Goal: Answer question/provide support

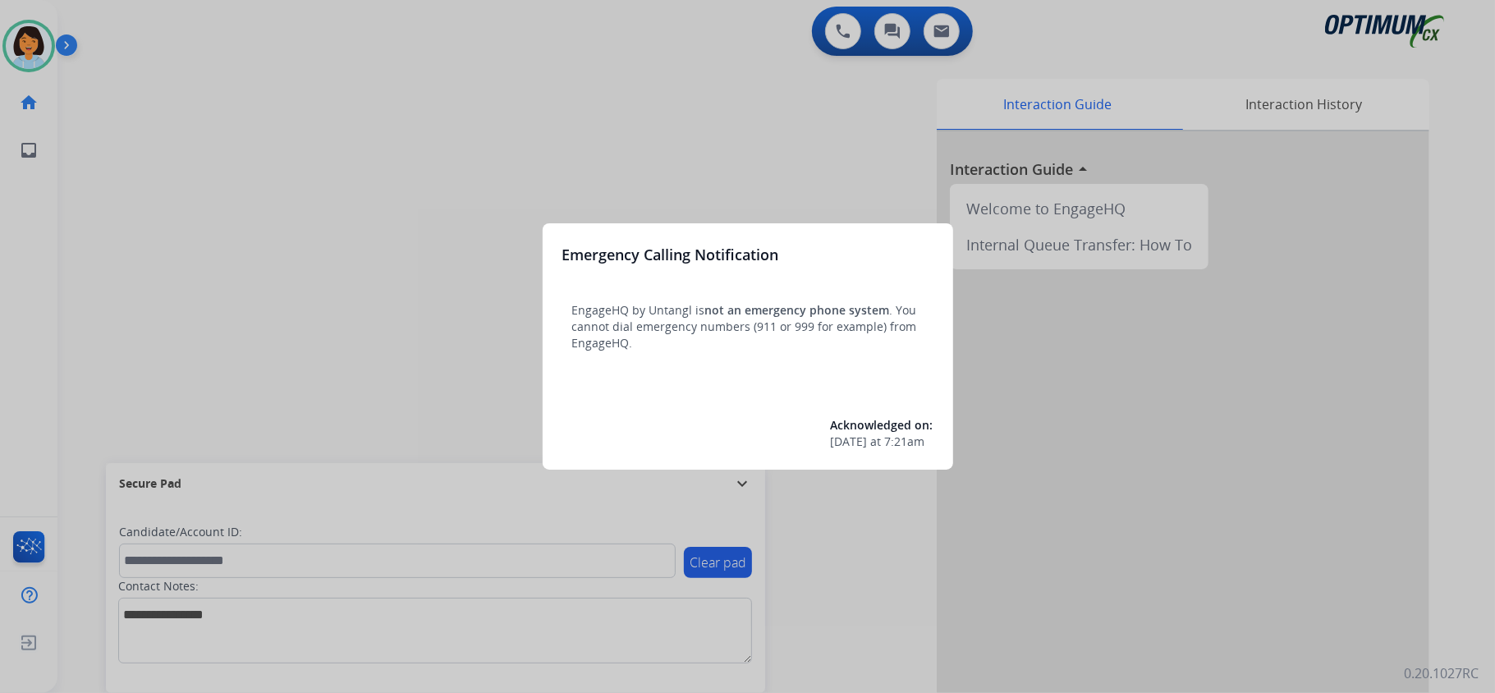
click at [119, 171] on div at bounding box center [747, 346] width 1495 height 693
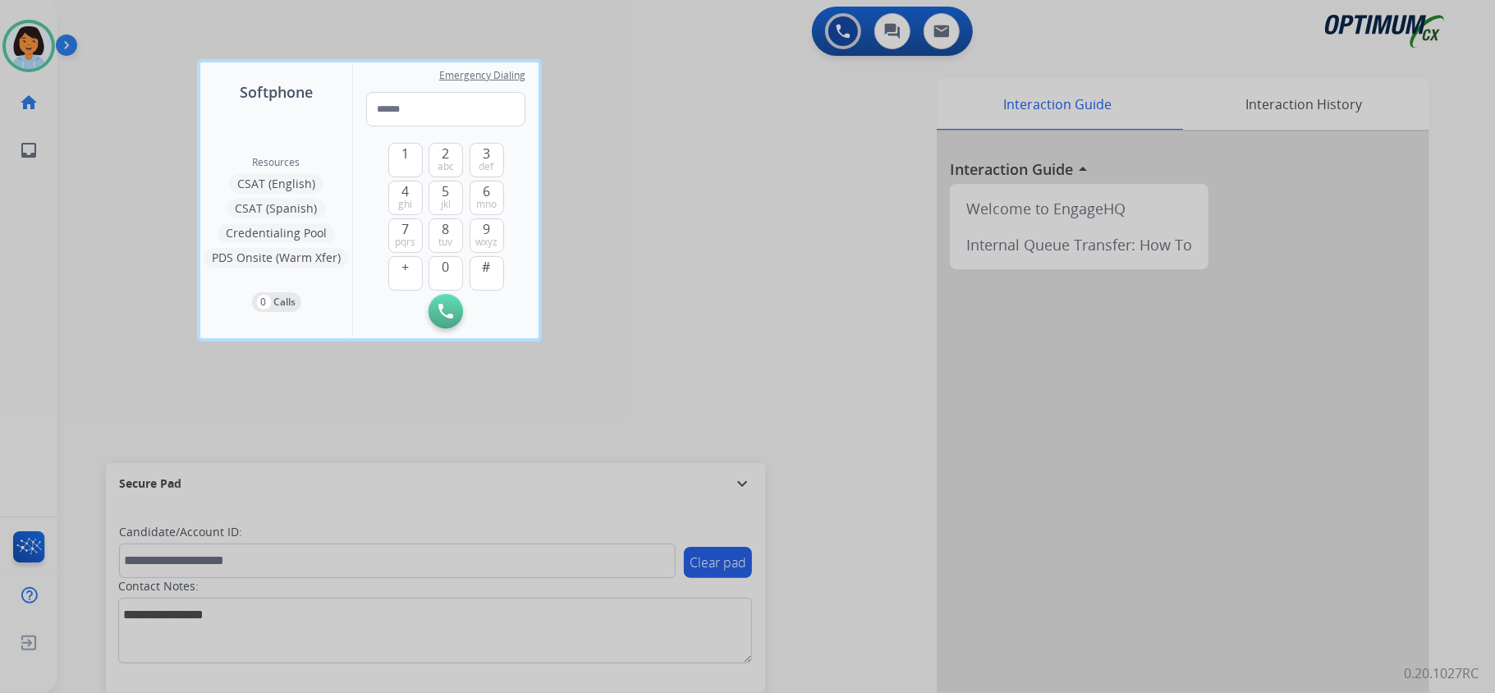
click at [57, 133] on div at bounding box center [747, 346] width 1495 height 693
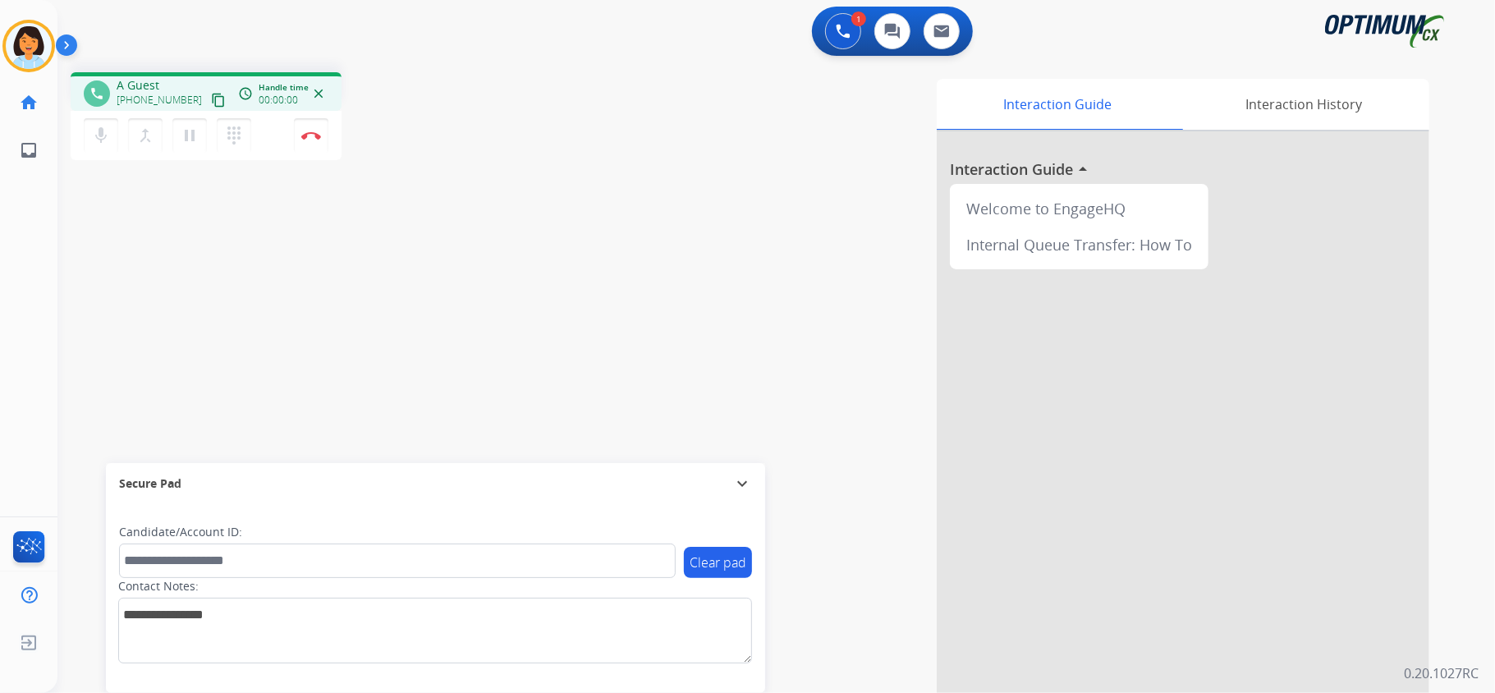
click at [211, 95] on mat-icon "content_copy" at bounding box center [218, 100] width 15 height 15
click at [313, 126] on button "Disconnect" at bounding box center [311, 135] width 34 height 34
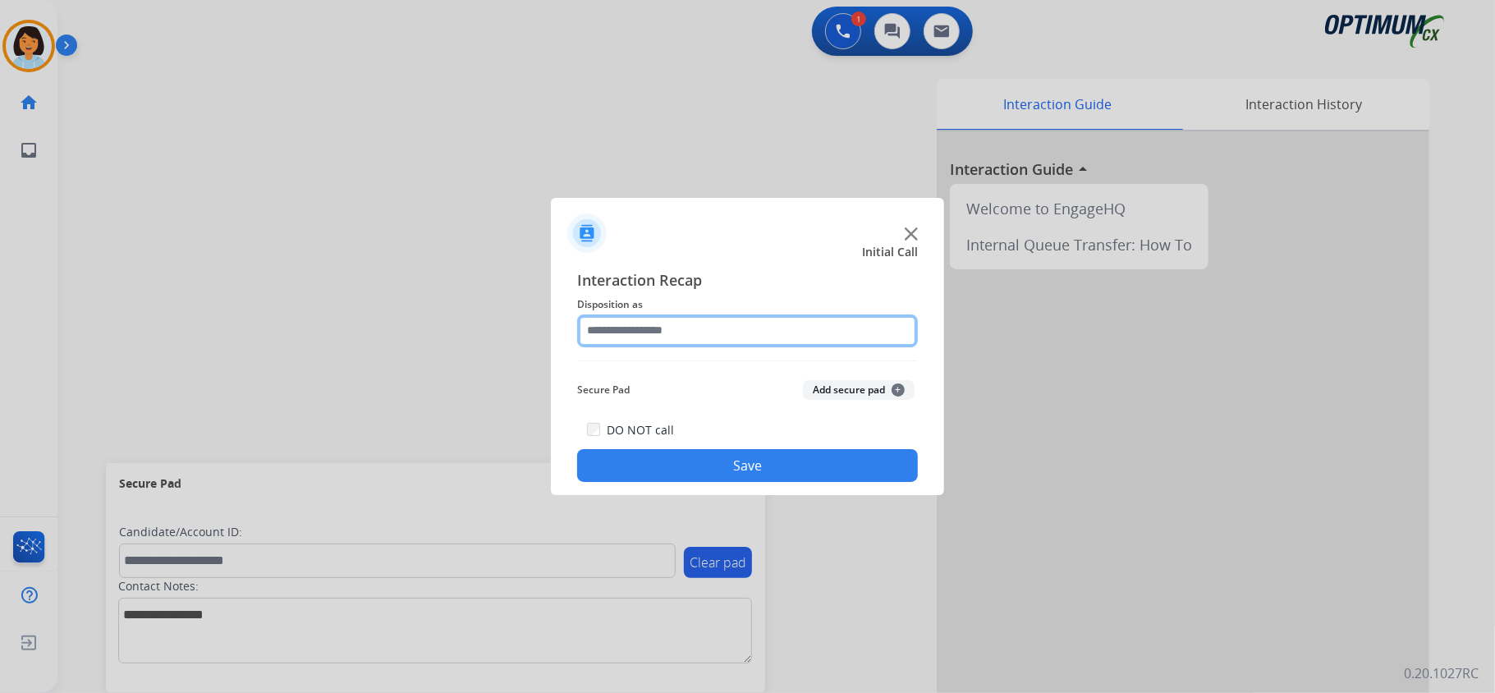
click at [730, 323] on input "text" at bounding box center [747, 330] width 341 height 33
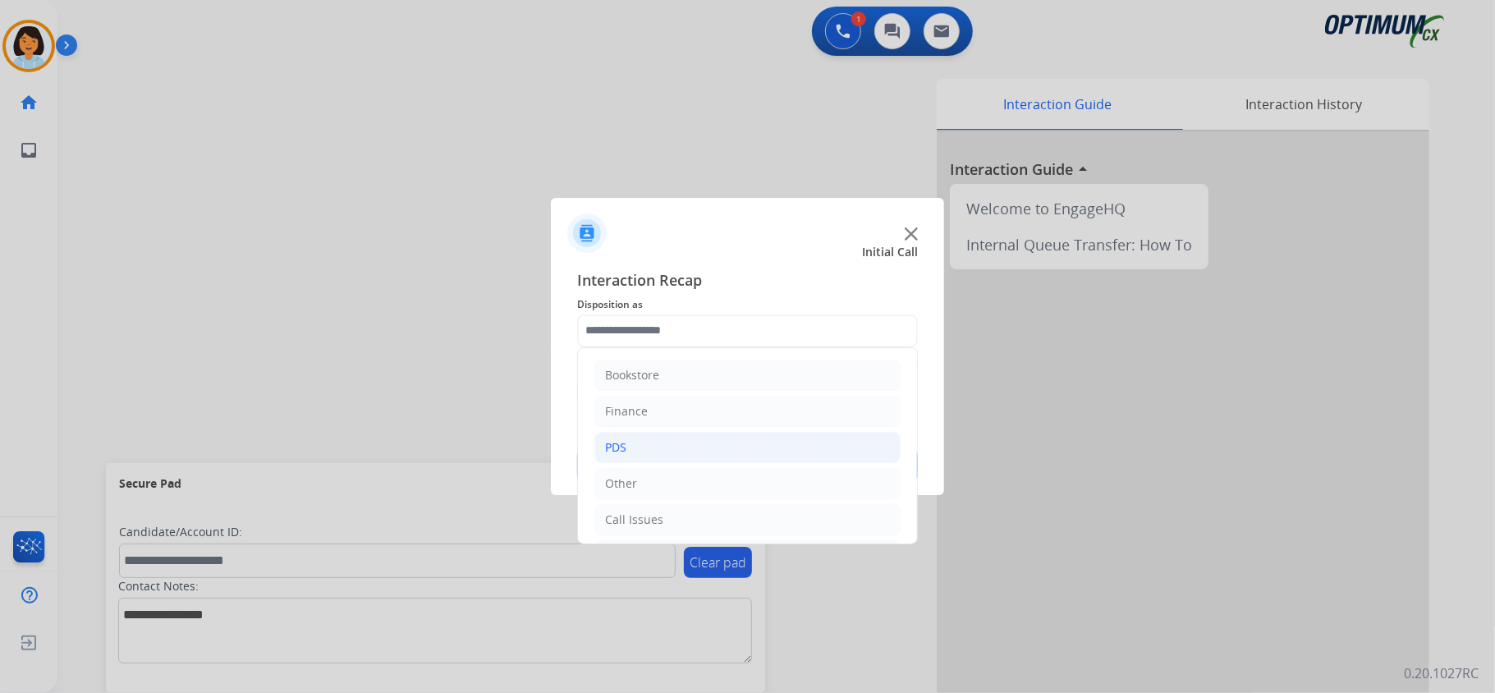
click at [645, 437] on li "PDS" at bounding box center [747, 447] width 306 height 31
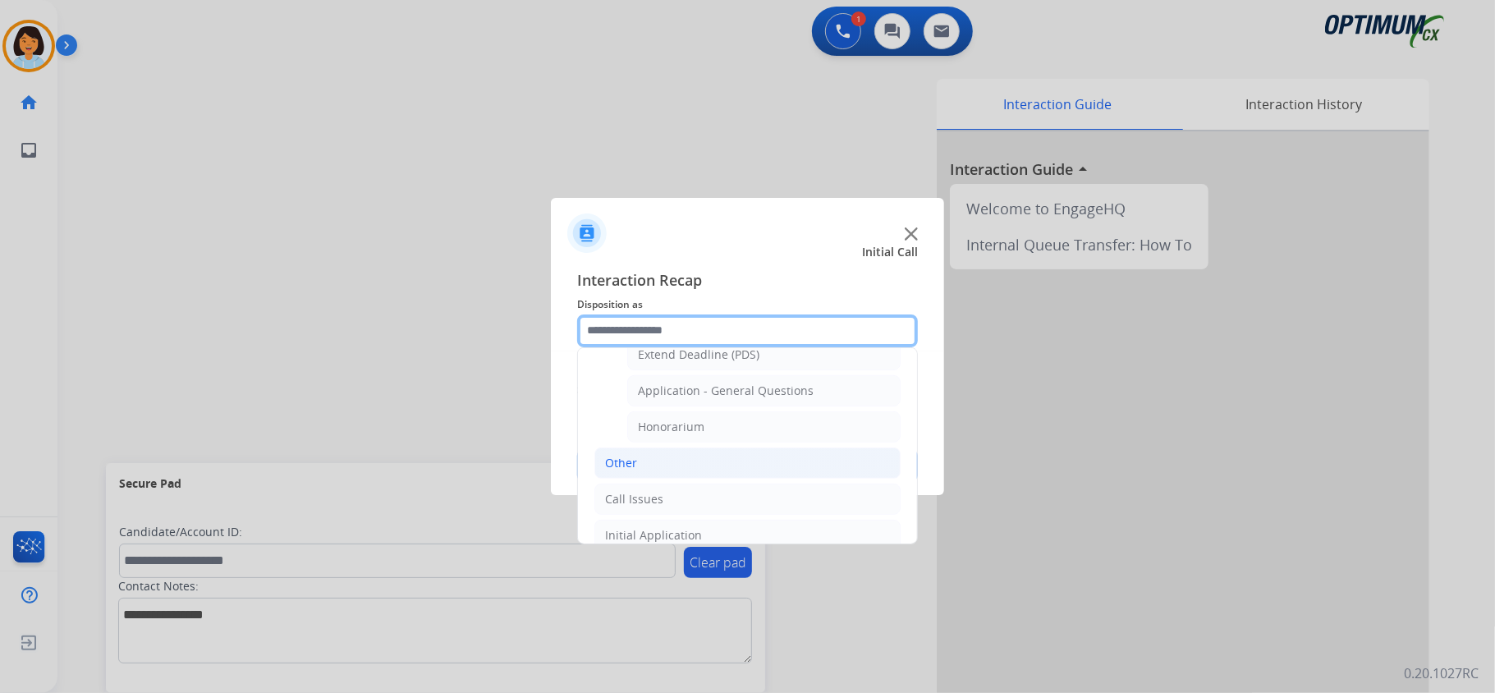
scroll to position [437, 0]
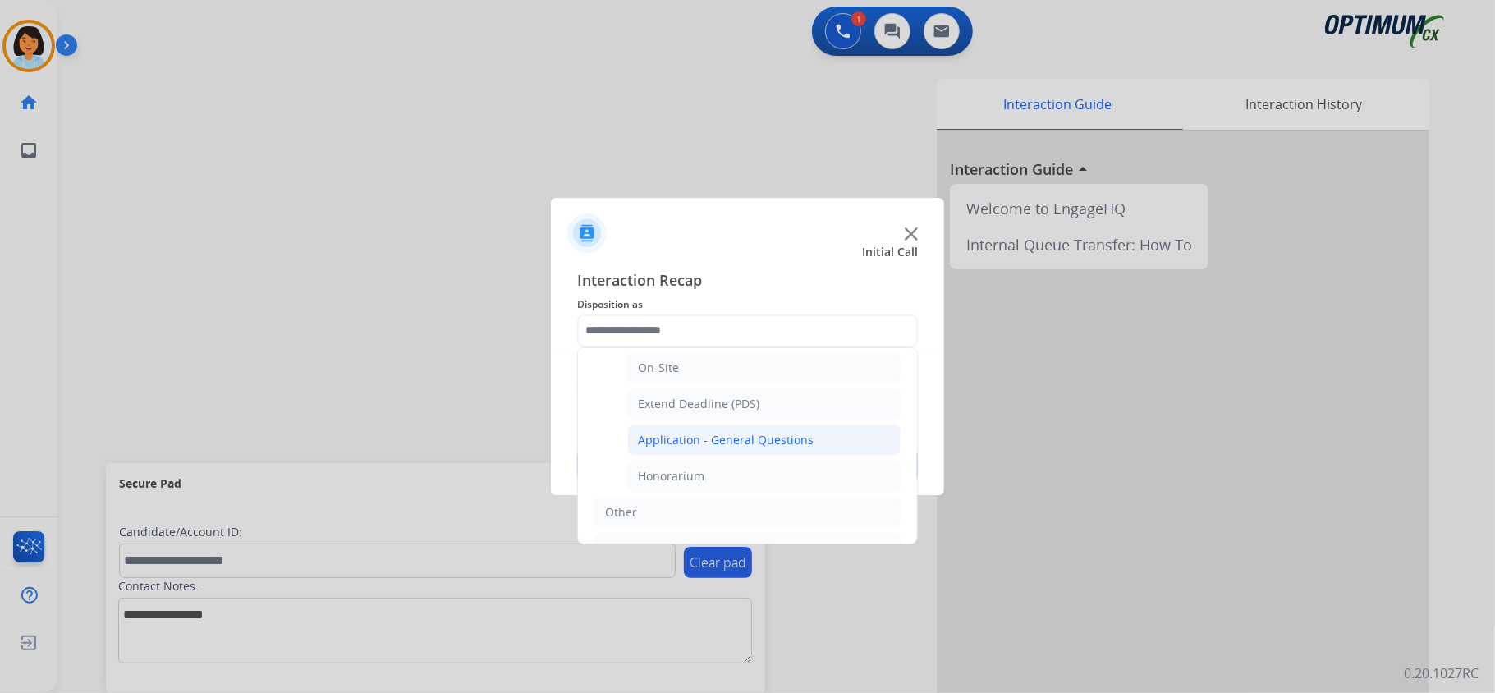
click at [710, 456] on li "Application - General Questions" at bounding box center [763, 439] width 273 height 31
type input "**********"
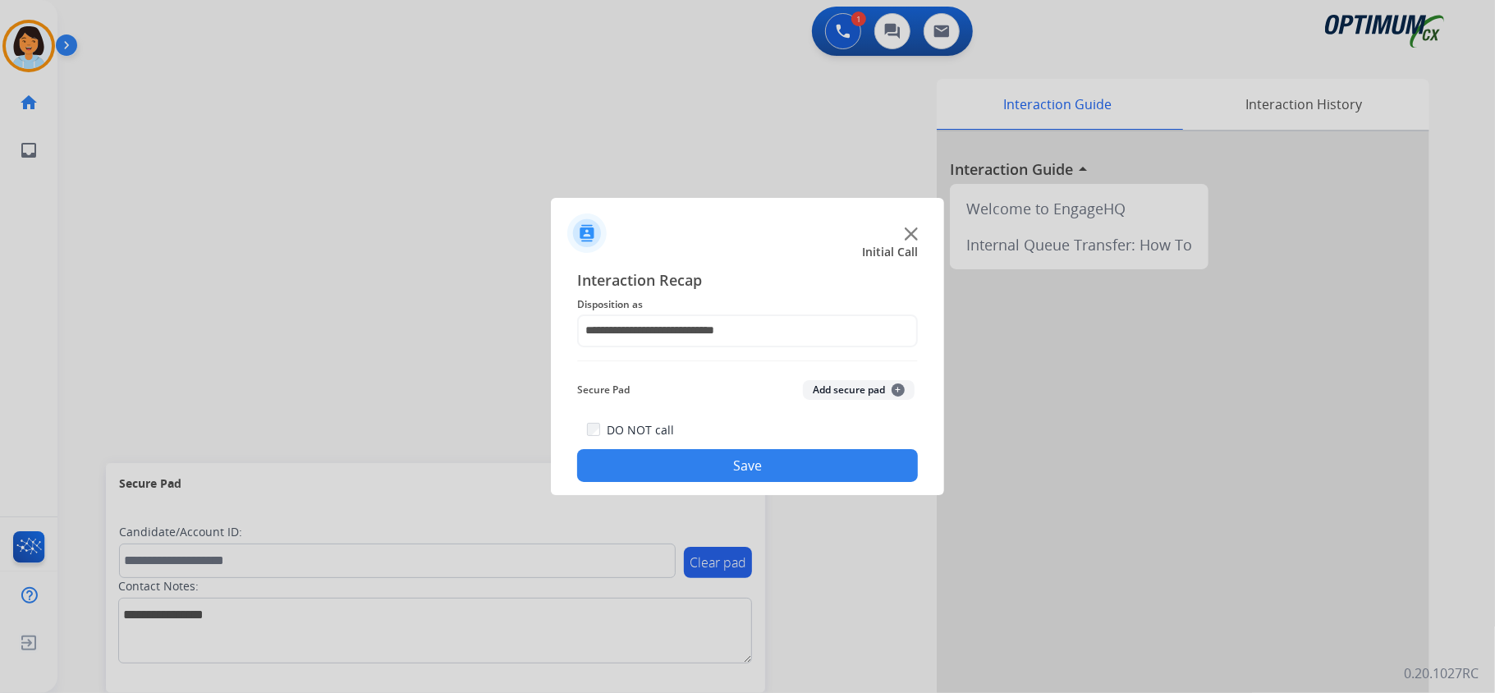
click at [710, 463] on button "Save" at bounding box center [747, 465] width 341 height 33
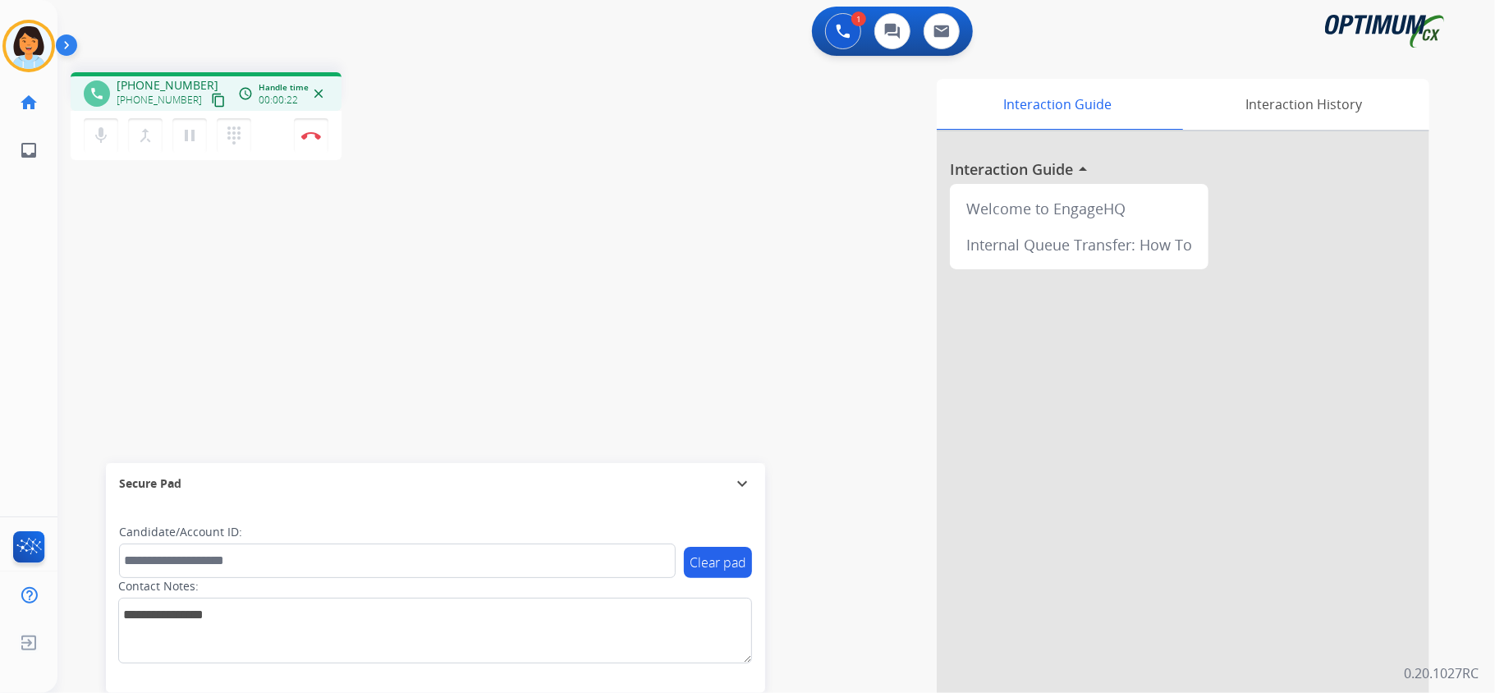
click at [211, 98] on mat-icon "content_copy" at bounding box center [218, 100] width 15 height 15
click at [307, 138] on img at bounding box center [311, 135] width 20 height 8
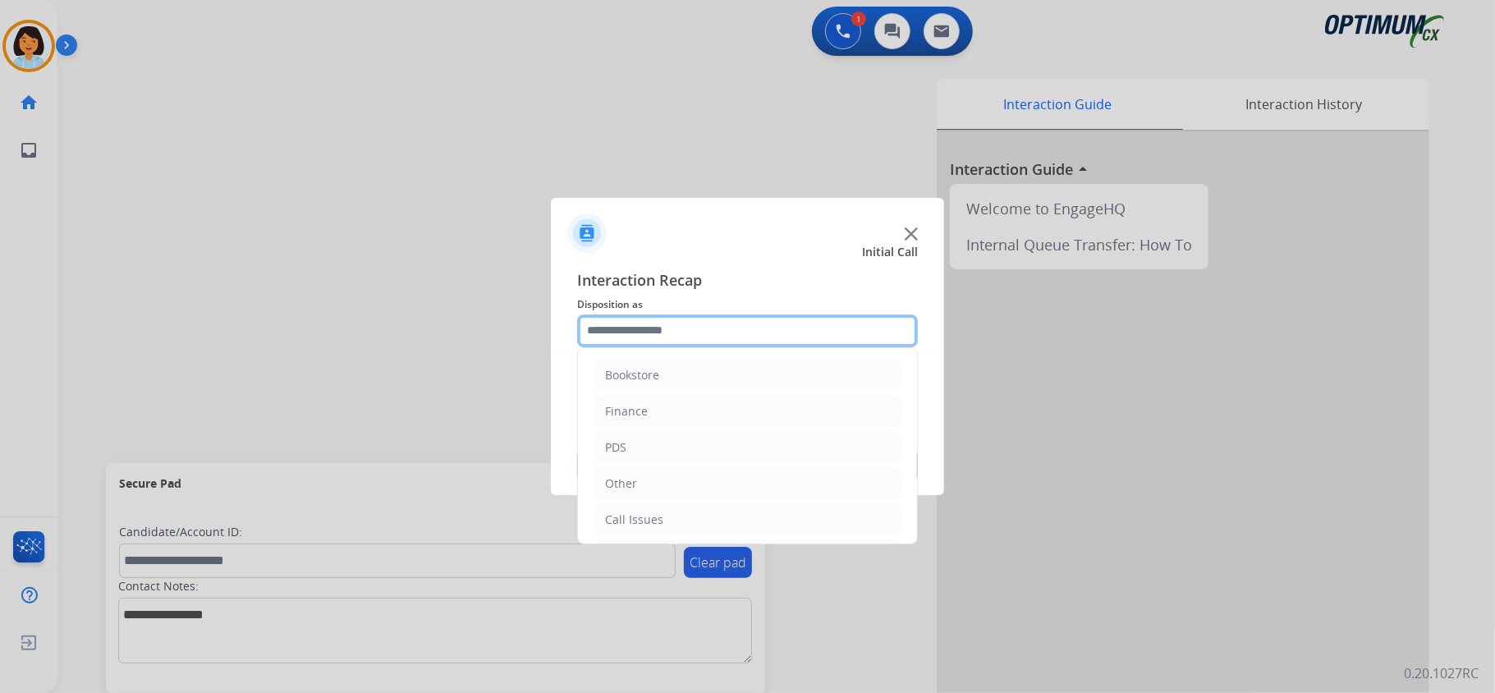
click at [618, 336] on input "text" at bounding box center [747, 330] width 341 height 33
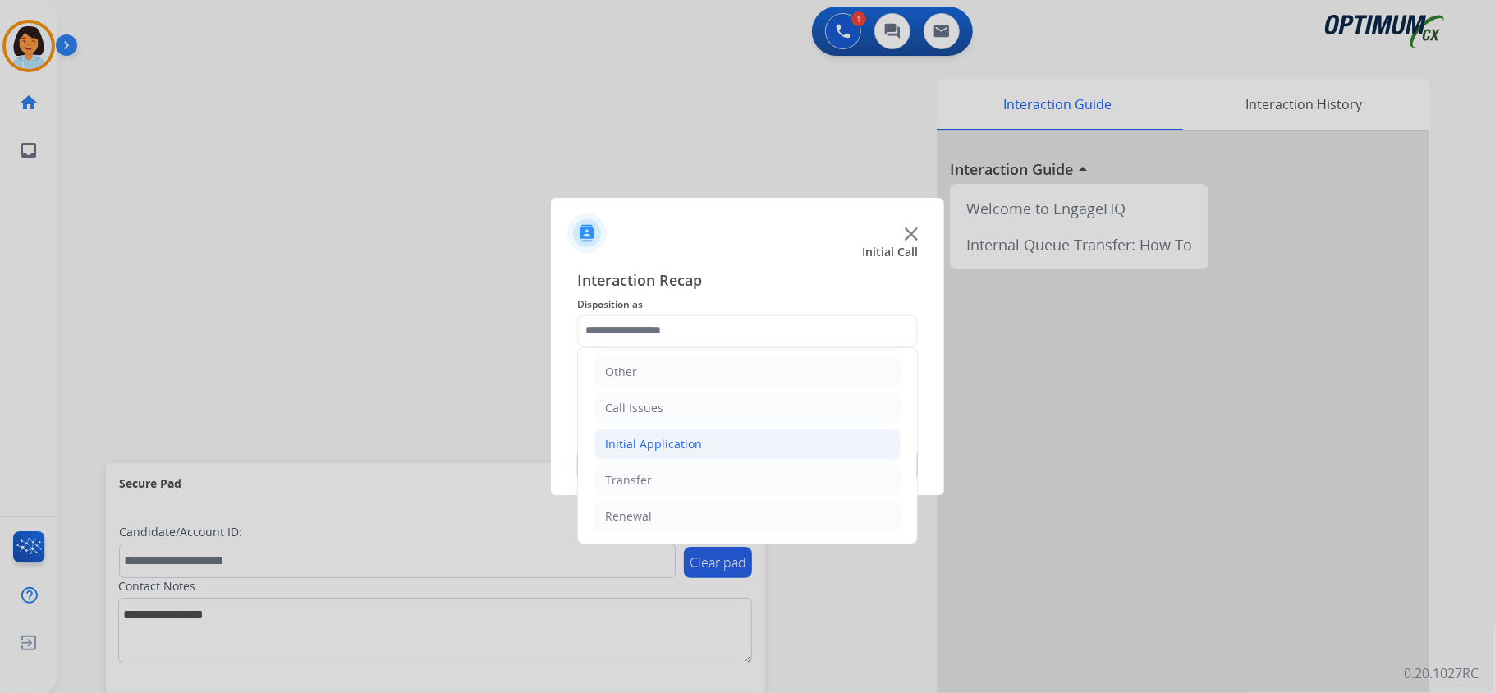
click at [687, 444] on div "Initial Application" at bounding box center [653, 444] width 97 height 16
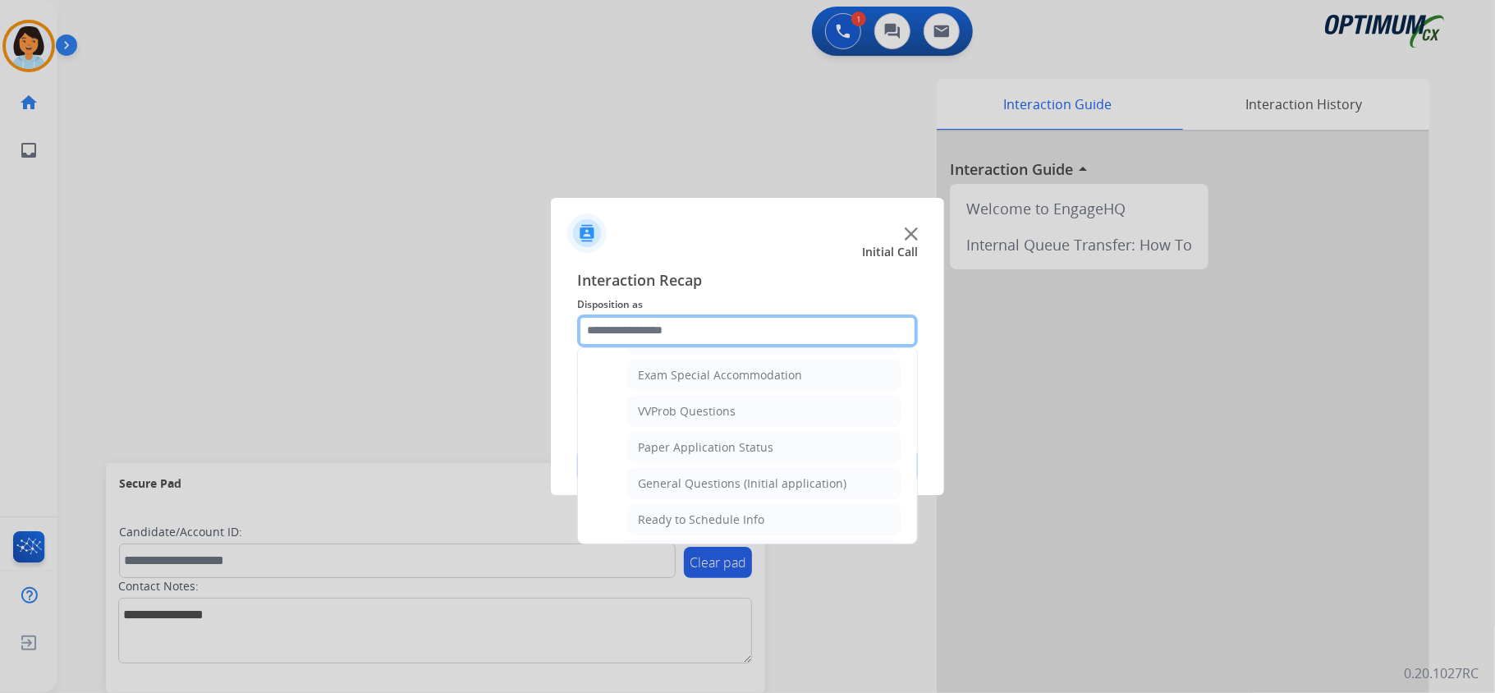
scroll to position [881, 0]
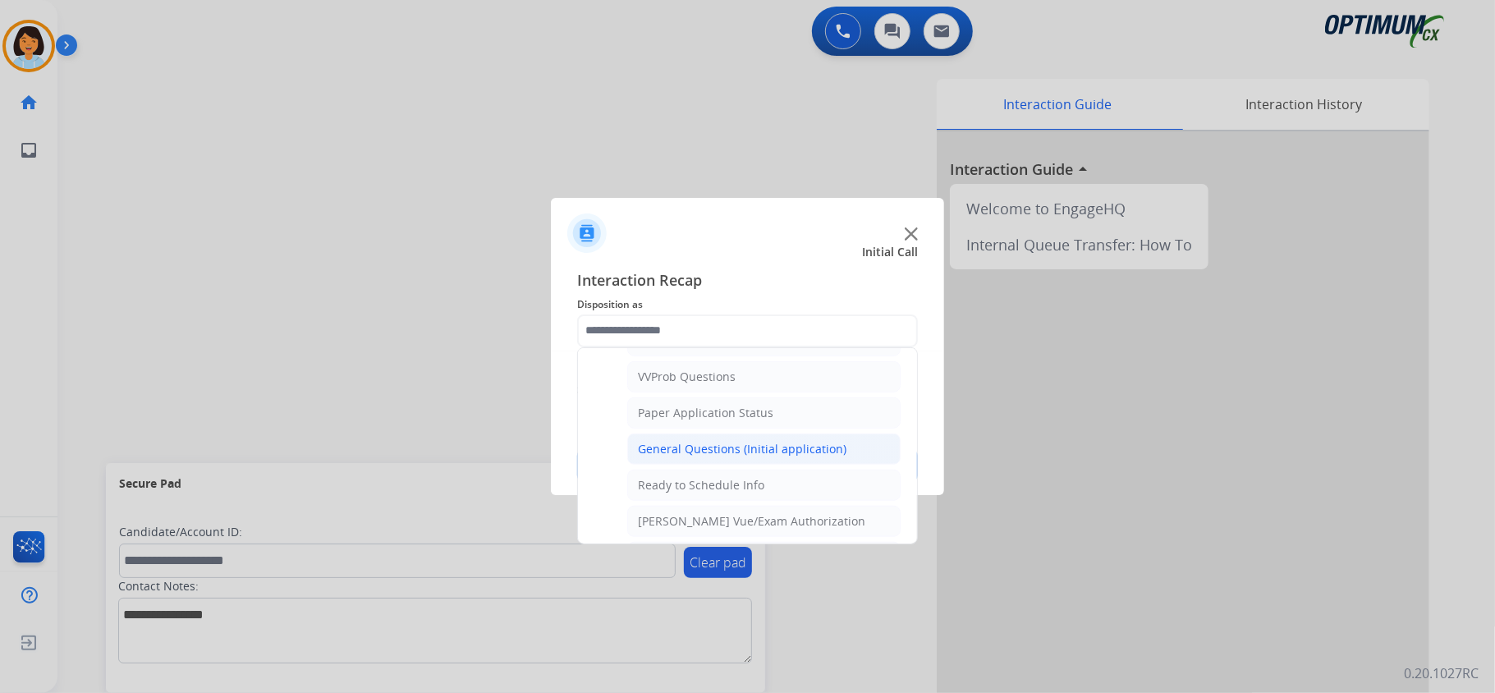
click at [720, 457] on div "General Questions (Initial application)" at bounding box center [742, 449] width 208 height 16
type input "**********"
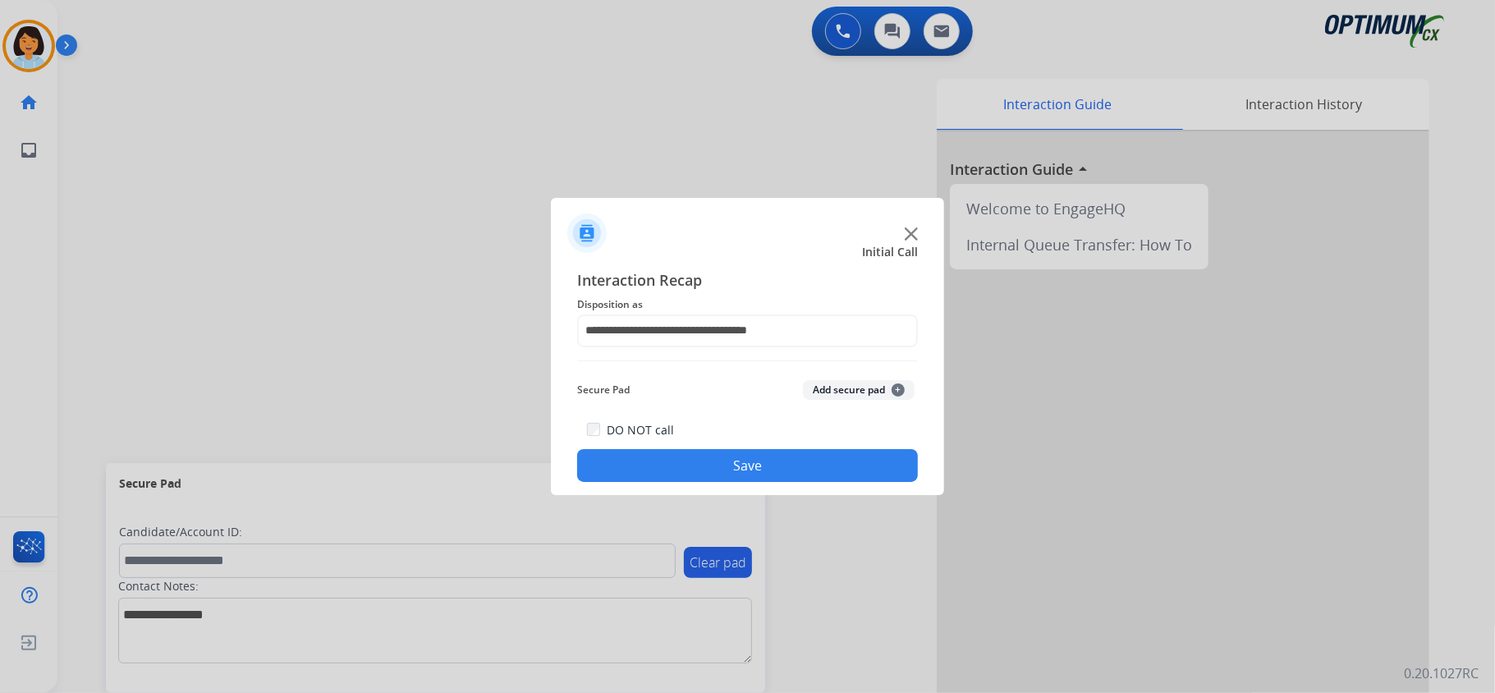
click at [721, 480] on button "Save" at bounding box center [747, 465] width 341 height 33
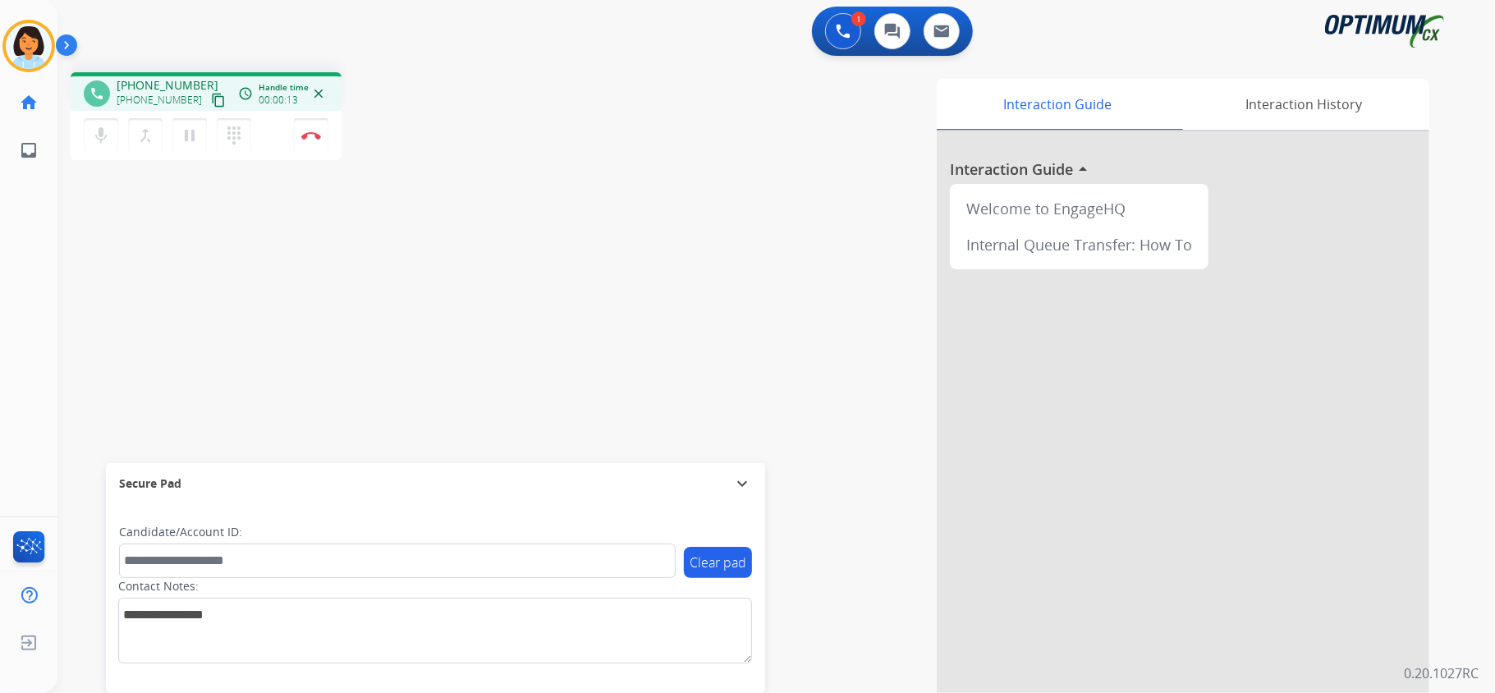
click at [211, 99] on mat-icon "content_copy" at bounding box center [218, 100] width 15 height 15
click at [312, 131] on img at bounding box center [311, 135] width 20 height 8
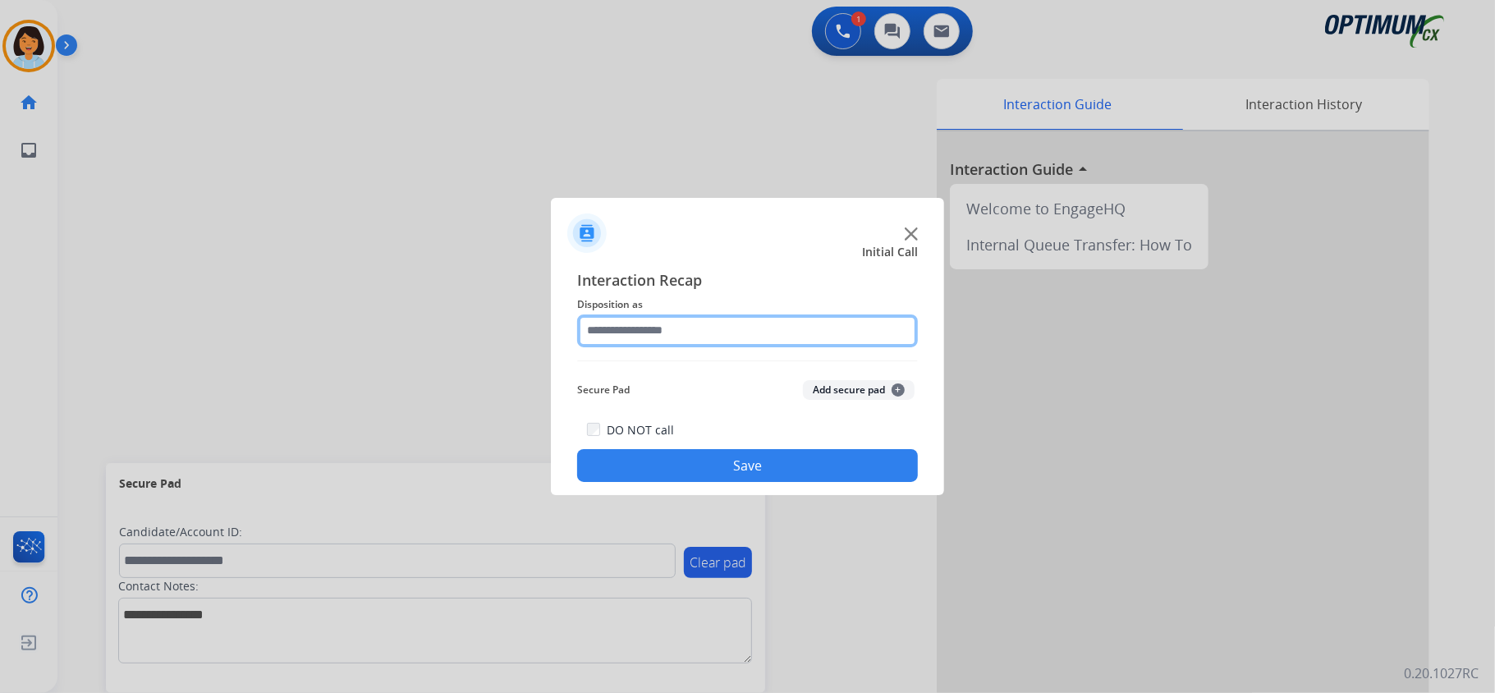
click at [795, 322] on input "text" at bounding box center [747, 330] width 341 height 33
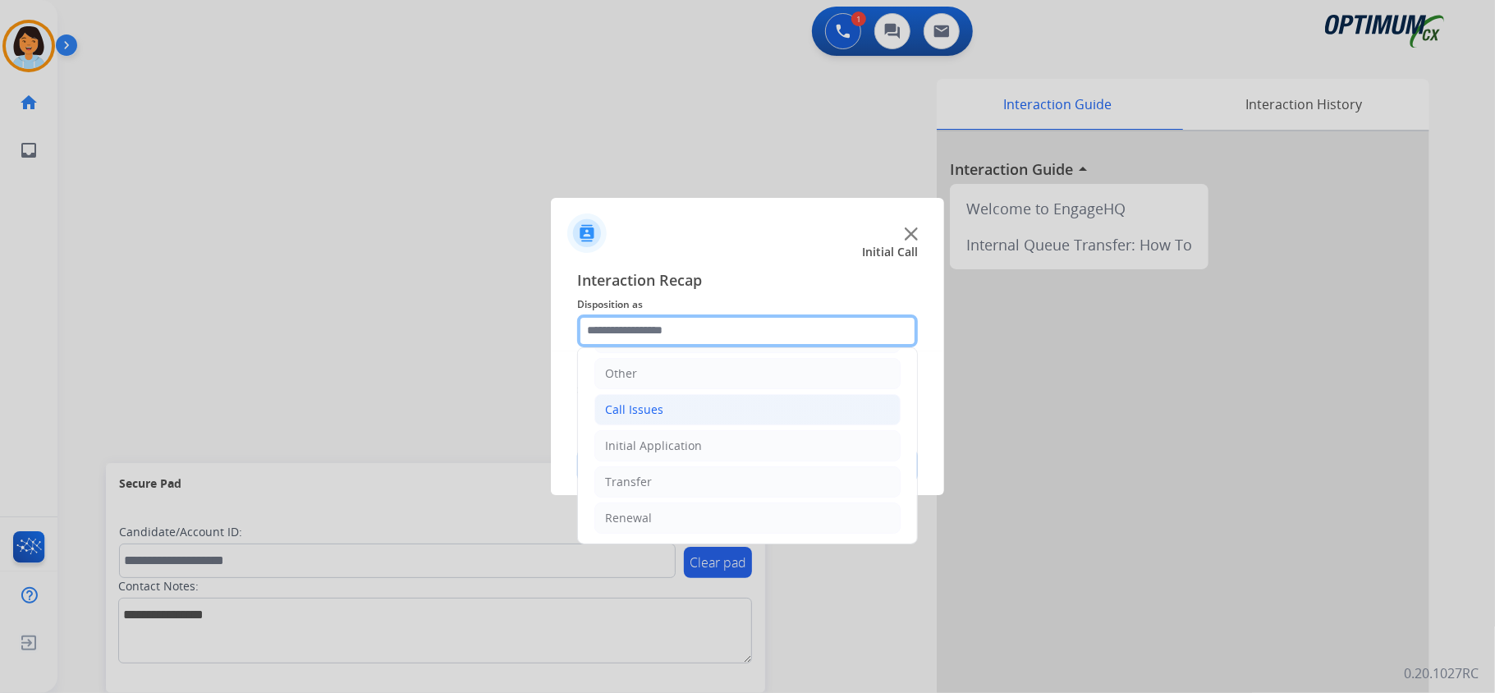
scroll to position [116, 0]
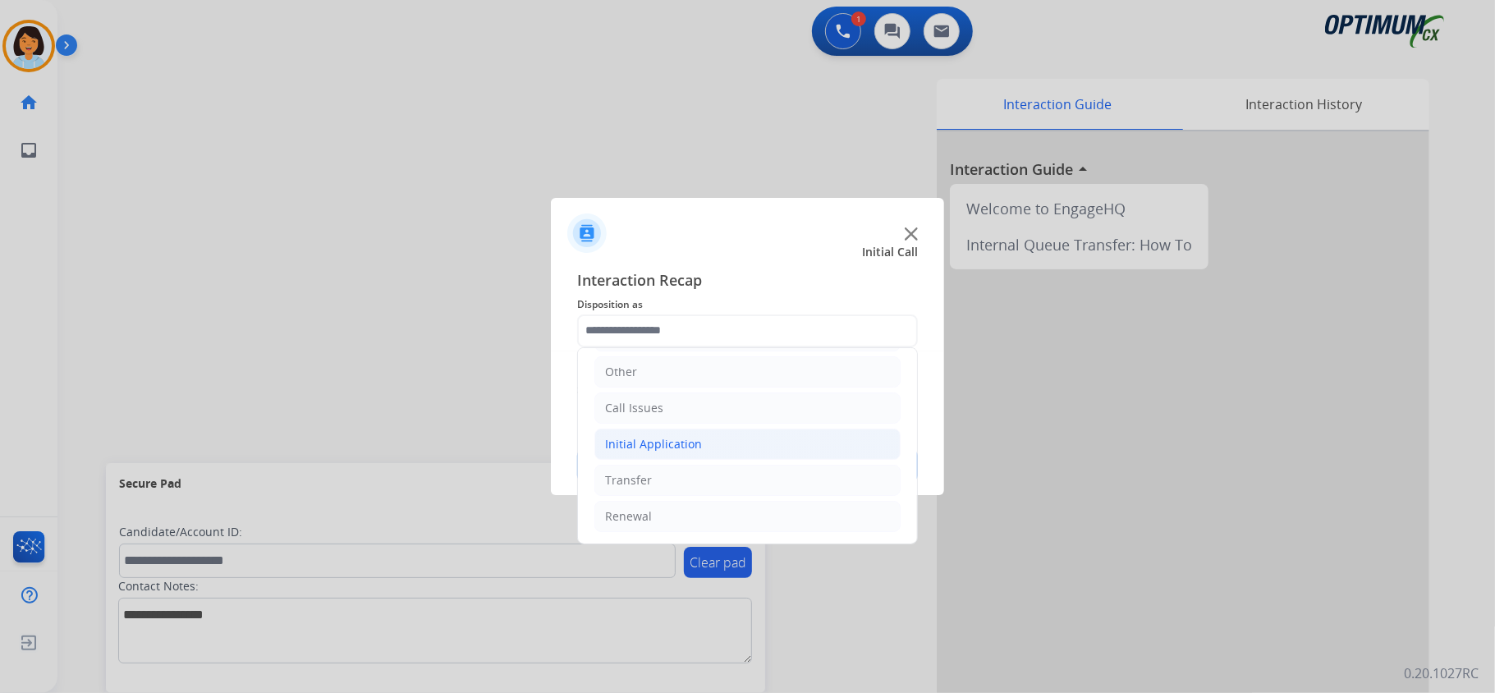
click at [721, 433] on li "Initial Application" at bounding box center [747, 443] width 306 height 31
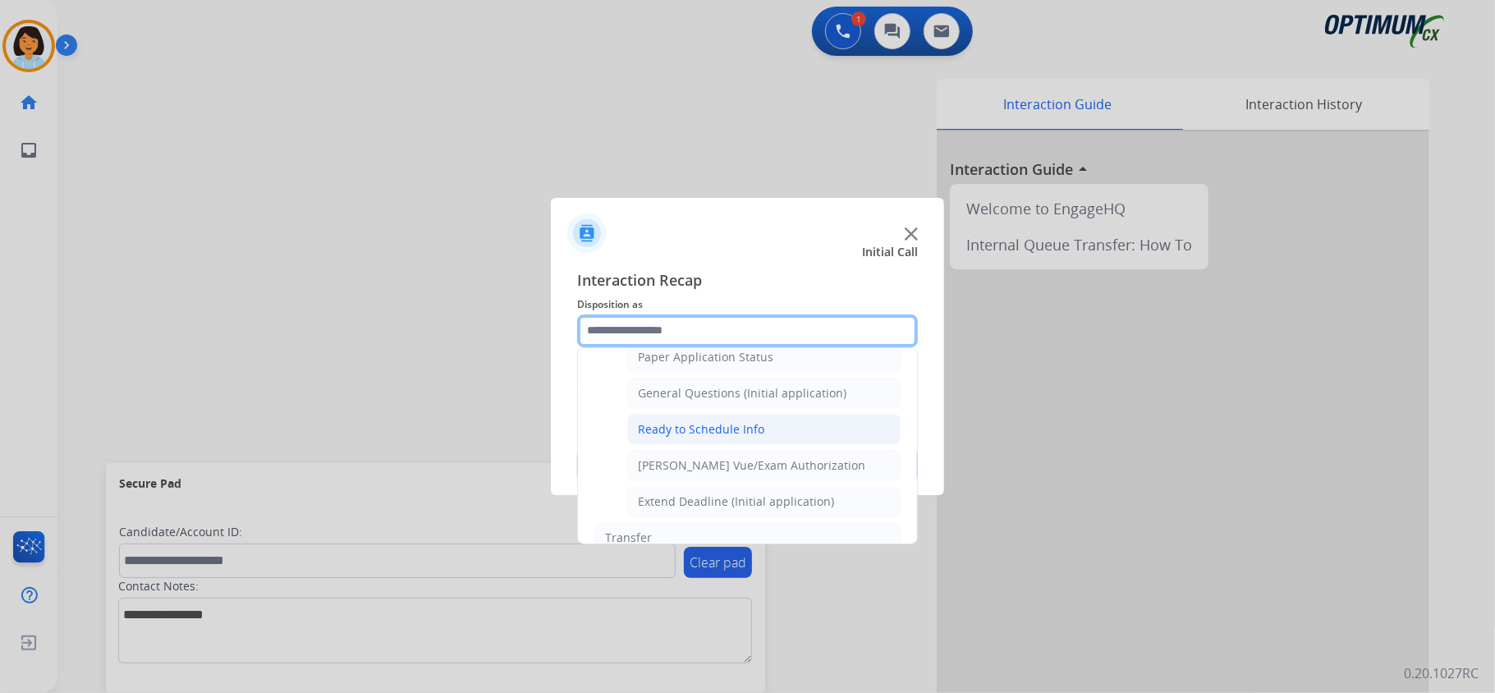
scroll to position [991, 0]
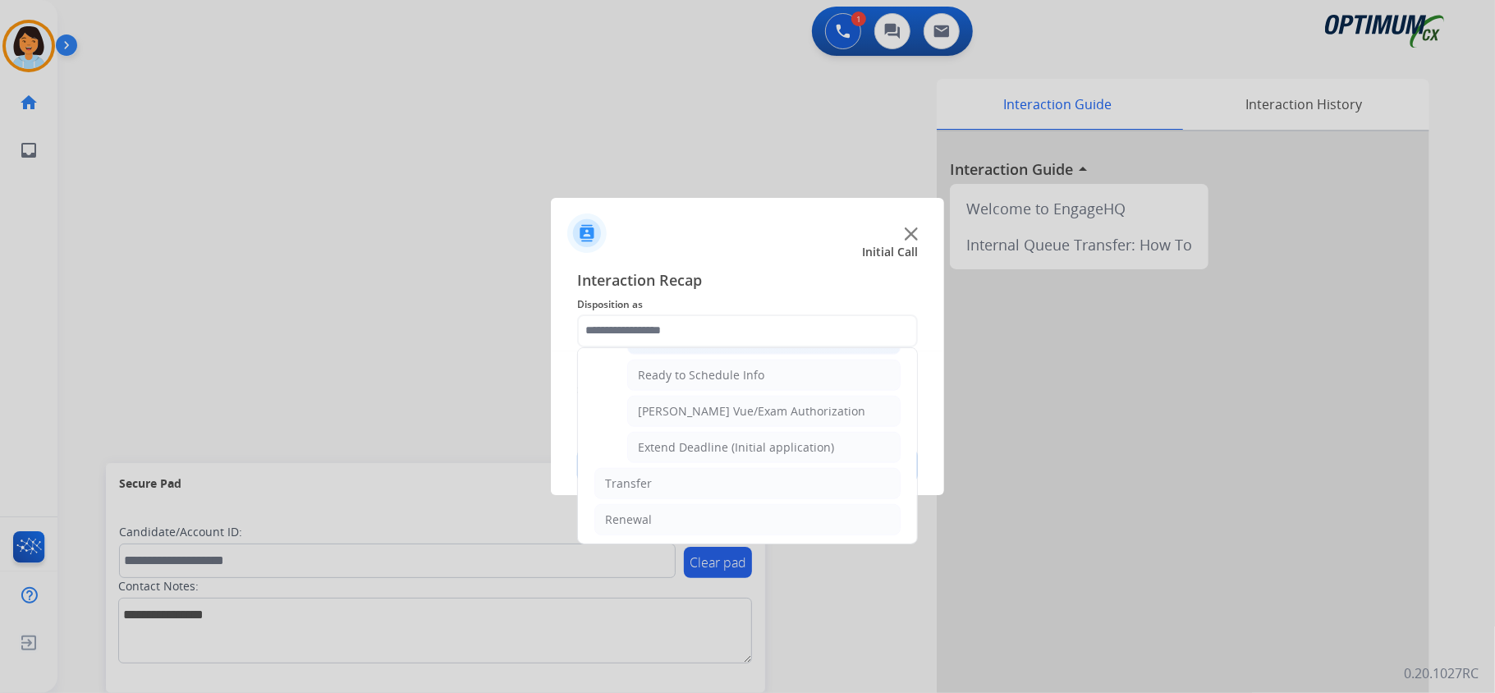
click at [707, 347] on div "General Questions (Initial application)" at bounding box center [742, 339] width 208 height 16
type input "**********"
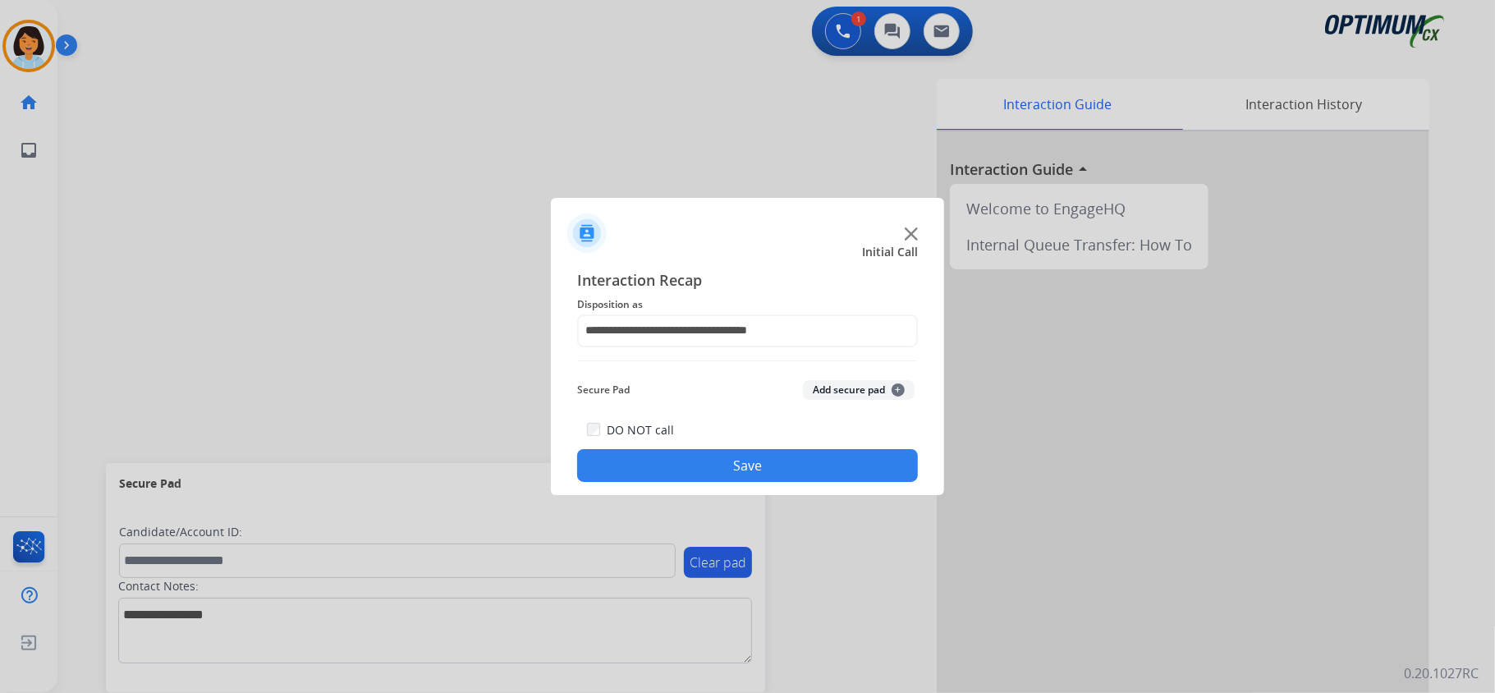
click at [700, 481] on button "Save" at bounding box center [747, 465] width 341 height 33
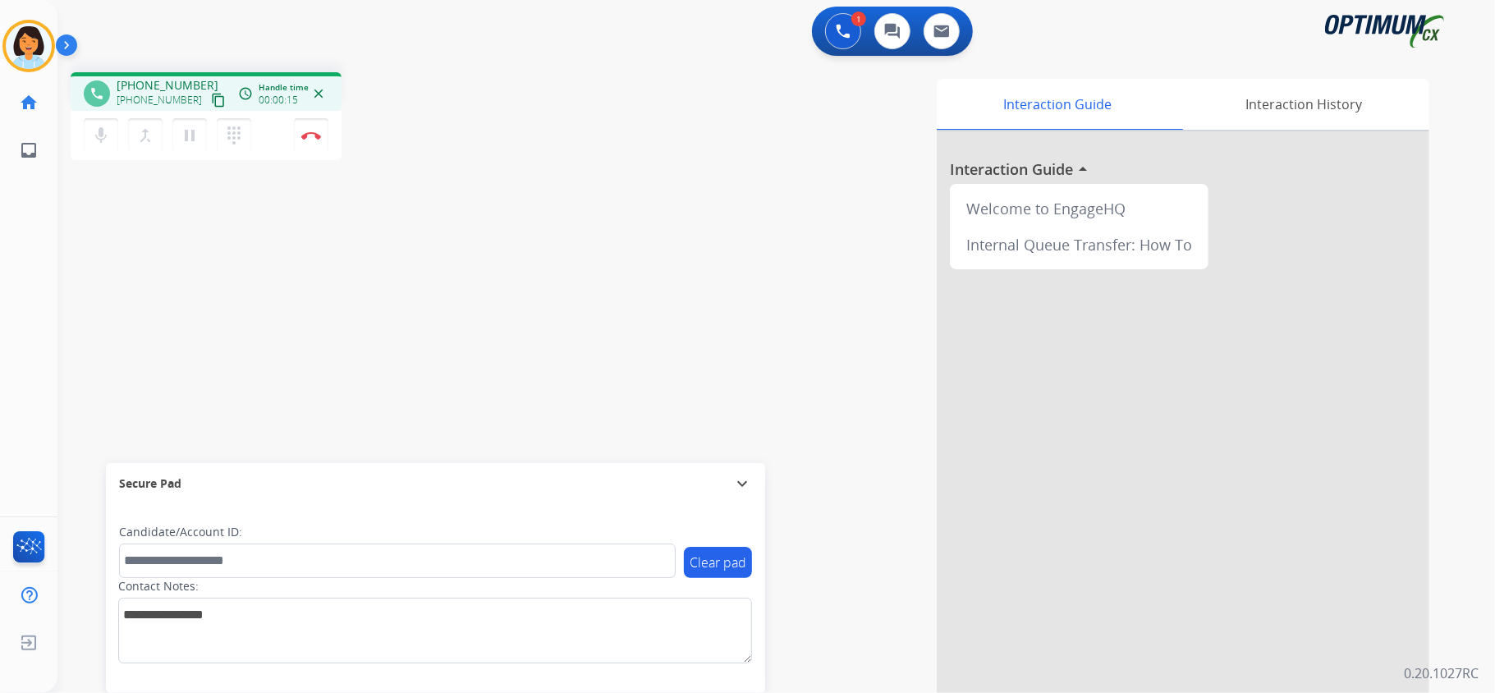
click at [211, 93] on mat-icon "content_copy" at bounding box center [218, 100] width 15 height 15
click at [316, 143] on button "Disconnect" at bounding box center [311, 135] width 34 height 34
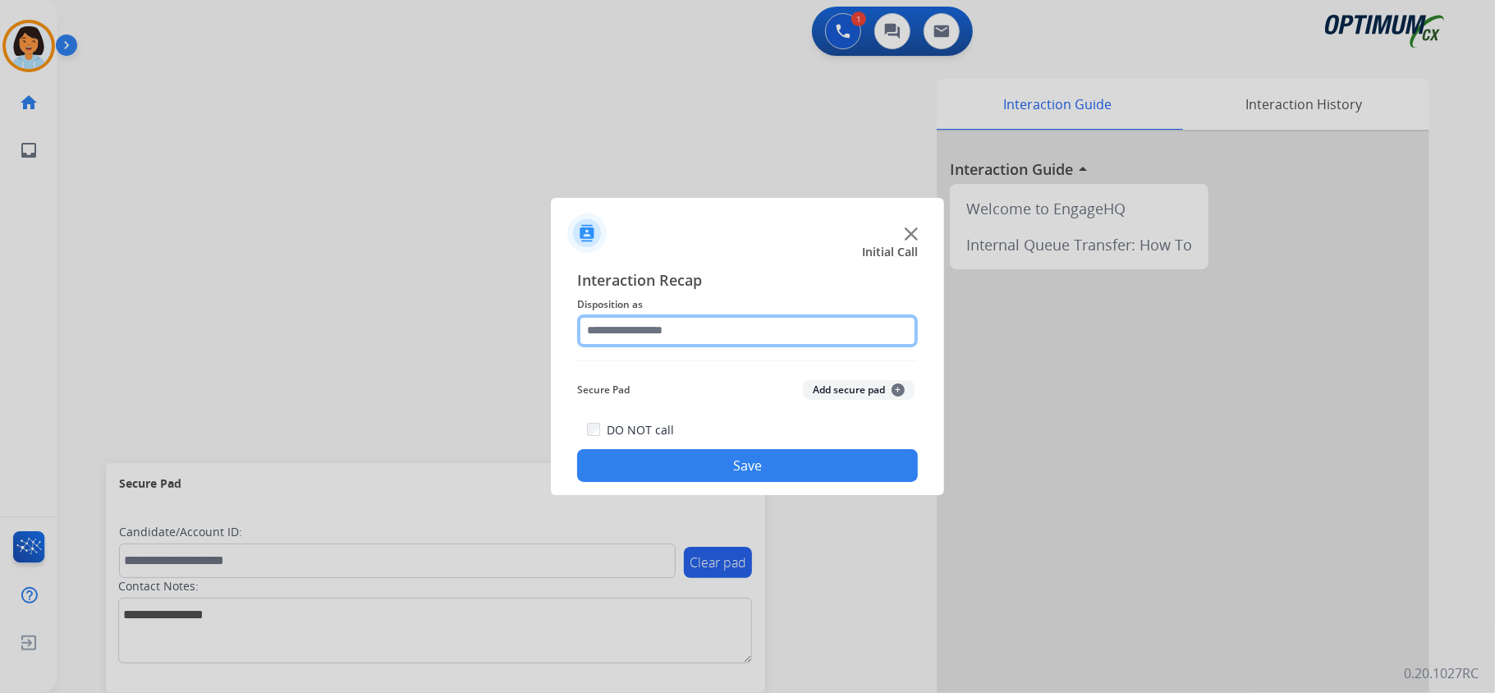
click at [680, 325] on input "text" at bounding box center [747, 330] width 341 height 33
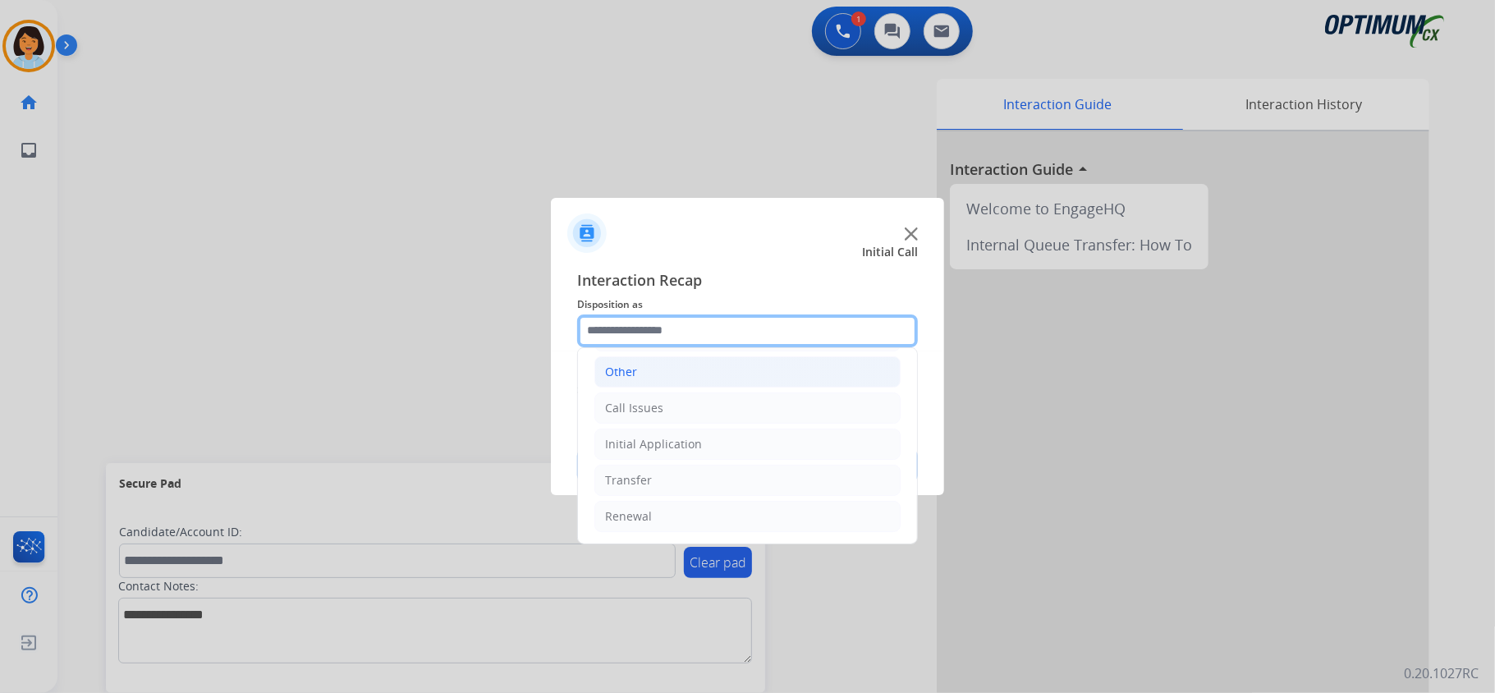
scroll to position [7, 0]
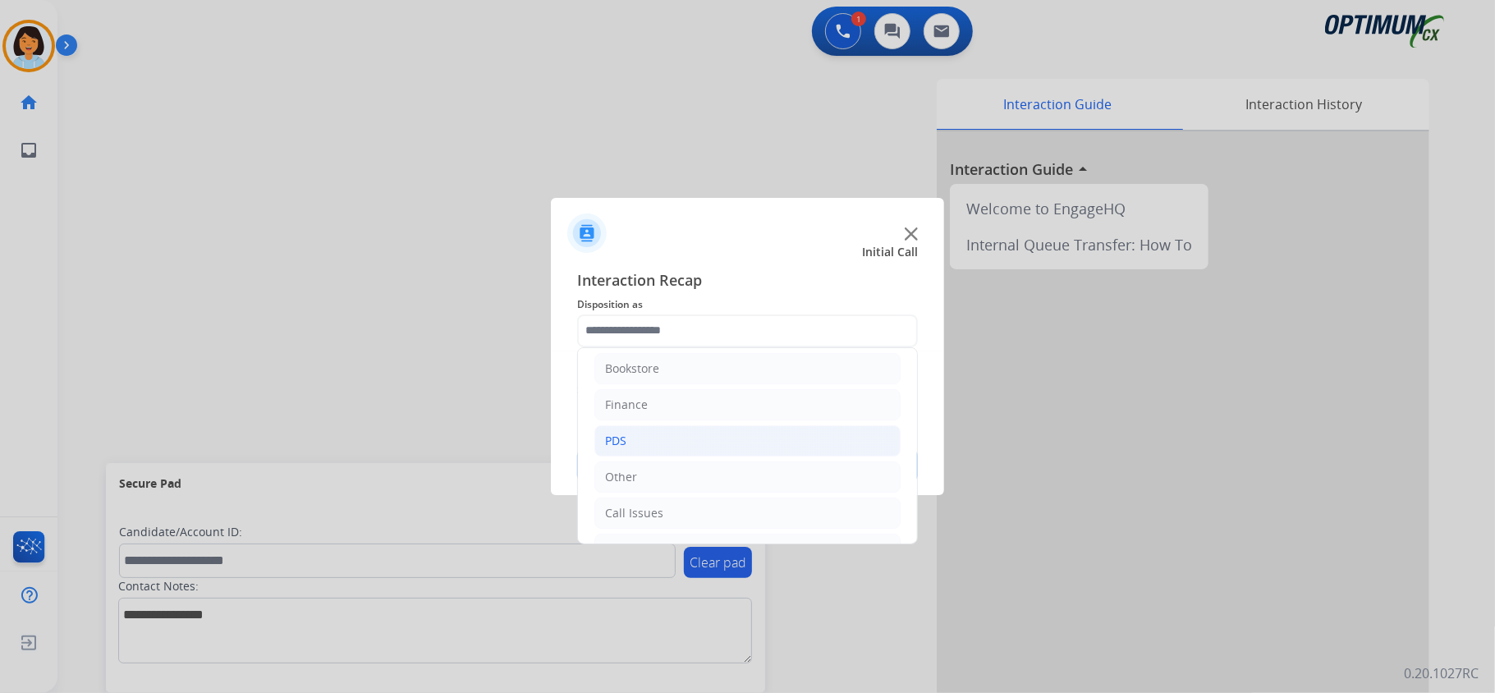
click at [648, 435] on li "PDS" at bounding box center [747, 440] width 306 height 31
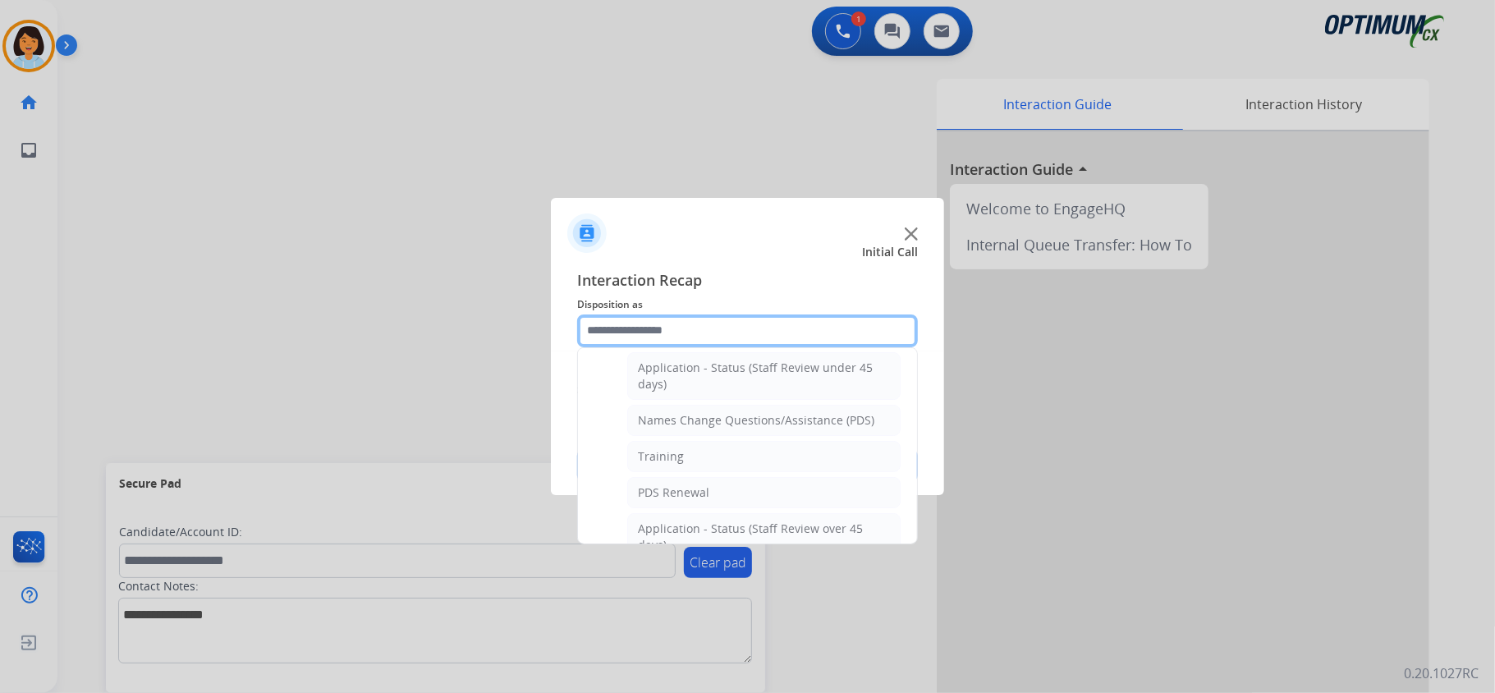
scroll to position [225, 0]
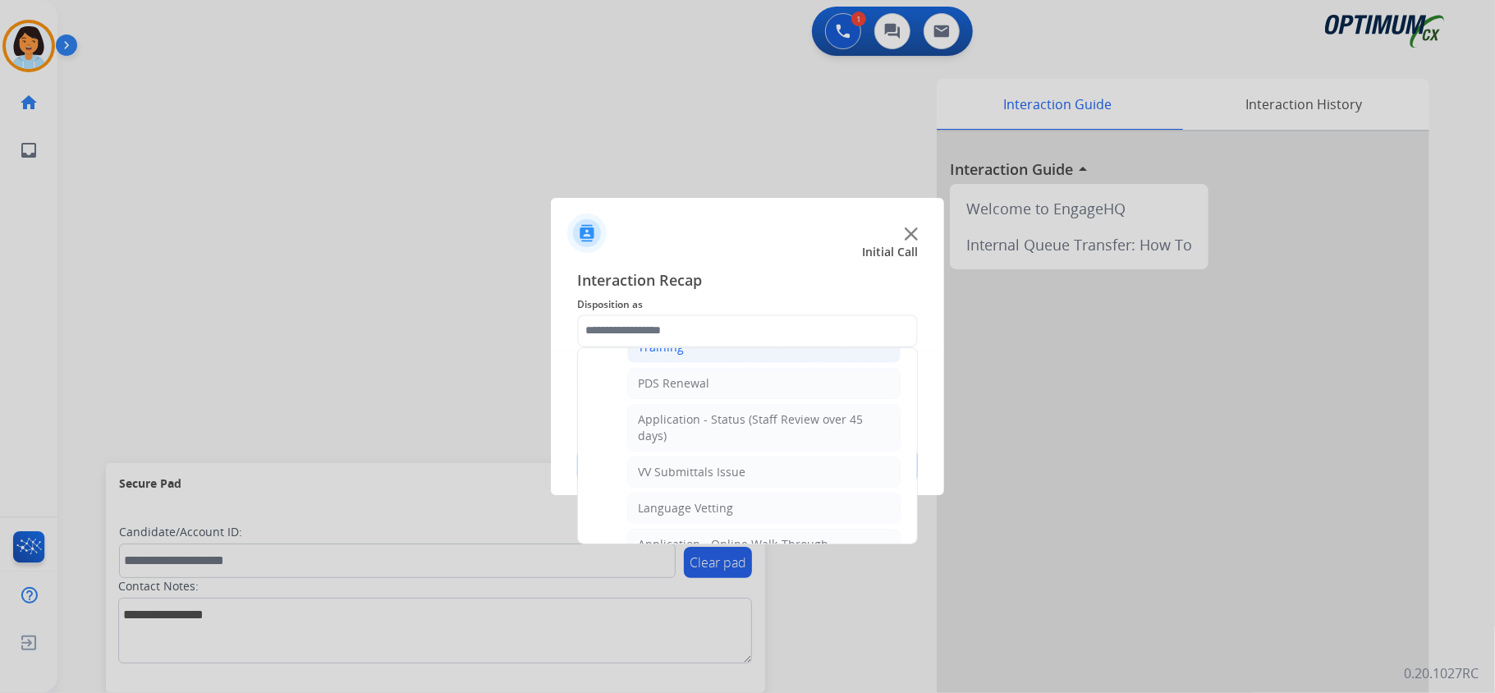
click at [710, 359] on li "Training" at bounding box center [763, 347] width 273 height 31
type input "********"
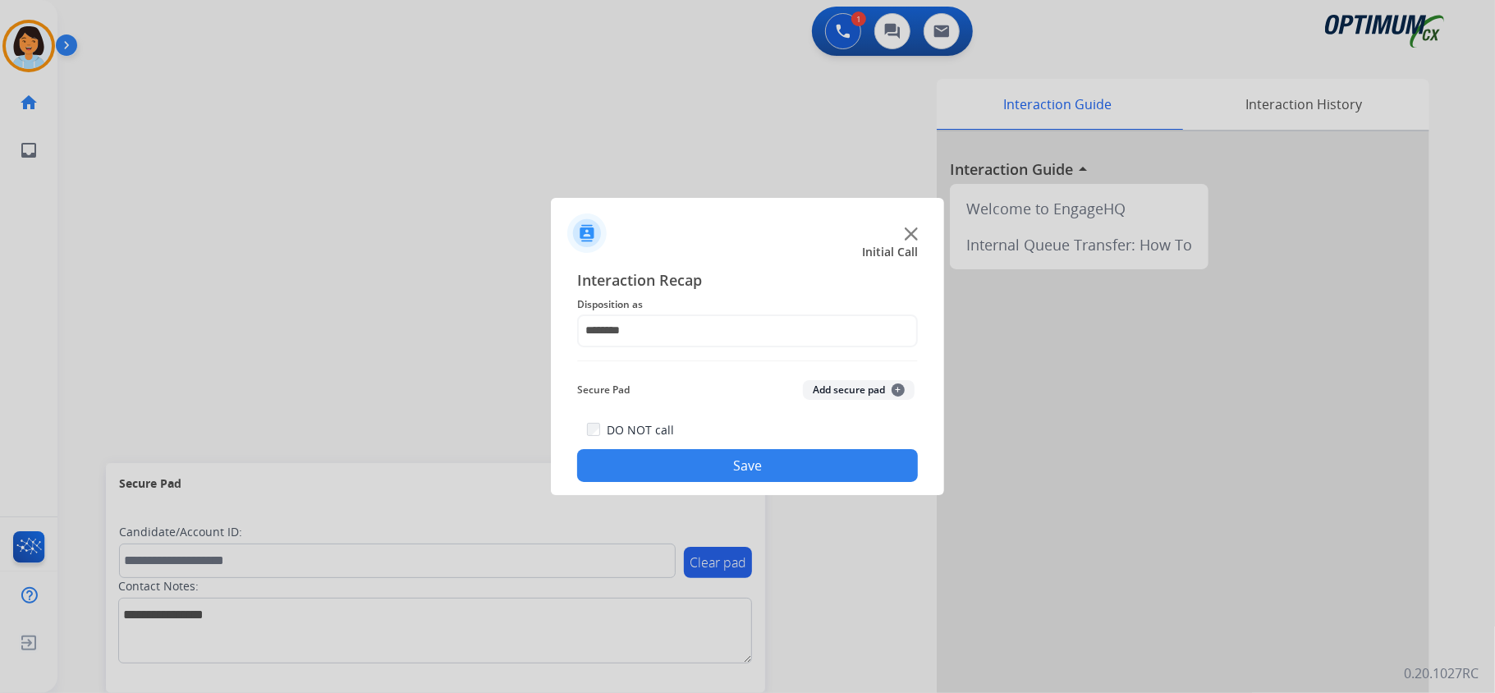
click at [716, 460] on button "Save" at bounding box center [747, 465] width 341 height 33
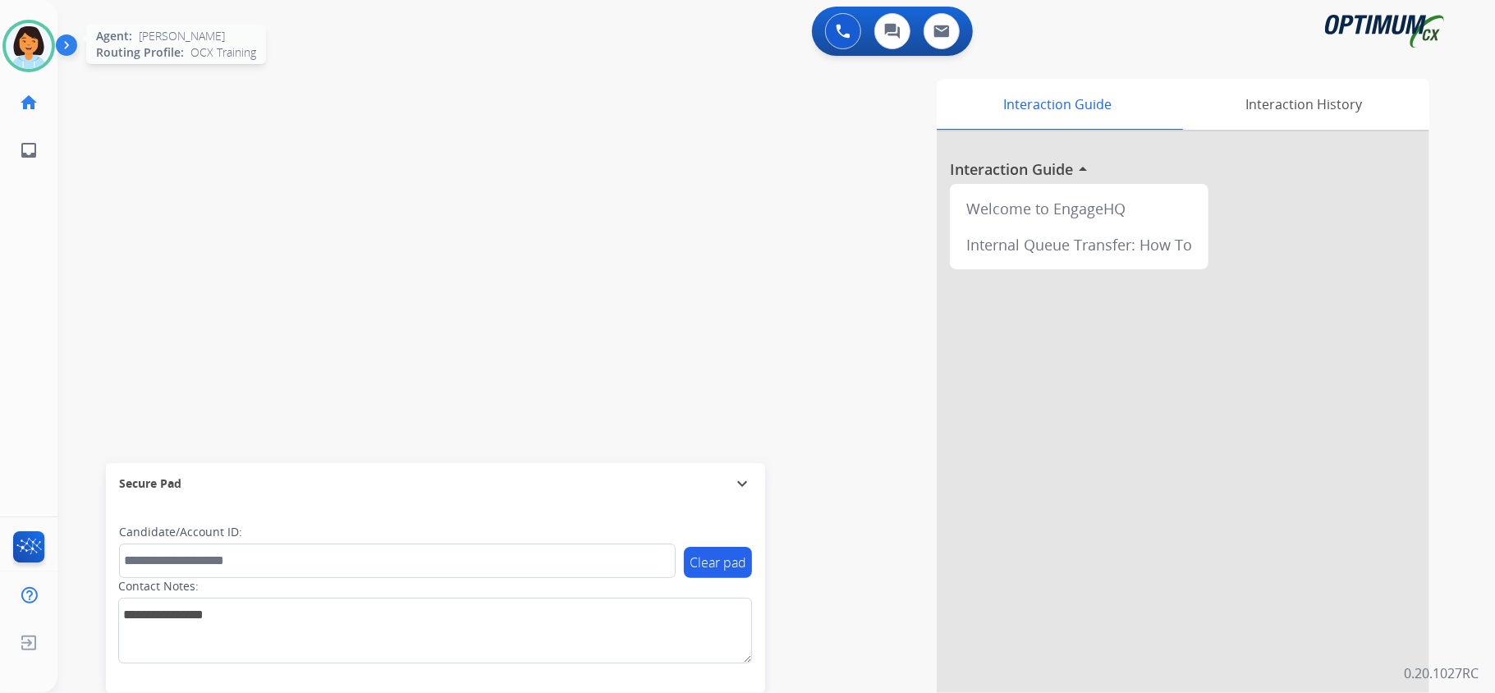
click at [11, 34] on img at bounding box center [29, 46] width 46 height 46
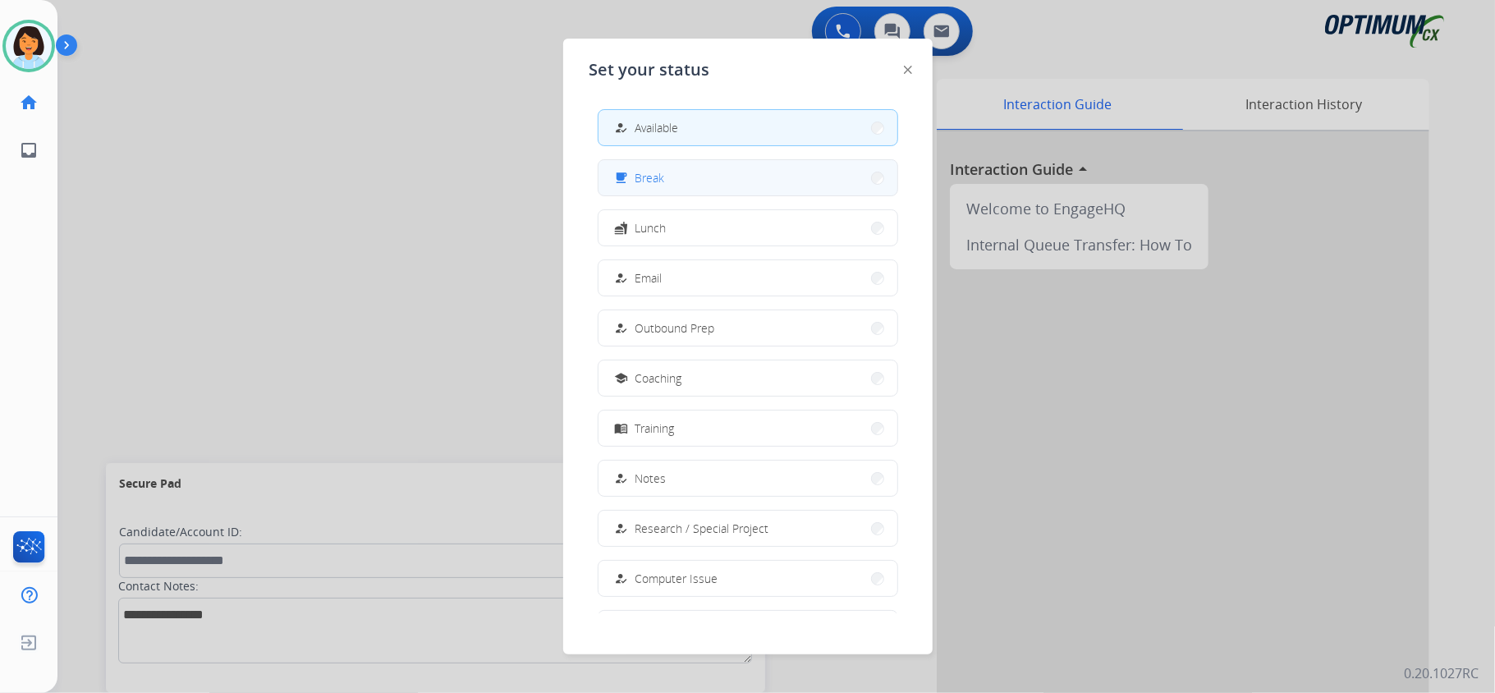
click at [779, 172] on button "free_breakfast Break" at bounding box center [747, 177] width 299 height 35
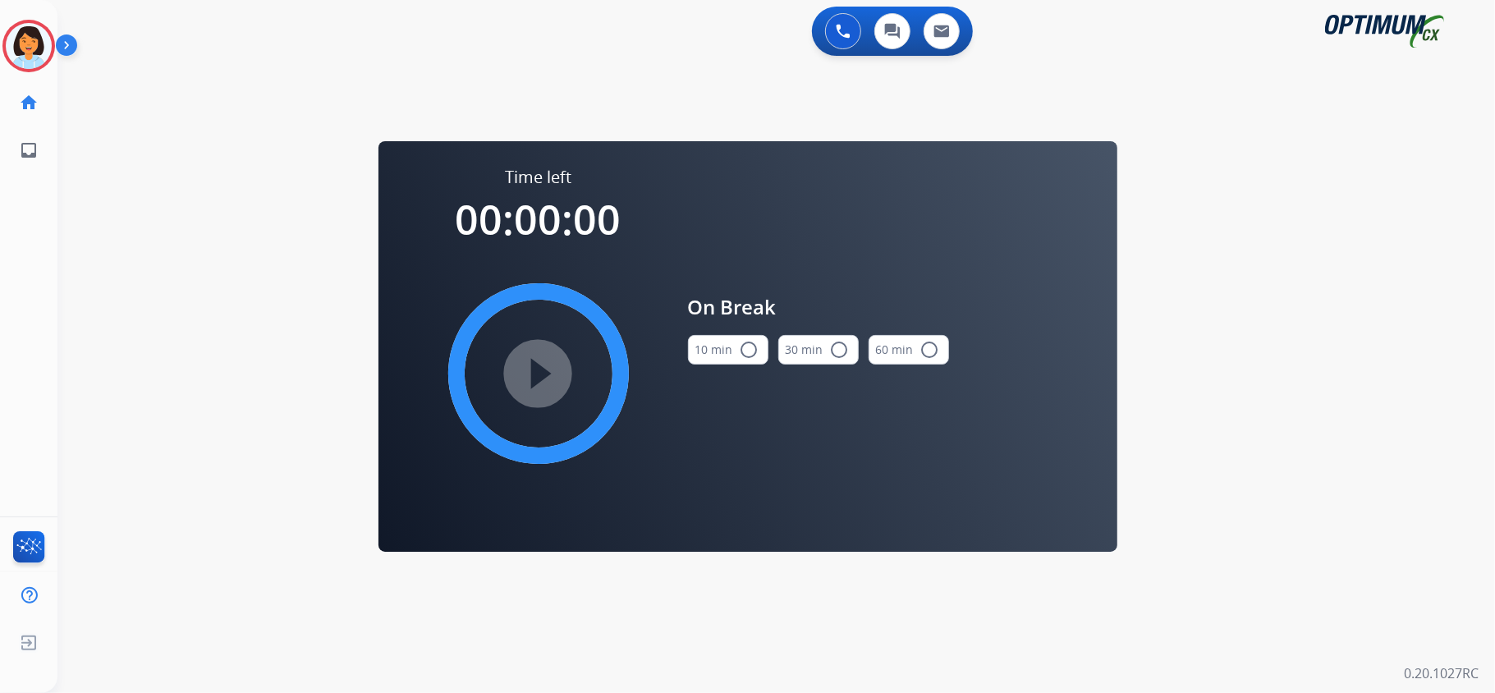
click at [730, 355] on button "10 min radio_button_unchecked" at bounding box center [728, 350] width 80 height 30
click at [546, 369] on mat-icon "play_circle_filled" at bounding box center [539, 374] width 20 height 20
click at [23, 51] on icon at bounding box center [28, 46] width 53 height 53
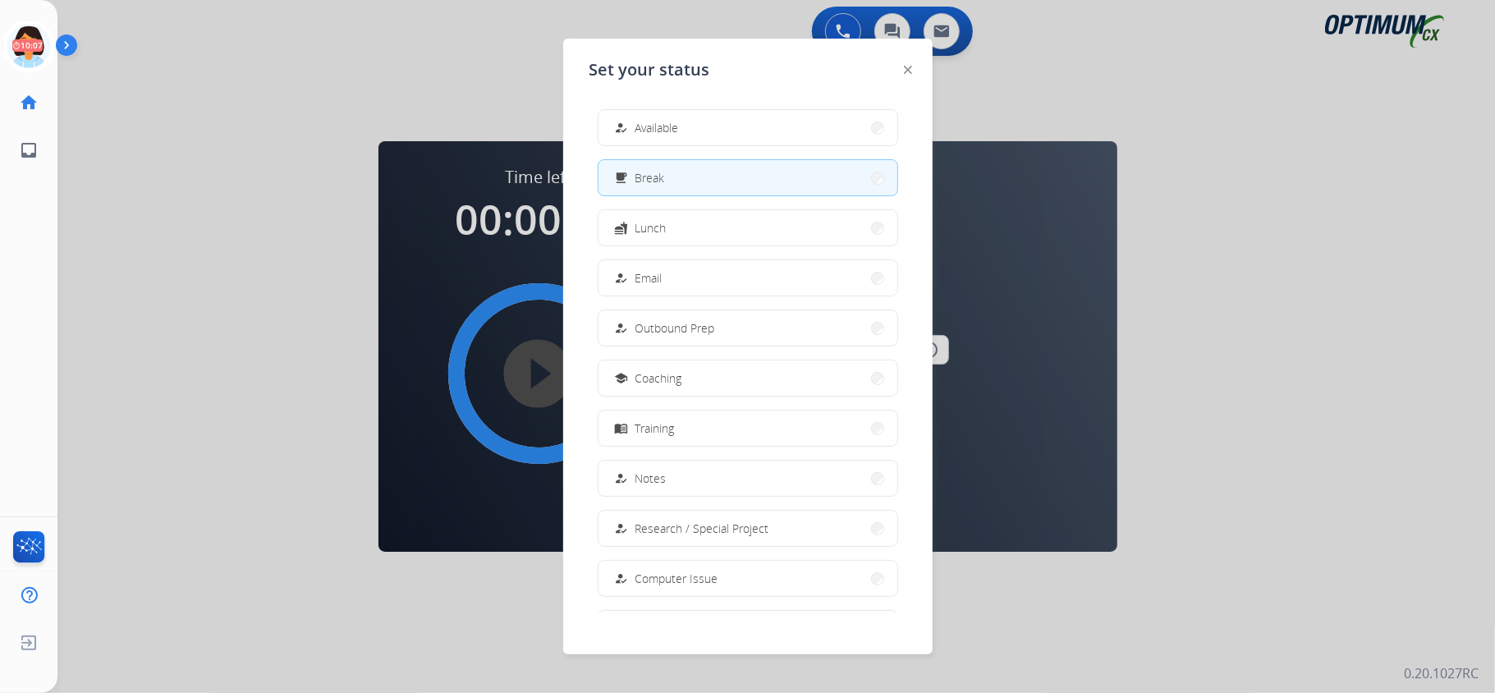
click at [805, 121] on button "how_to_reg Available" at bounding box center [747, 127] width 299 height 35
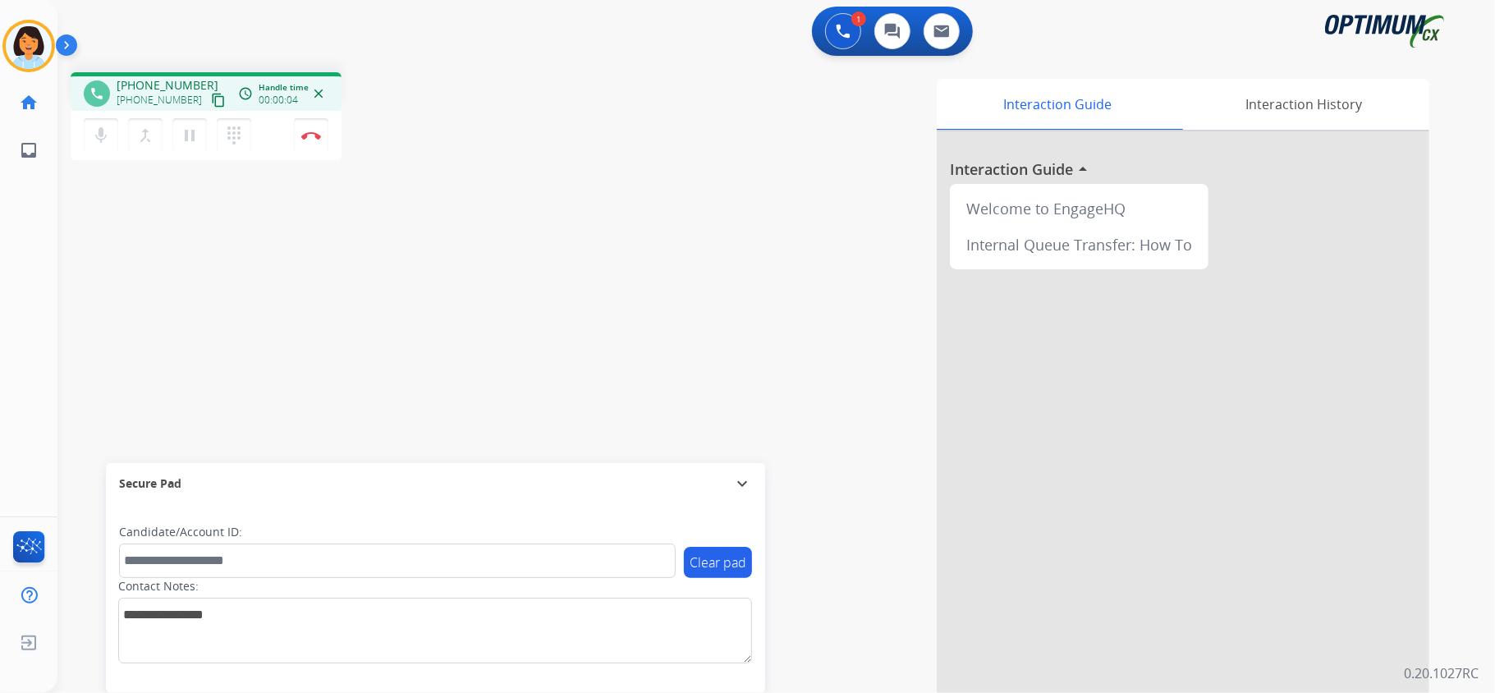
click at [211, 103] on mat-icon "content_copy" at bounding box center [218, 100] width 15 height 15
click at [211, 102] on mat-icon "content_copy" at bounding box center [218, 100] width 15 height 15
click at [211, 103] on mat-icon "content_copy" at bounding box center [218, 100] width 15 height 15
click at [317, 135] on img at bounding box center [311, 135] width 20 height 8
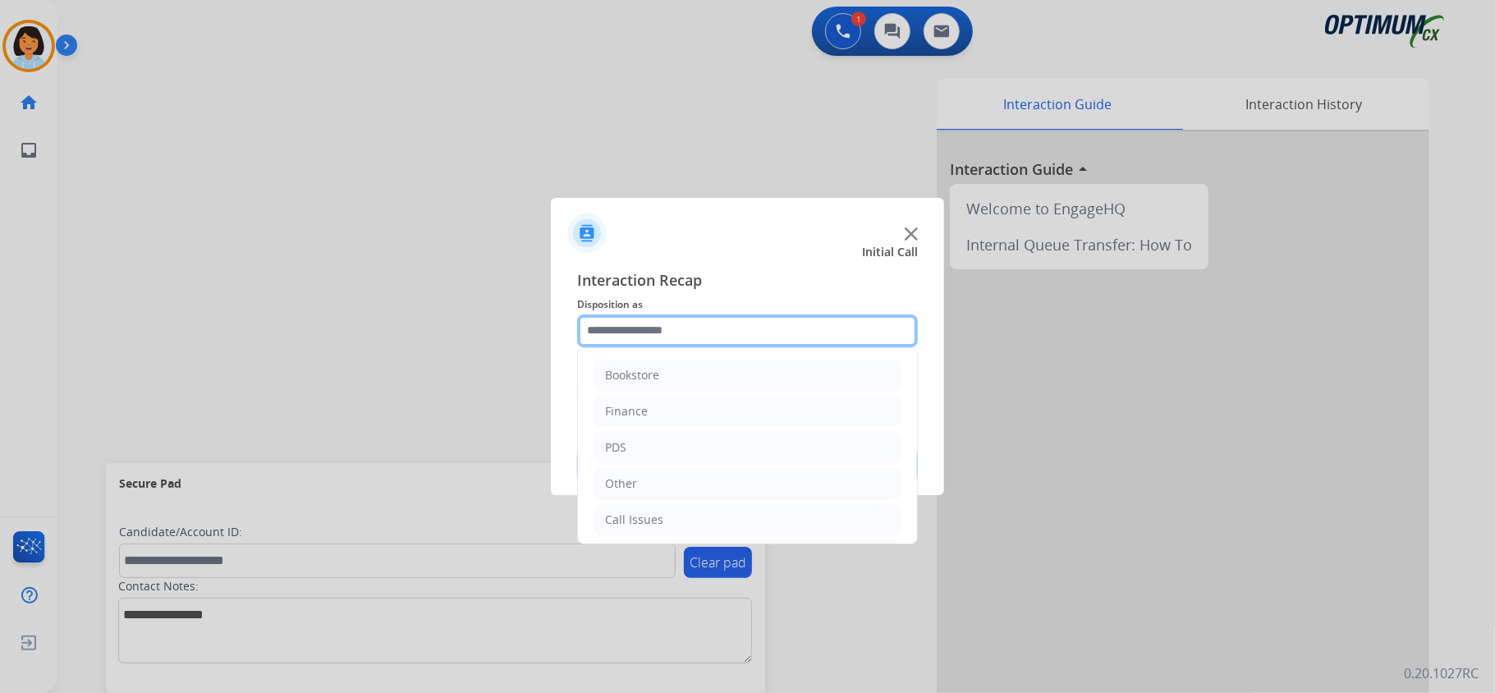
click at [780, 328] on input "text" at bounding box center [747, 330] width 341 height 33
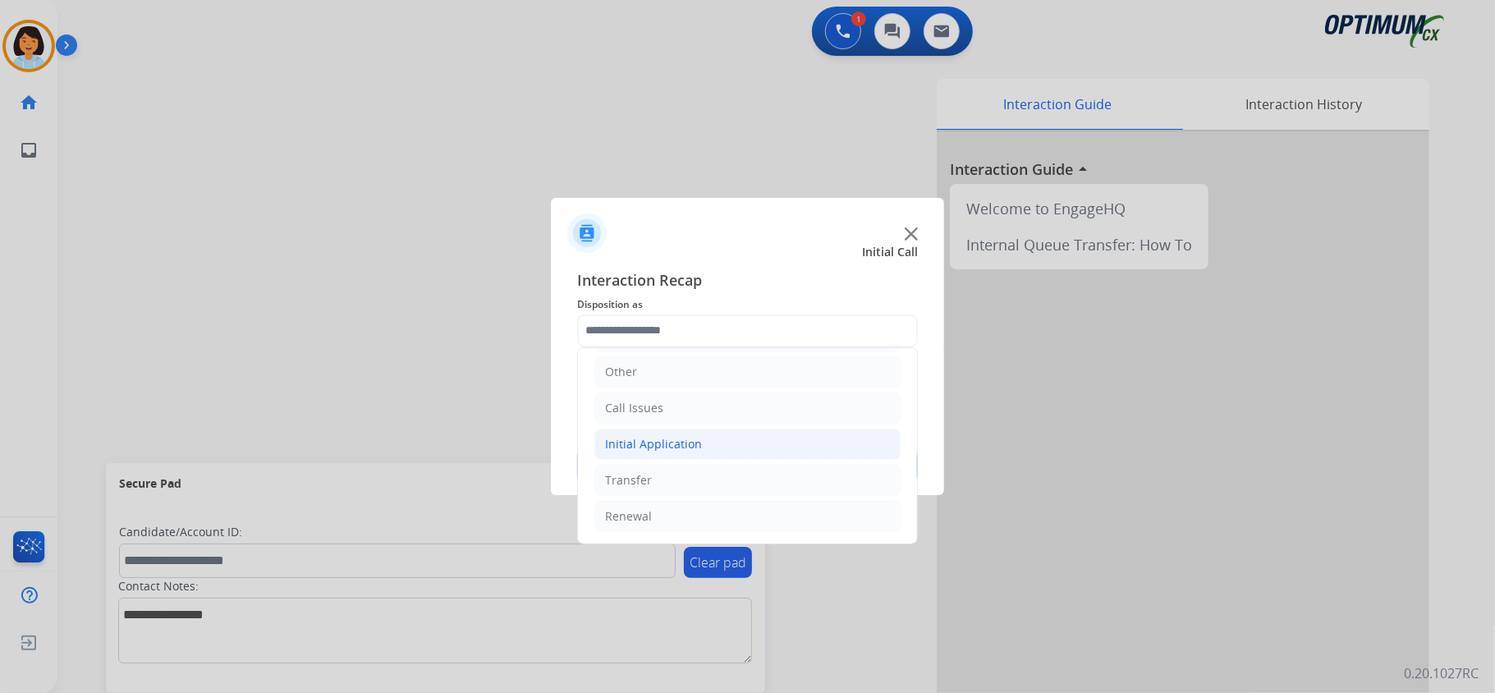
click at [696, 442] on div "Initial Application" at bounding box center [653, 444] width 97 height 16
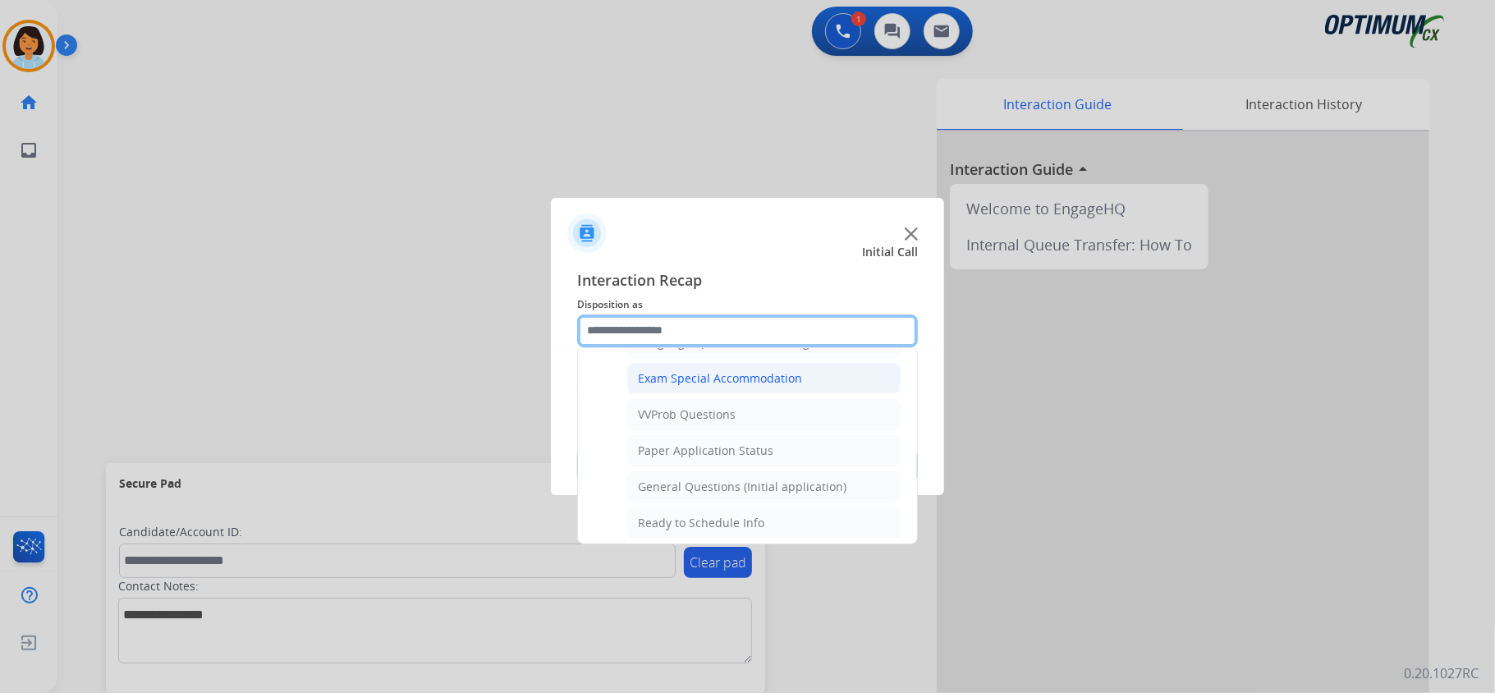
scroll to position [881, 0]
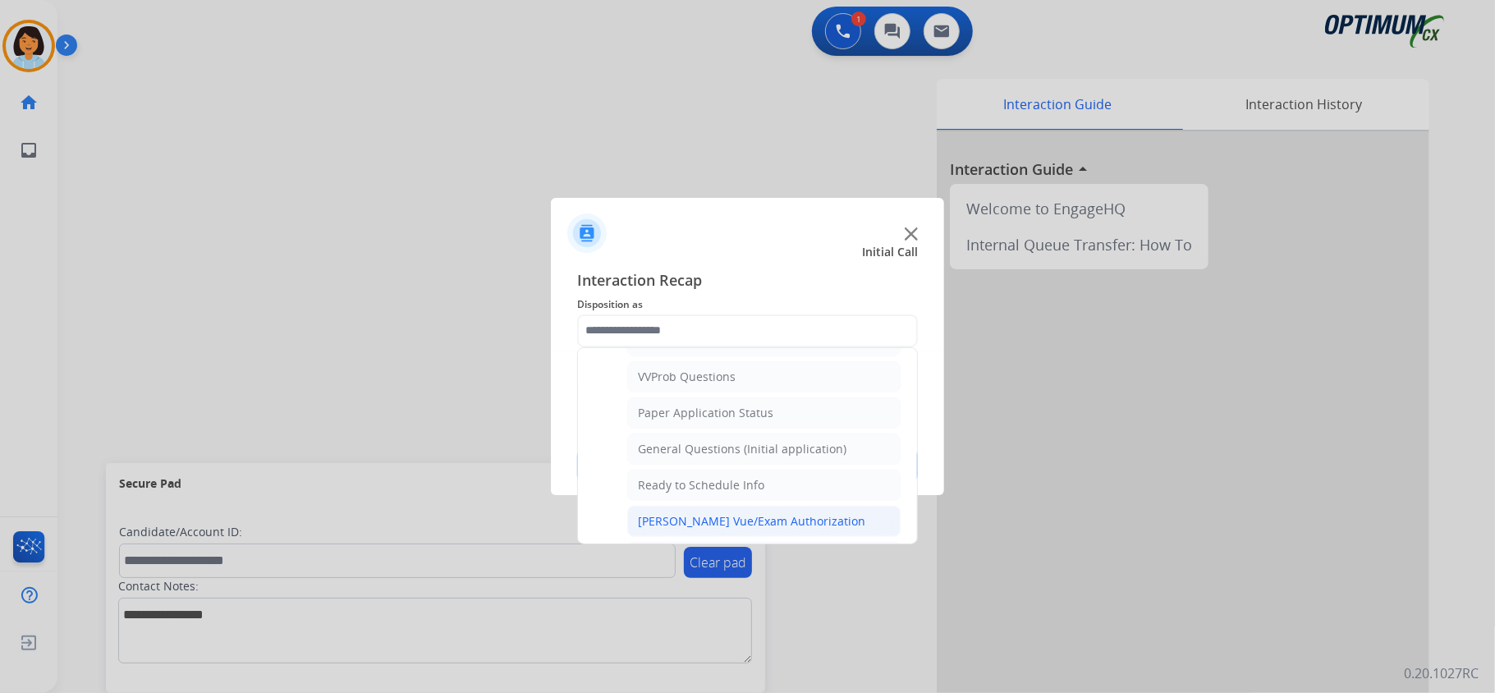
click at [734, 529] on div "[PERSON_NAME] Vue/Exam Authorization" at bounding box center [751, 521] width 227 height 16
type input "**********"
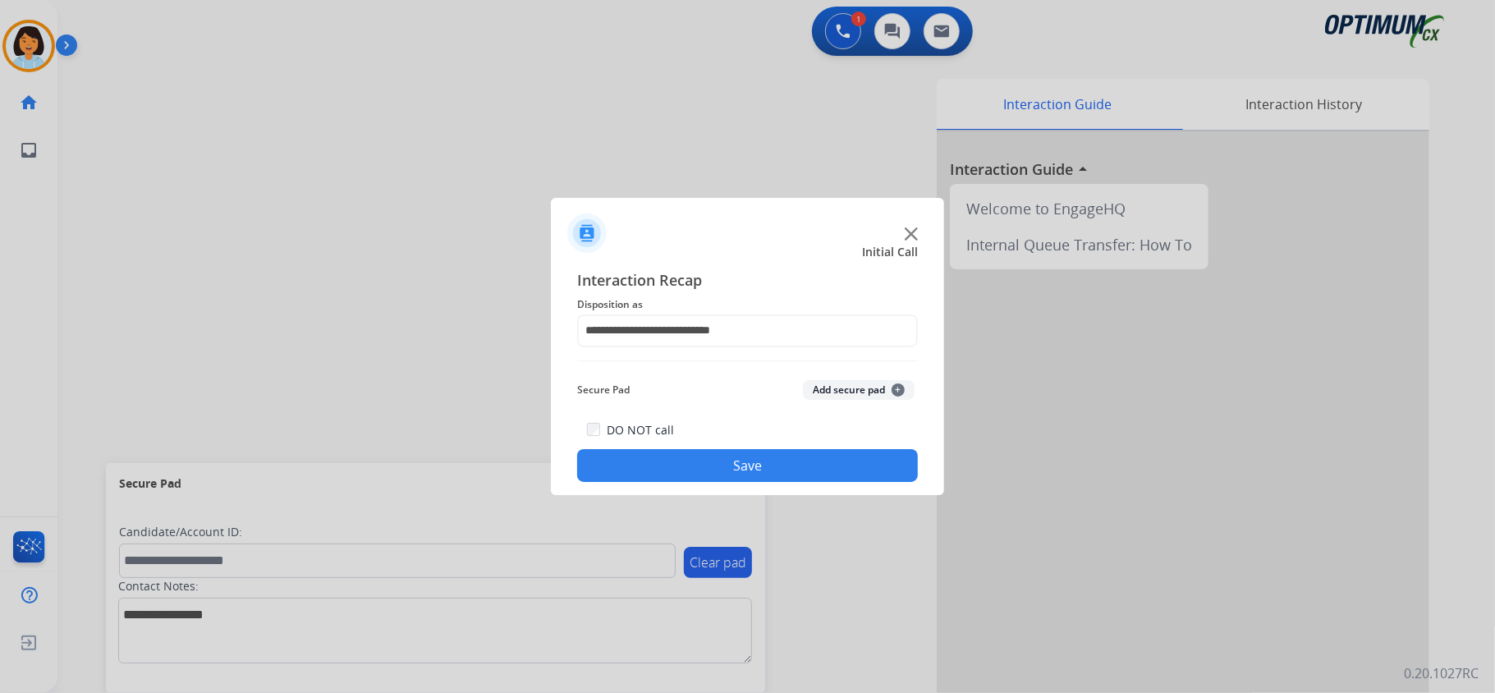
click at [713, 474] on button "Save" at bounding box center [747, 465] width 341 height 33
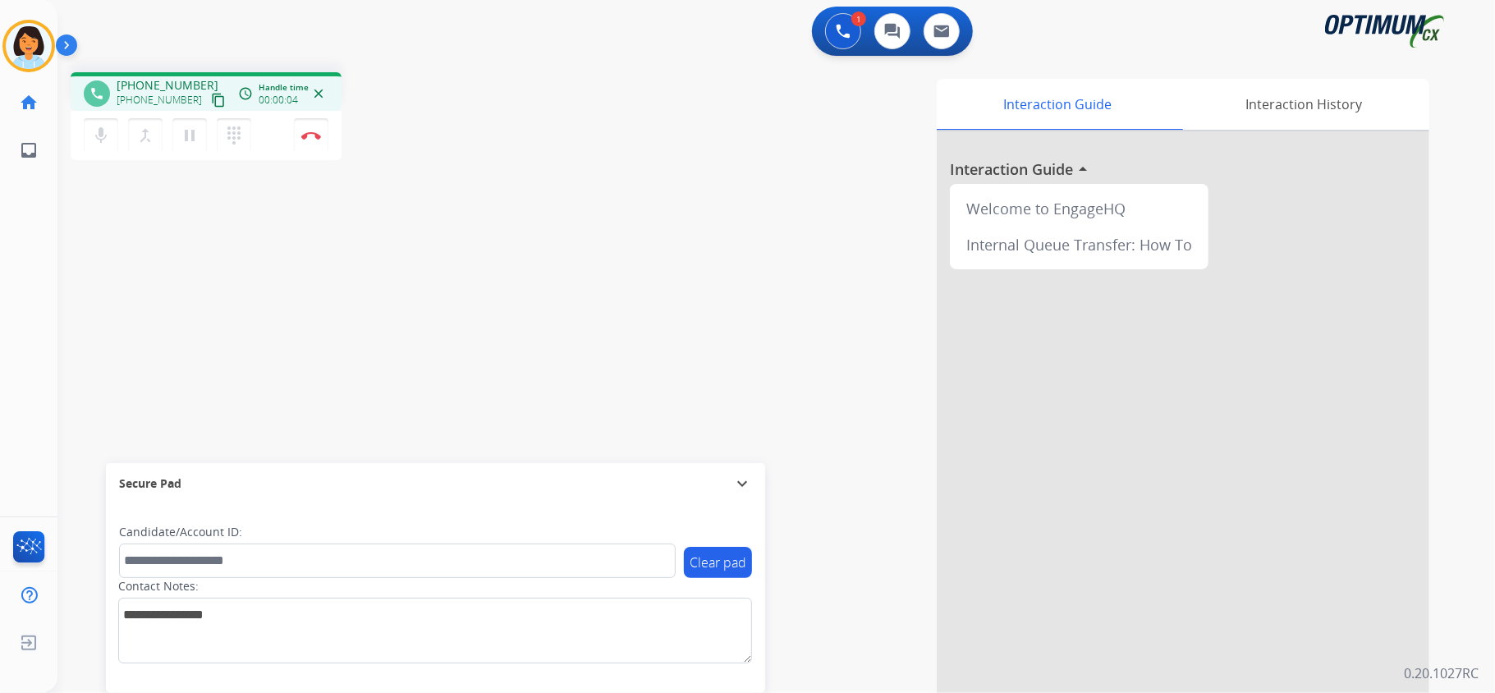
click at [211, 96] on mat-icon "content_copy" at bounding box center [218, 100] width 15 height 15
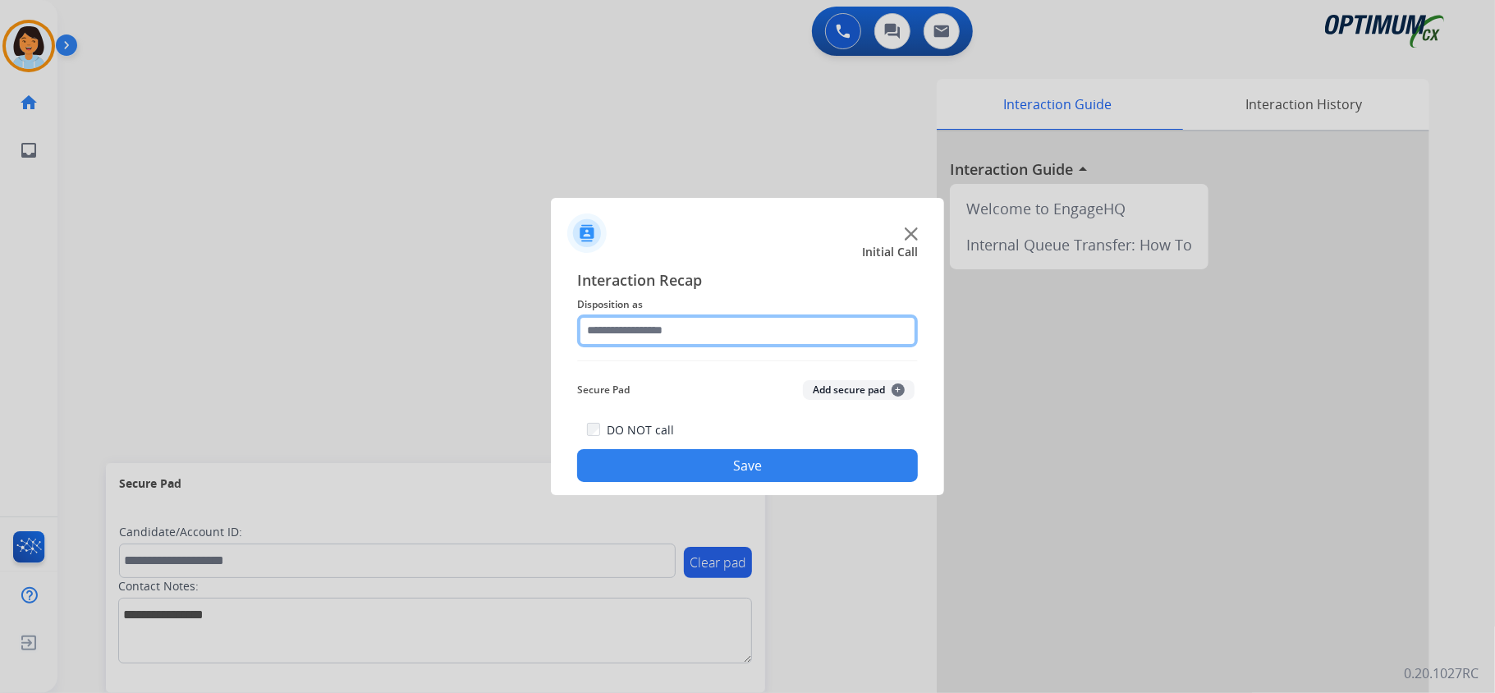
click at [768, 327] on input "text" at bounding box center [747, 330] width 341 height 33
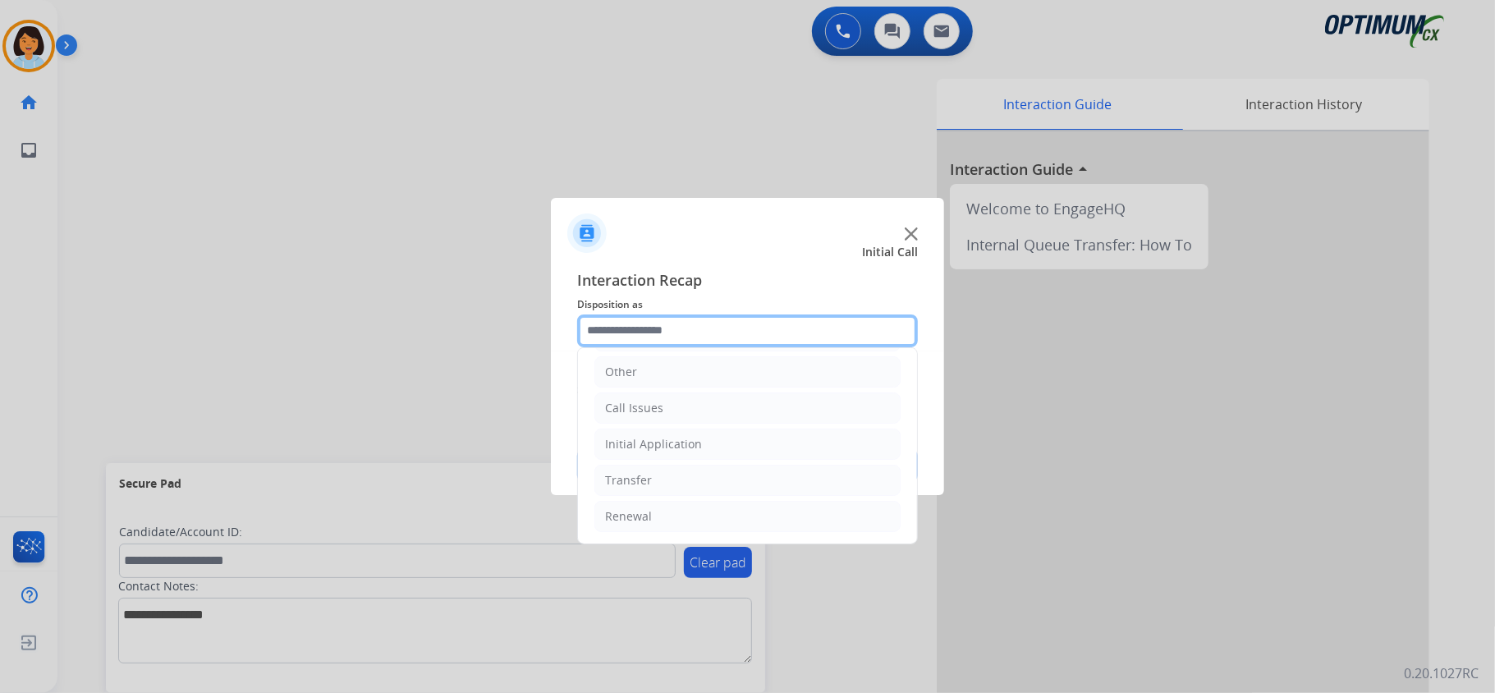
scroll to position [116, 0]
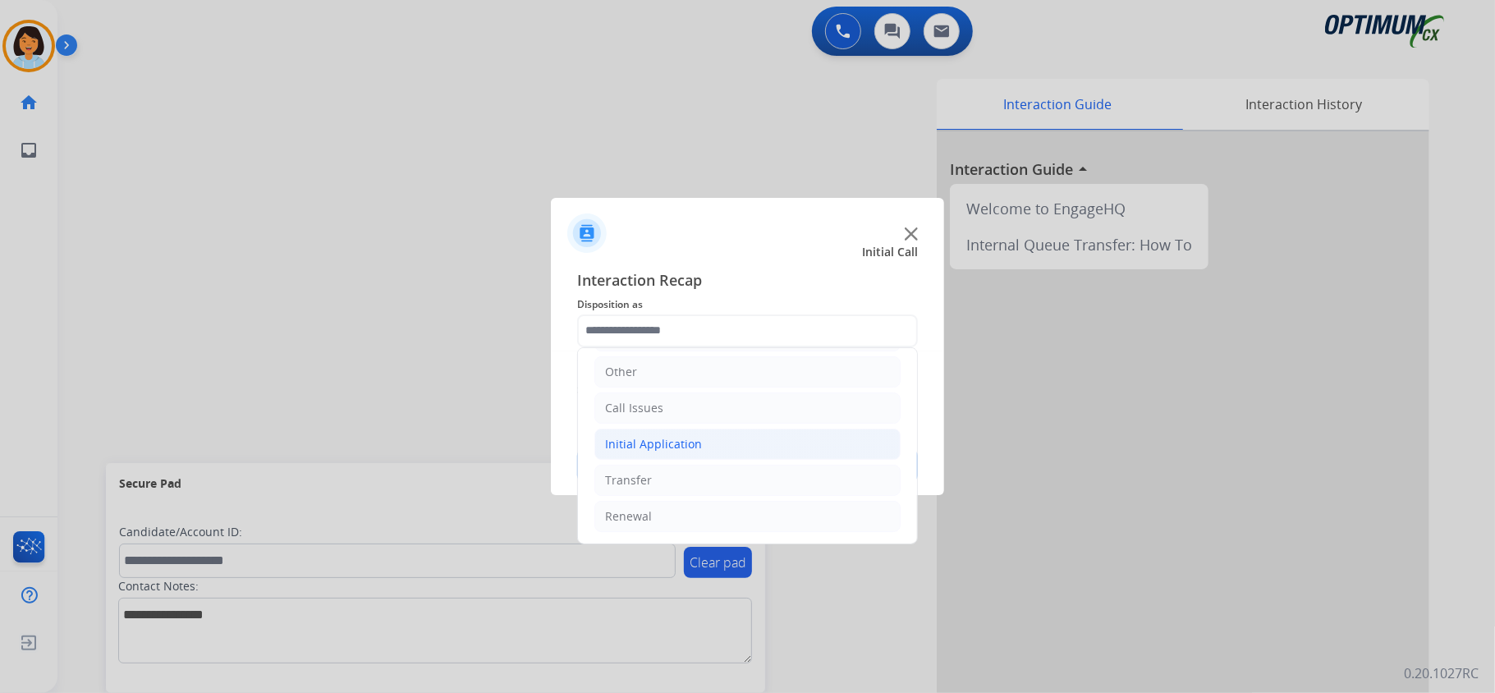
click at [745, 441] on li "Initial Application" at bounding box center [747, 443] width 306 height 31
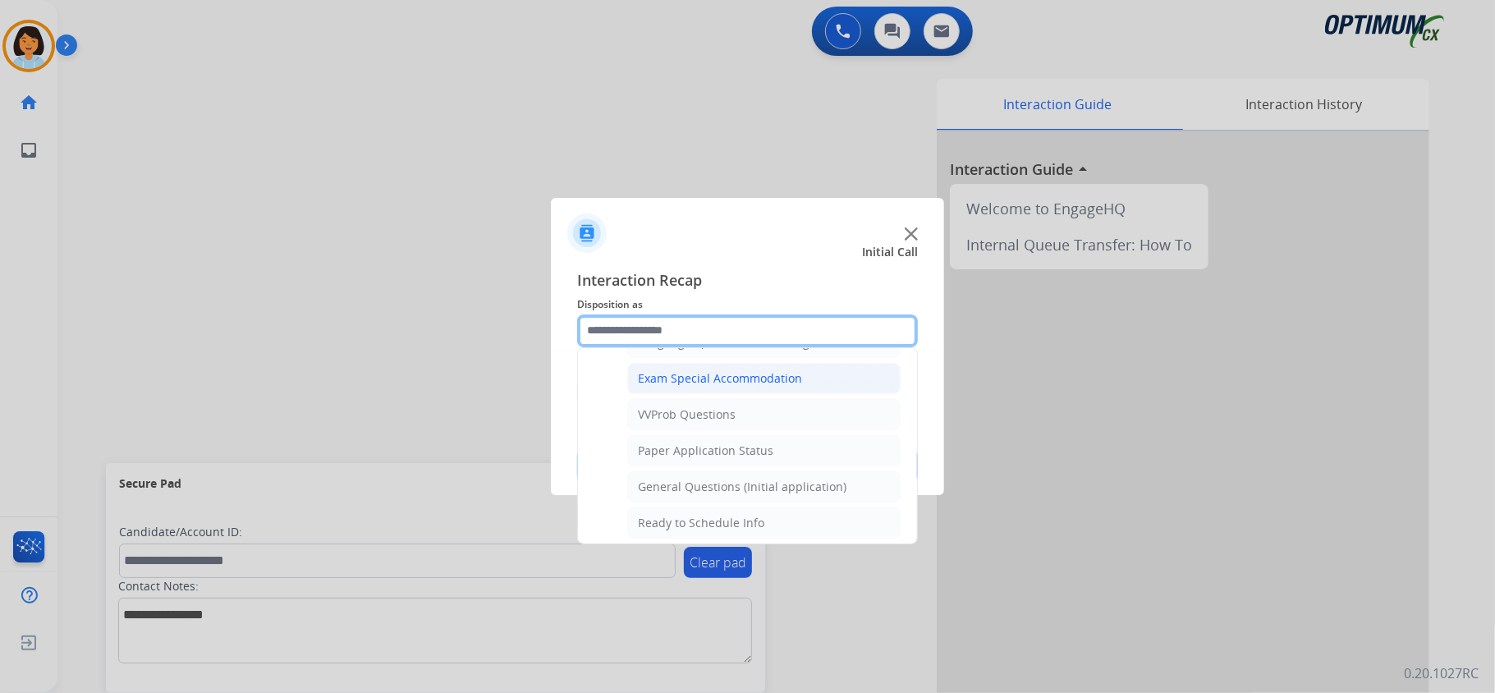
scroll to position [991, 0]
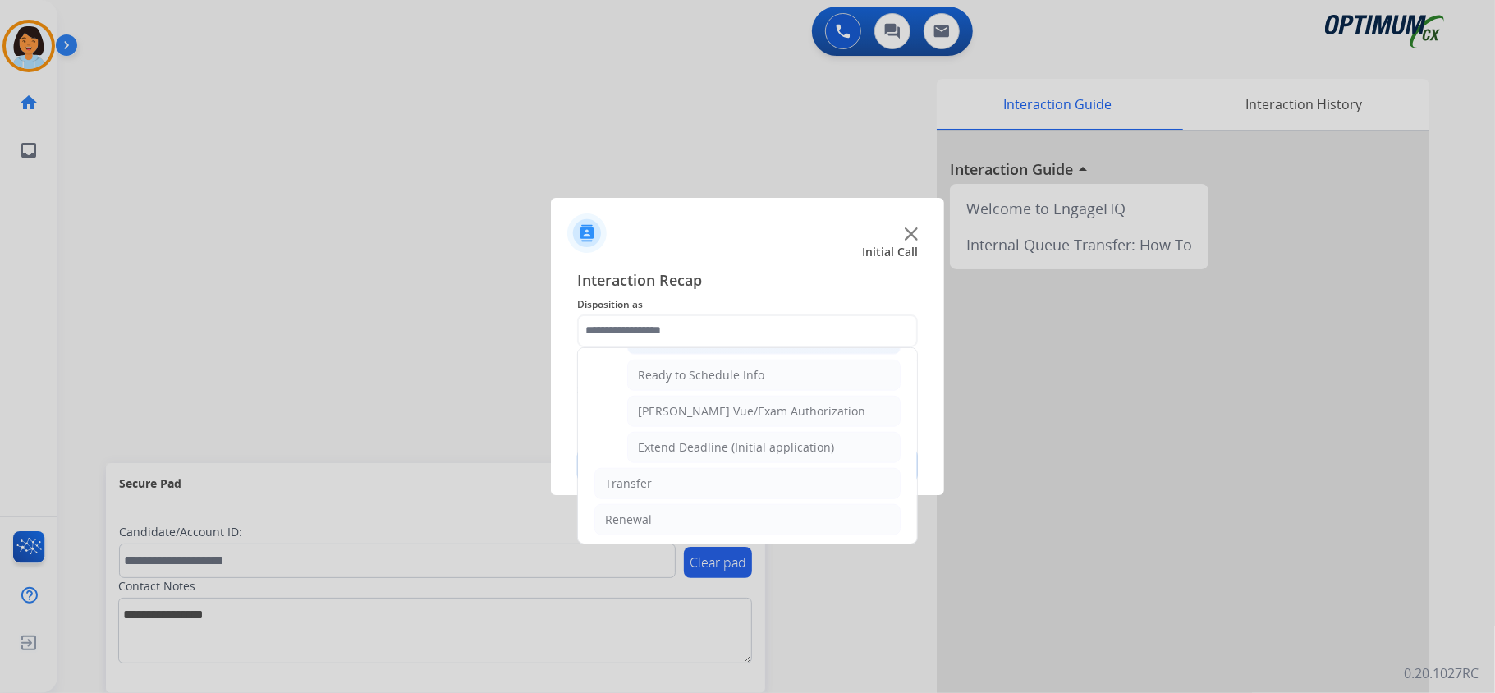
click at [733, 347] on div "General Questions (Initial application)" at bounding box center [742, 339] width 208 height 16
type input "**********"
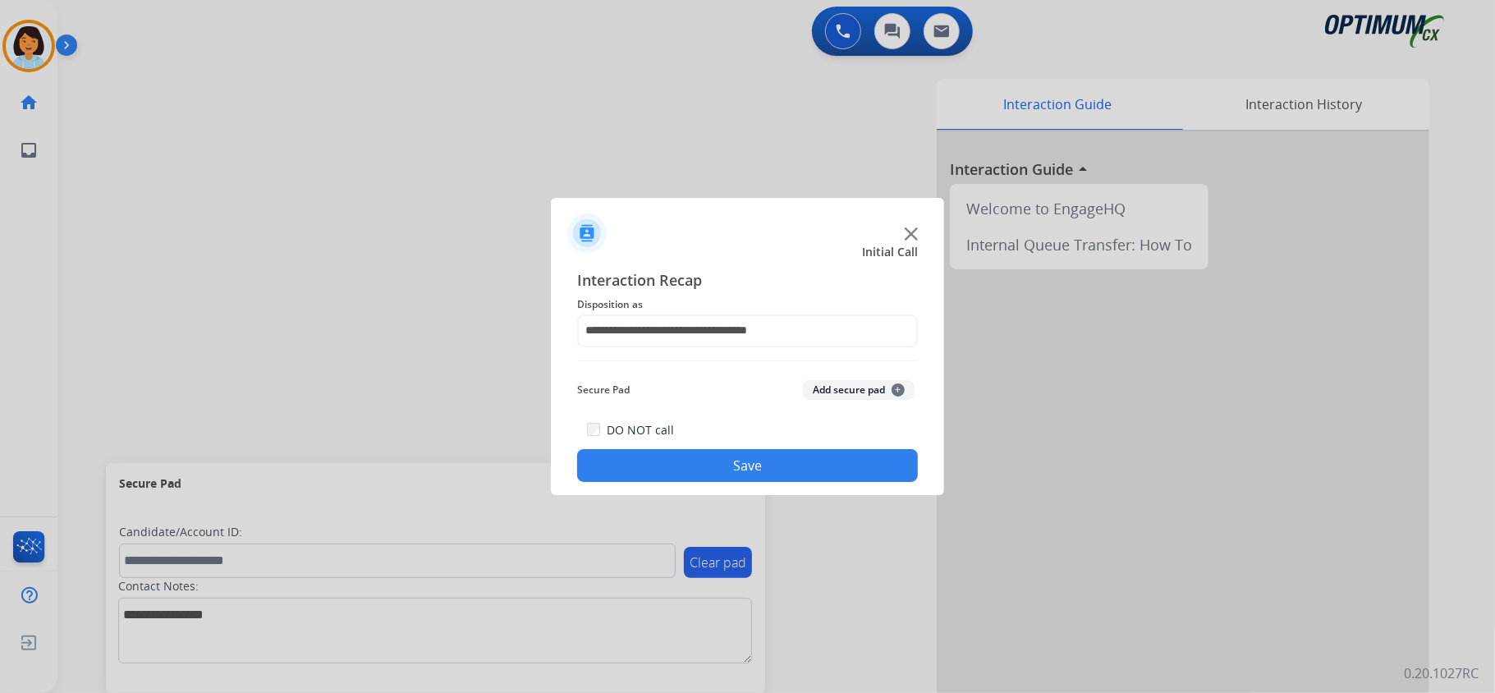
click at [730, 460] on button "Save" at bounding box center [747, 465] width 341 height 33
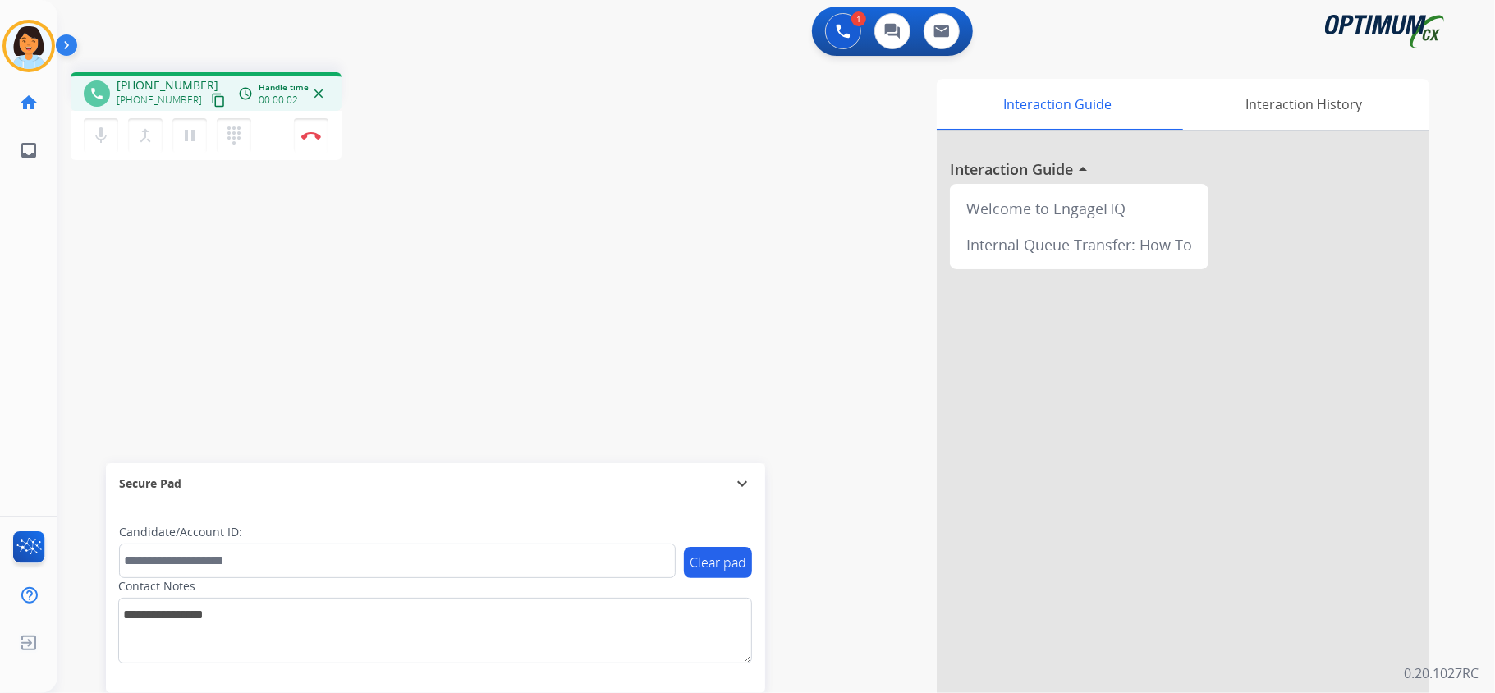
click at [211, 103] on mat-icon "content_copy" at bounding box center [218, 100] width 15 height 15
click at [309, 132] on img at bounding box center [311, 135] width 20 height 8
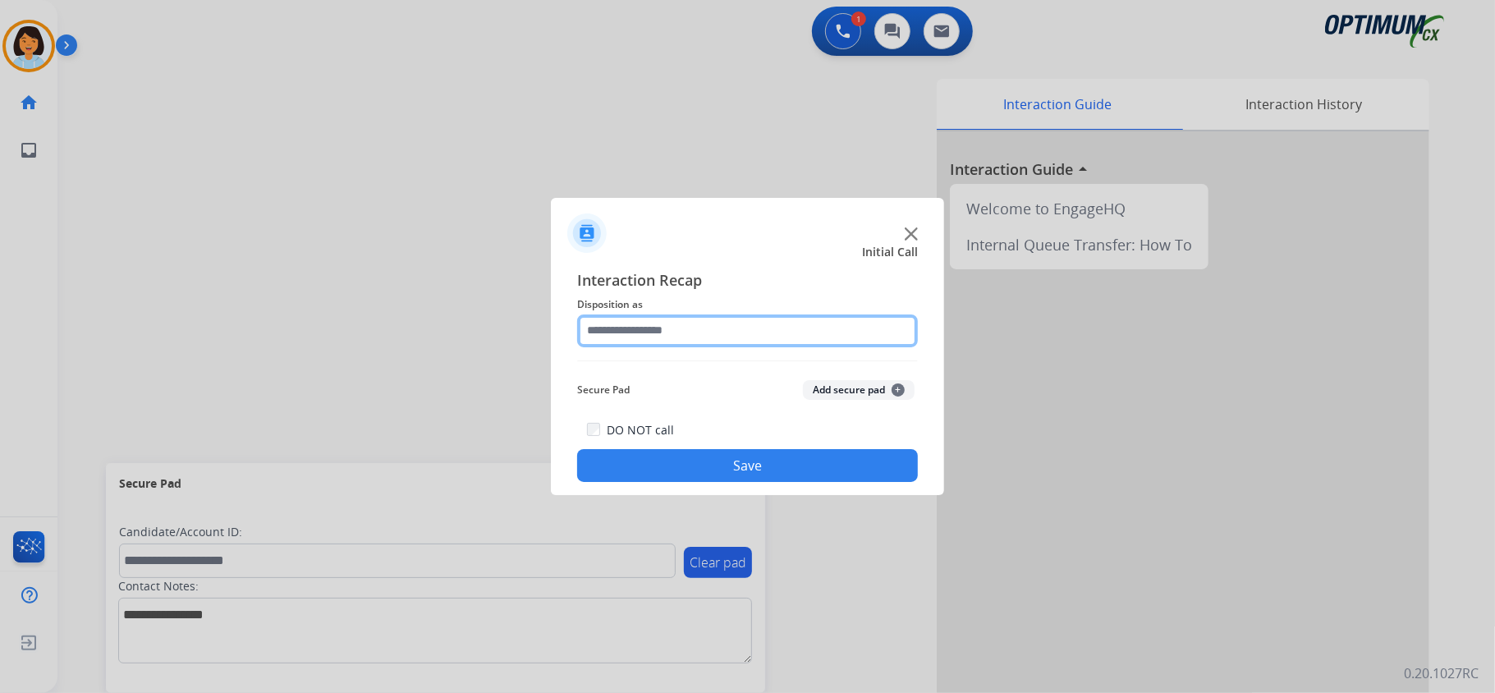
click at [756, 339] on input "text" at bounding box center [747, 330] width 341 height 33
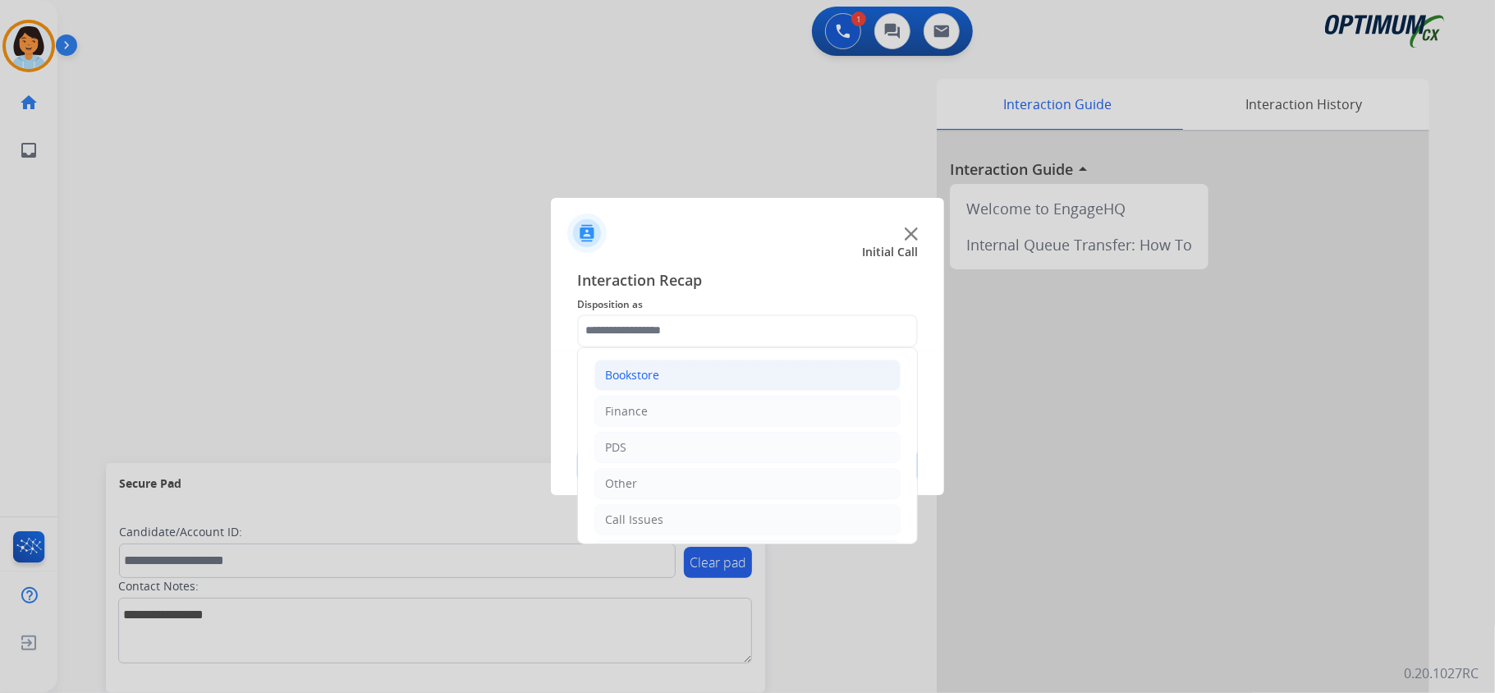
click at [686, 386] on li "Bookstore" at bounding box center [747, 374] width 306 height 31
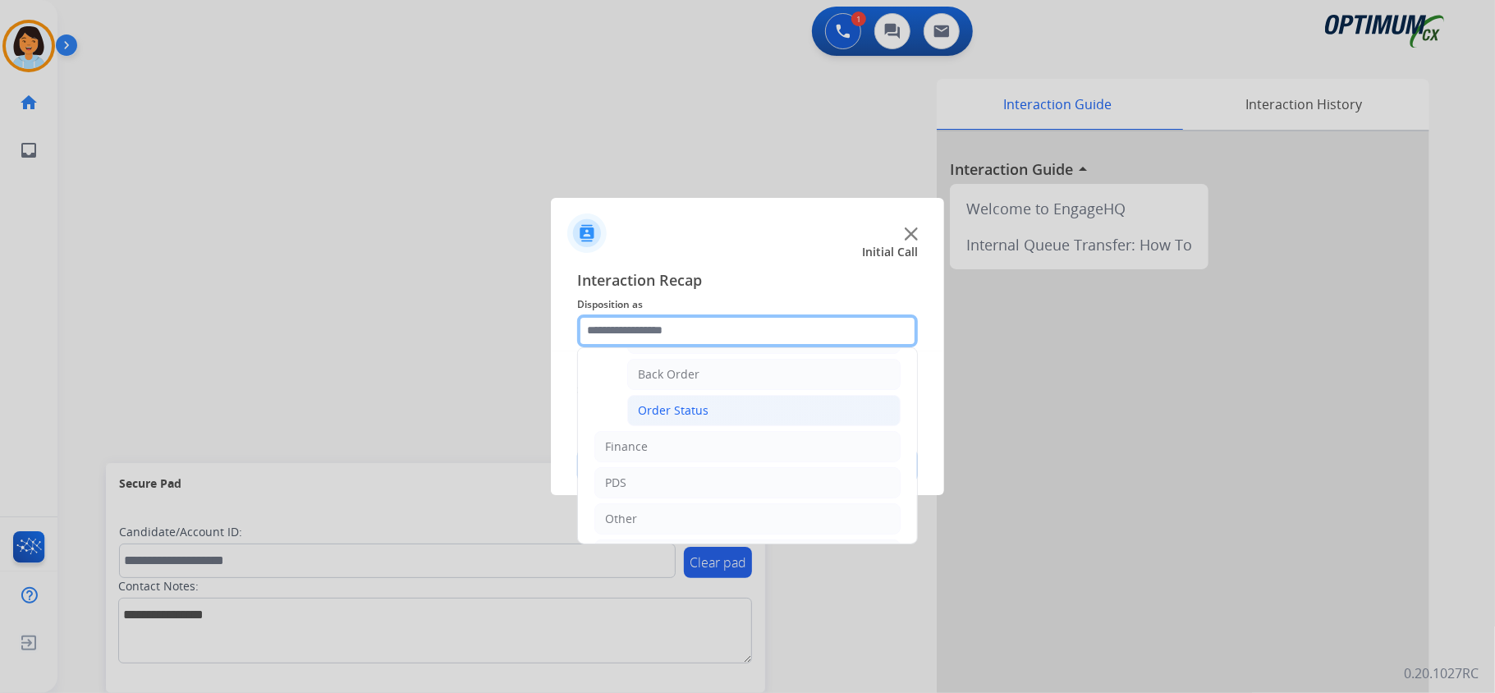
scroll to position [0, 0]
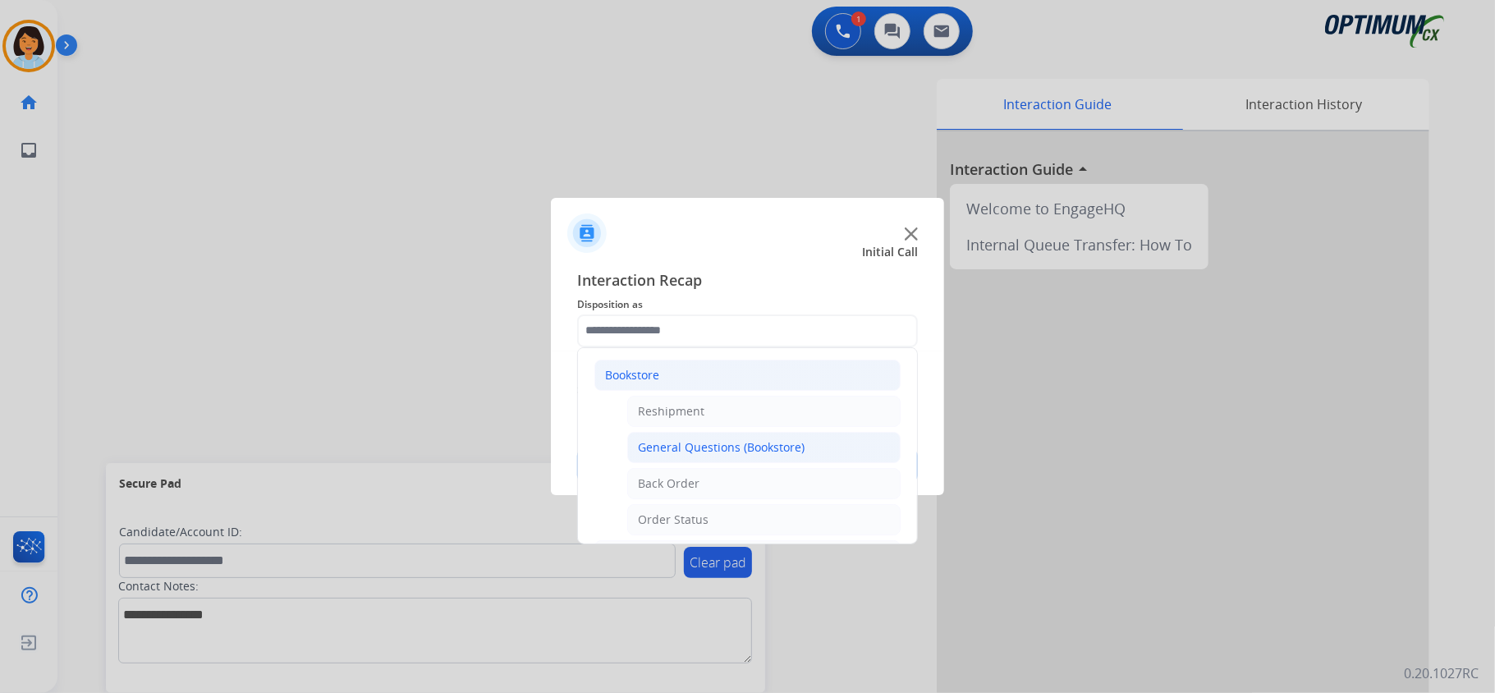
click at [727, 443] on div "General Questions (Bookstore)" at bounding box center [721, 447] width 167 height 16
type input "**********"
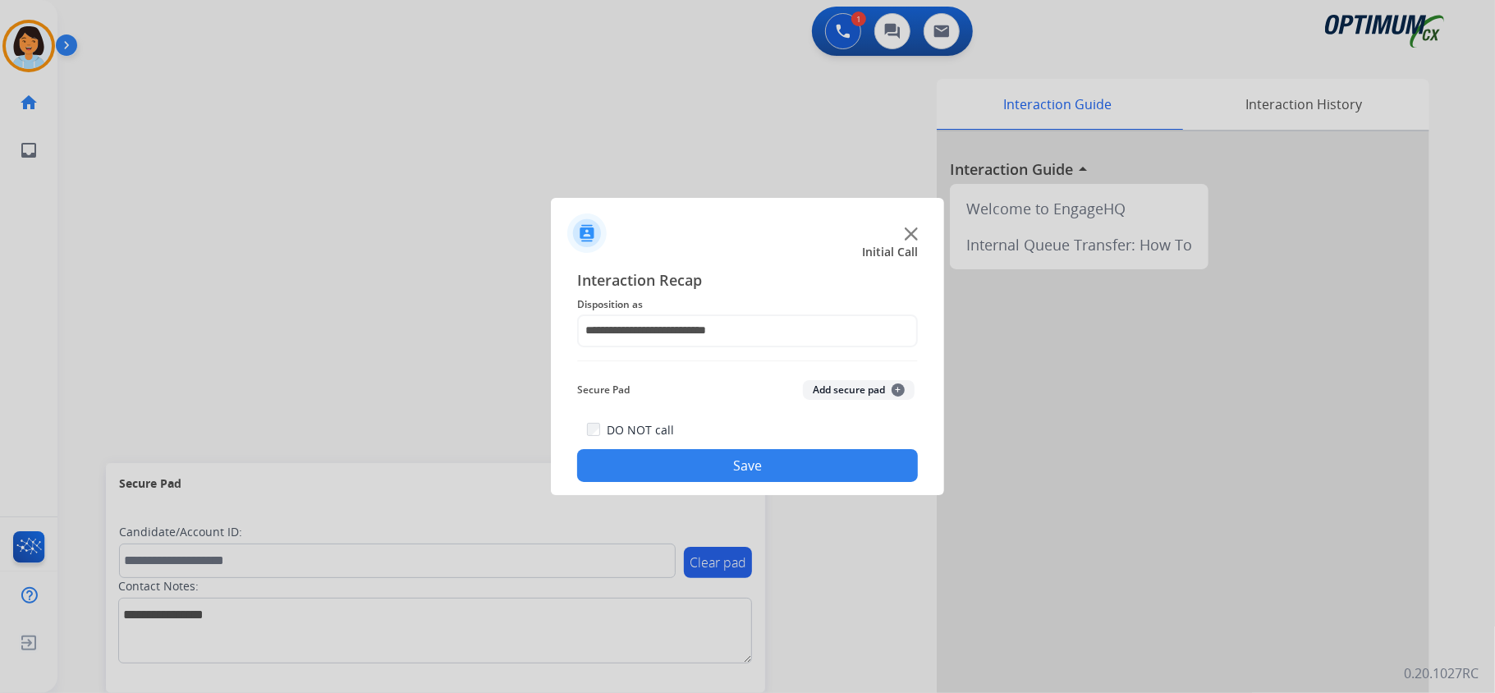
click at [699, 464] on button "Save" at bounding box center [747, 465] width 341 height 33
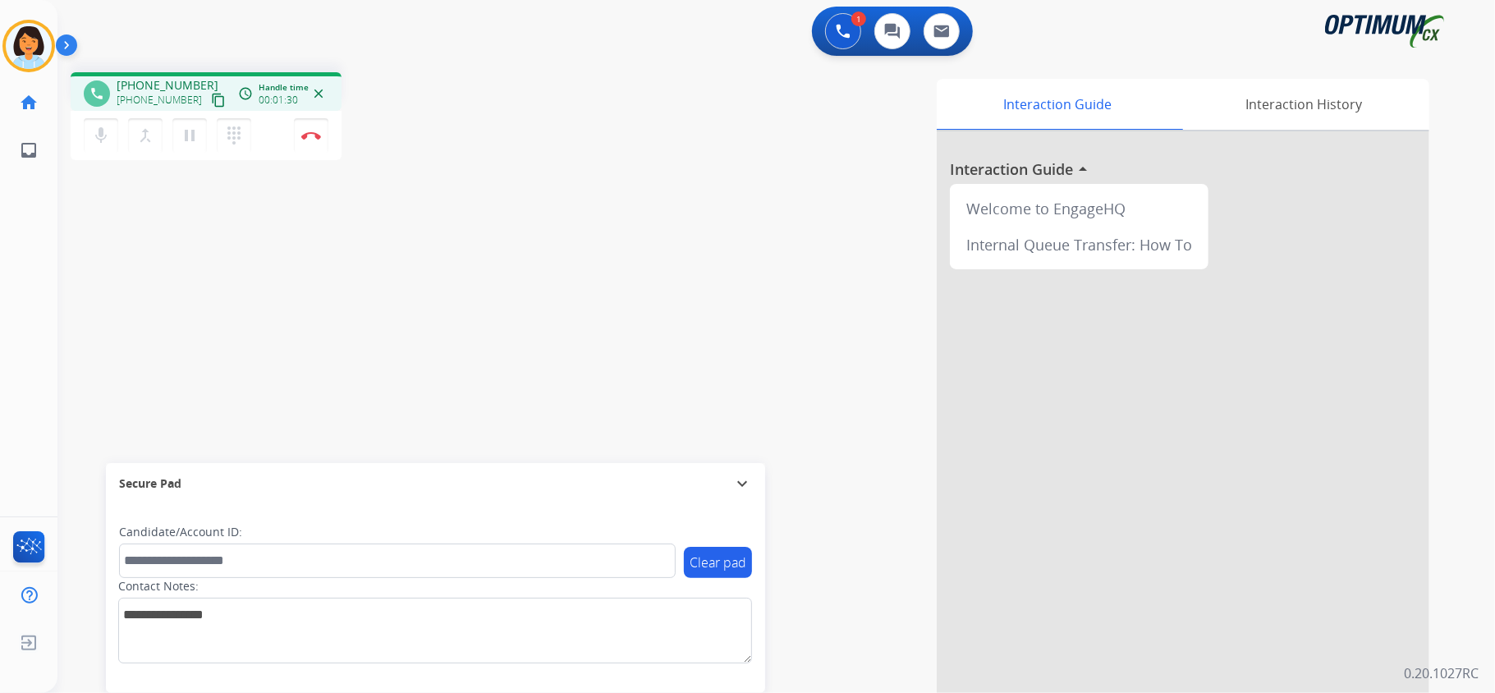
click at [211, 98] on mat-icon "content_copy" at bounding box center [218, 100] width 15 height 15
click at [263, 355] on div "phone [PHONE_NUMBER] [PHONE_NUMBER] content_copy access_time Call metrics Queue…" at bounding box center [756, 401] width 1398 height 684
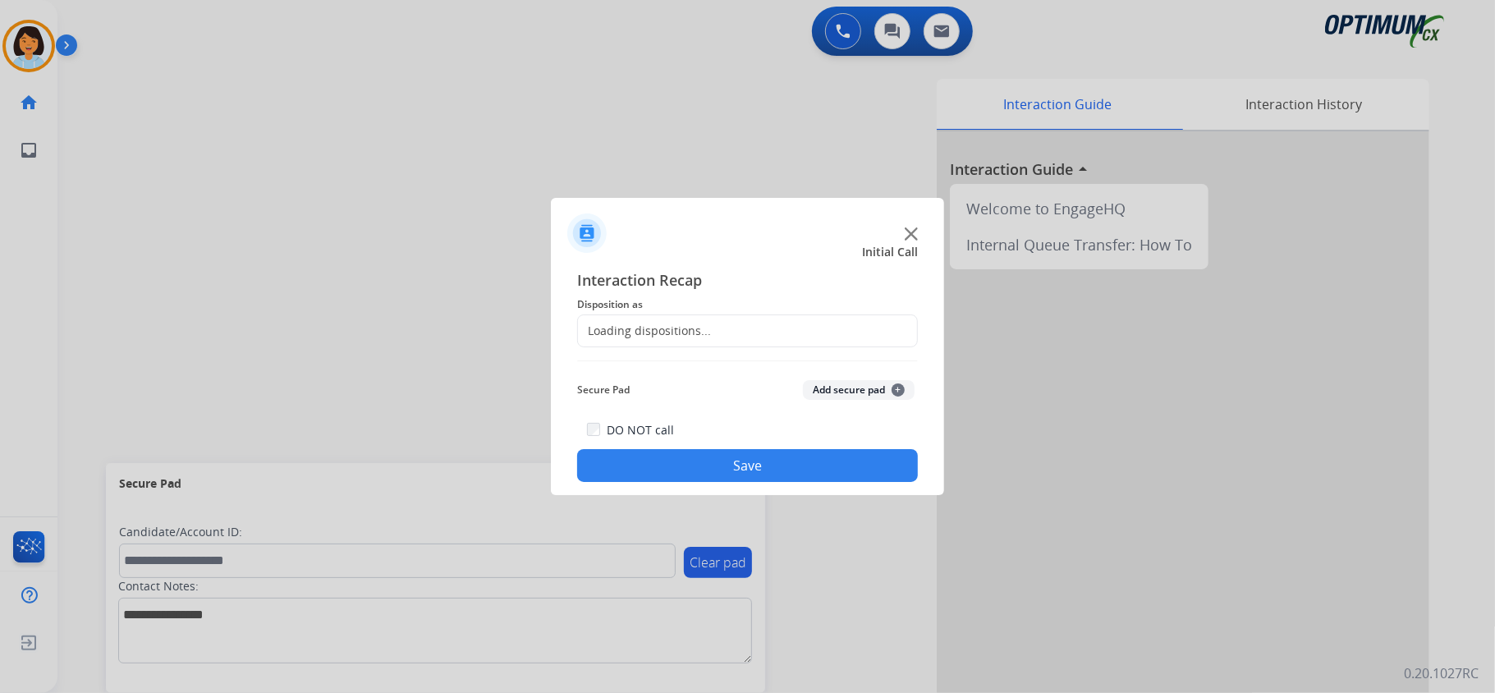
click at [306, 133] on div at bounding box center [747, 346] width 1495 height 693
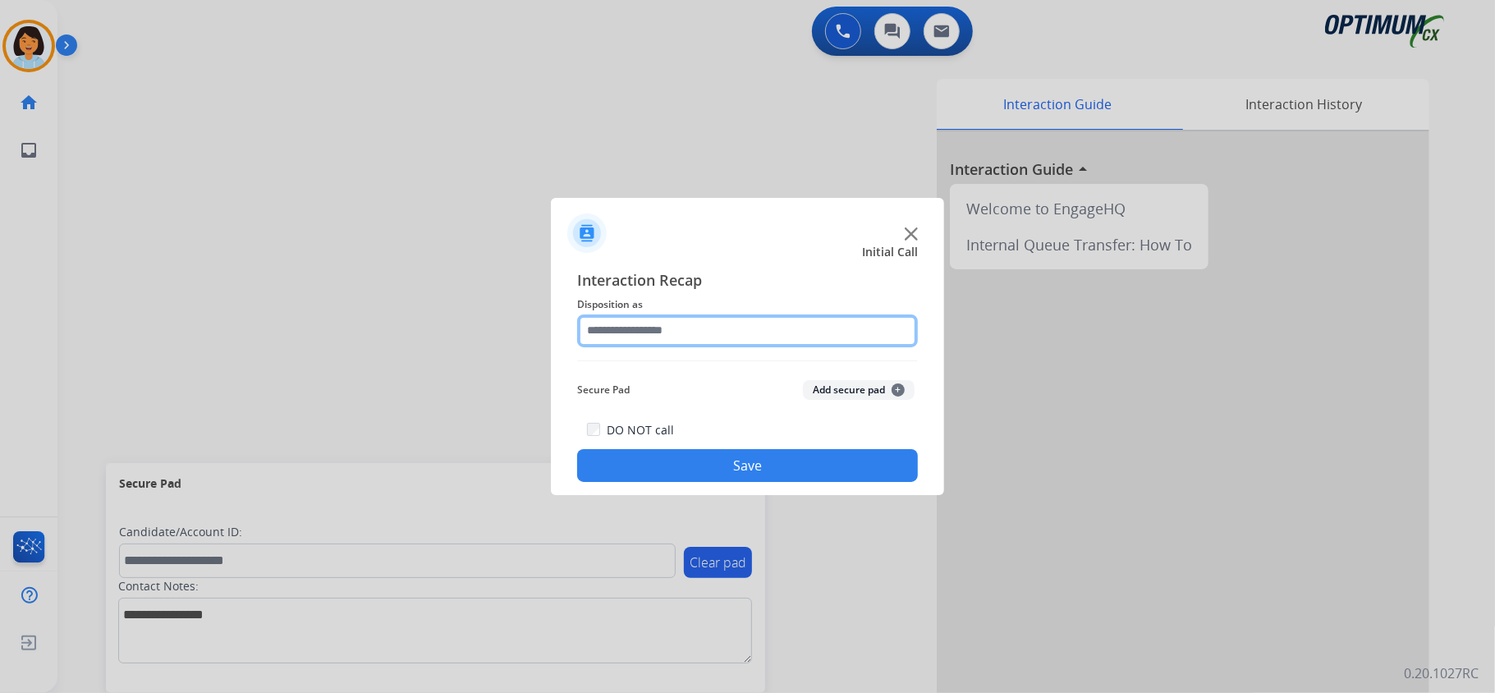
click at [782, 326] on input "text" at bounding box center [747, 330] width 341 height 33
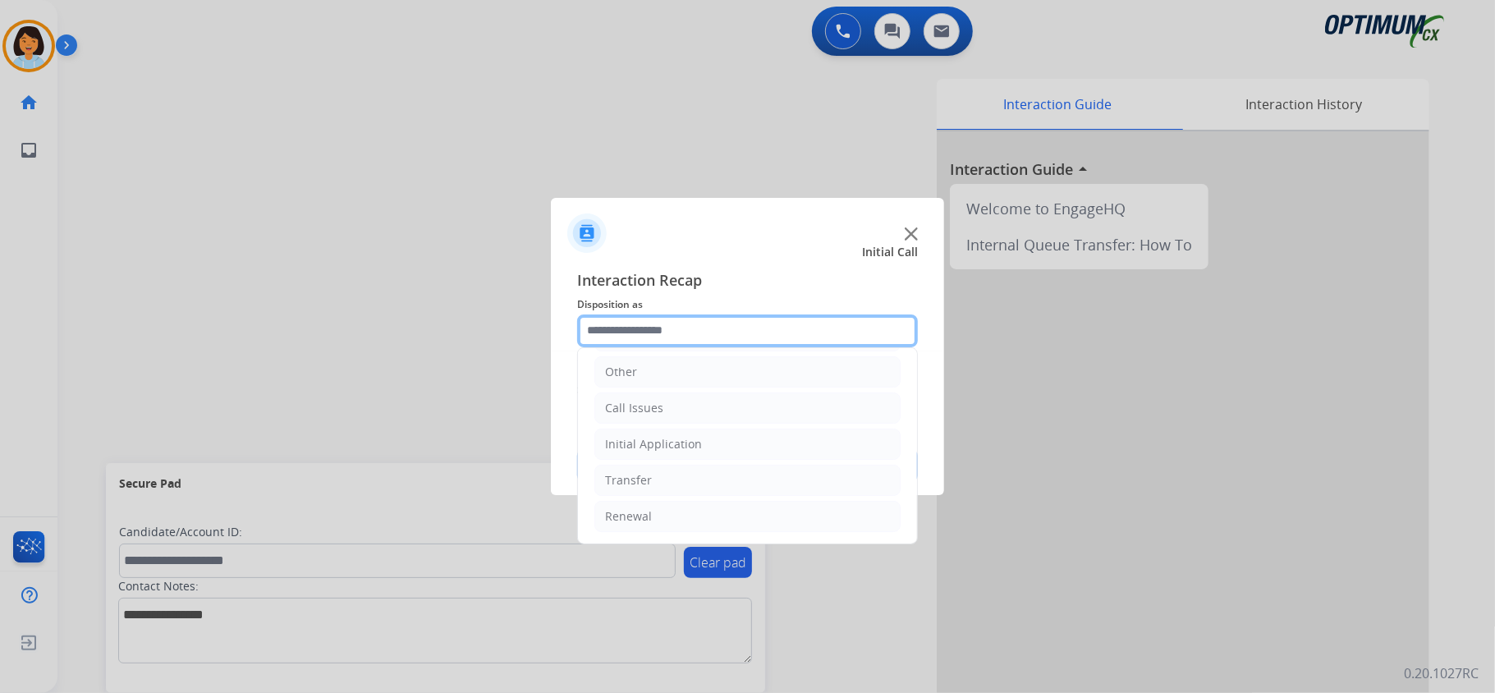
scroll to position [116, 0]
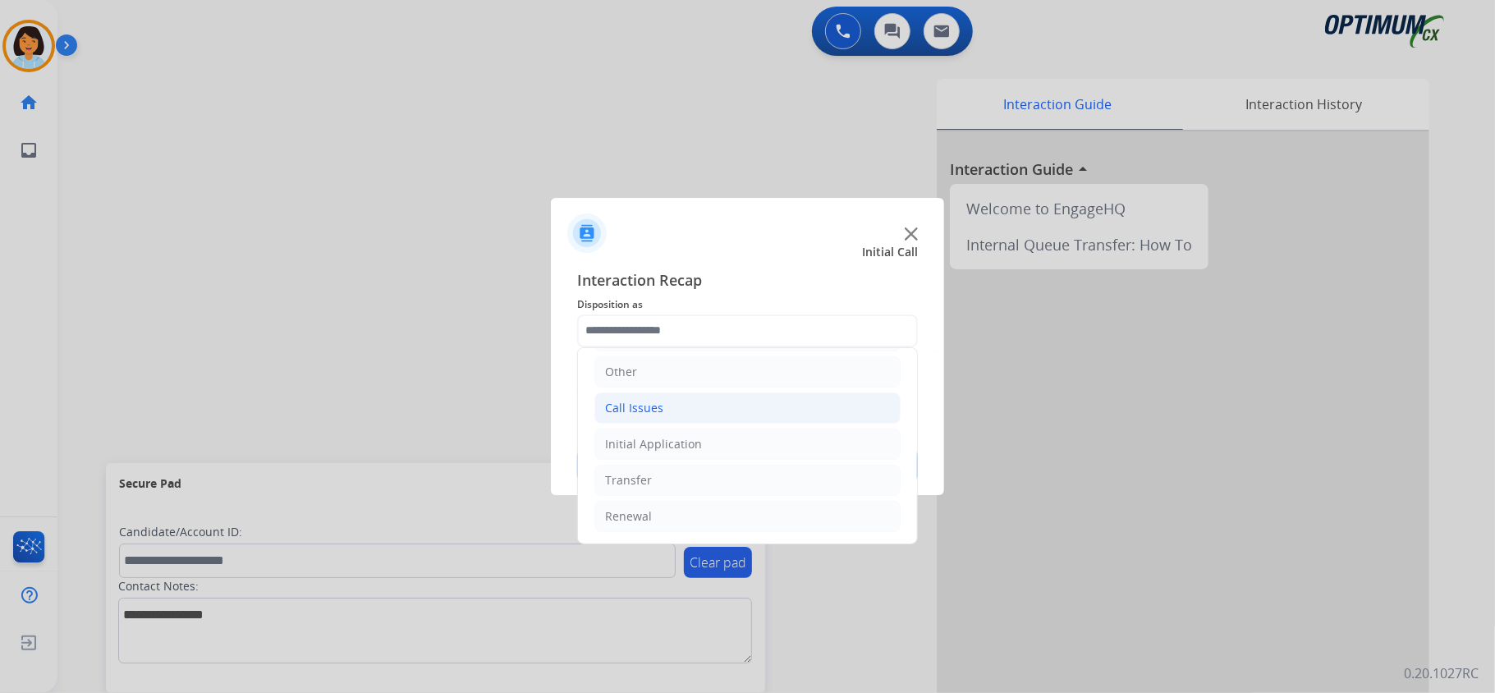
click at [637, 409] on div "Call Issues" at bounding box center [634, 408] width 58 height 16
click at [643, 409] on div "Call Issues" at bounding box center [634, 404] width 58 height 16
click at [647, 446] on div "Initial Application" at bounding box center [653, 444] width 97 height 16
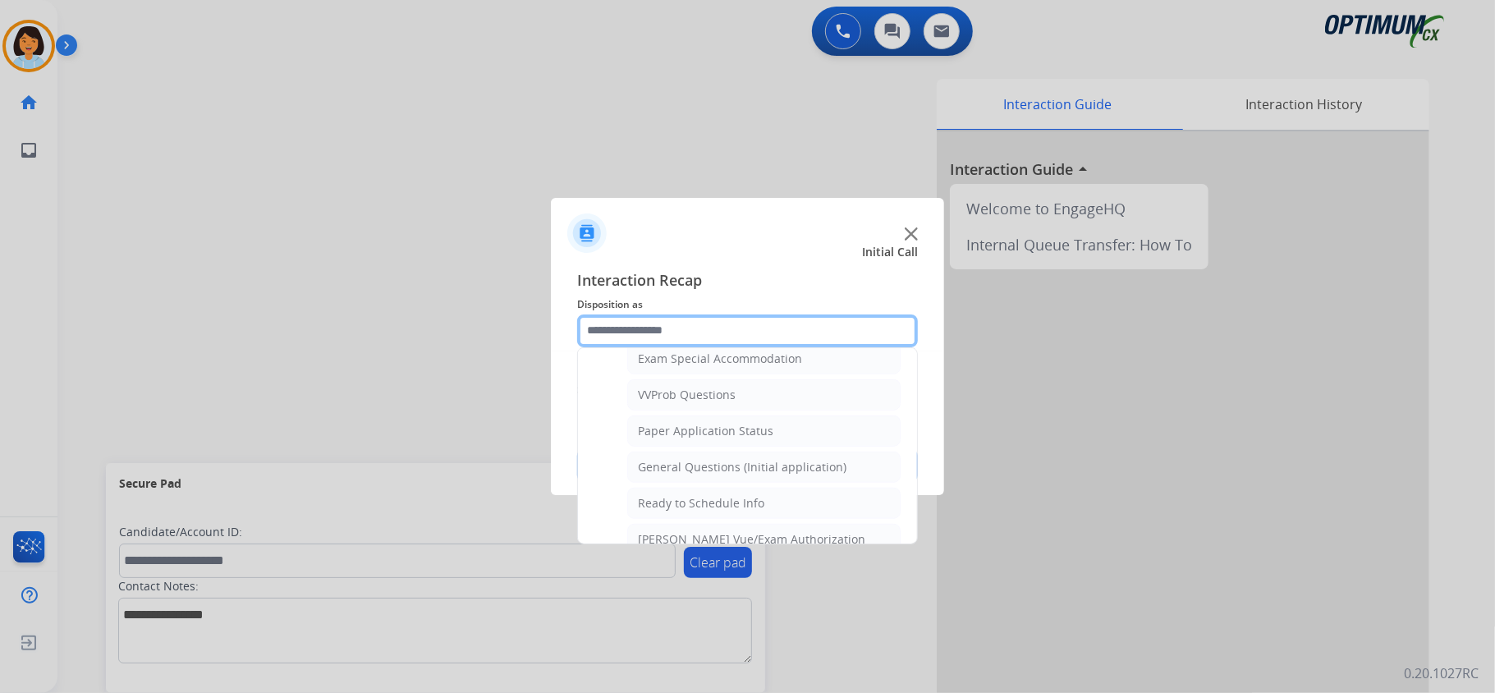
scroll to position [904, 0]
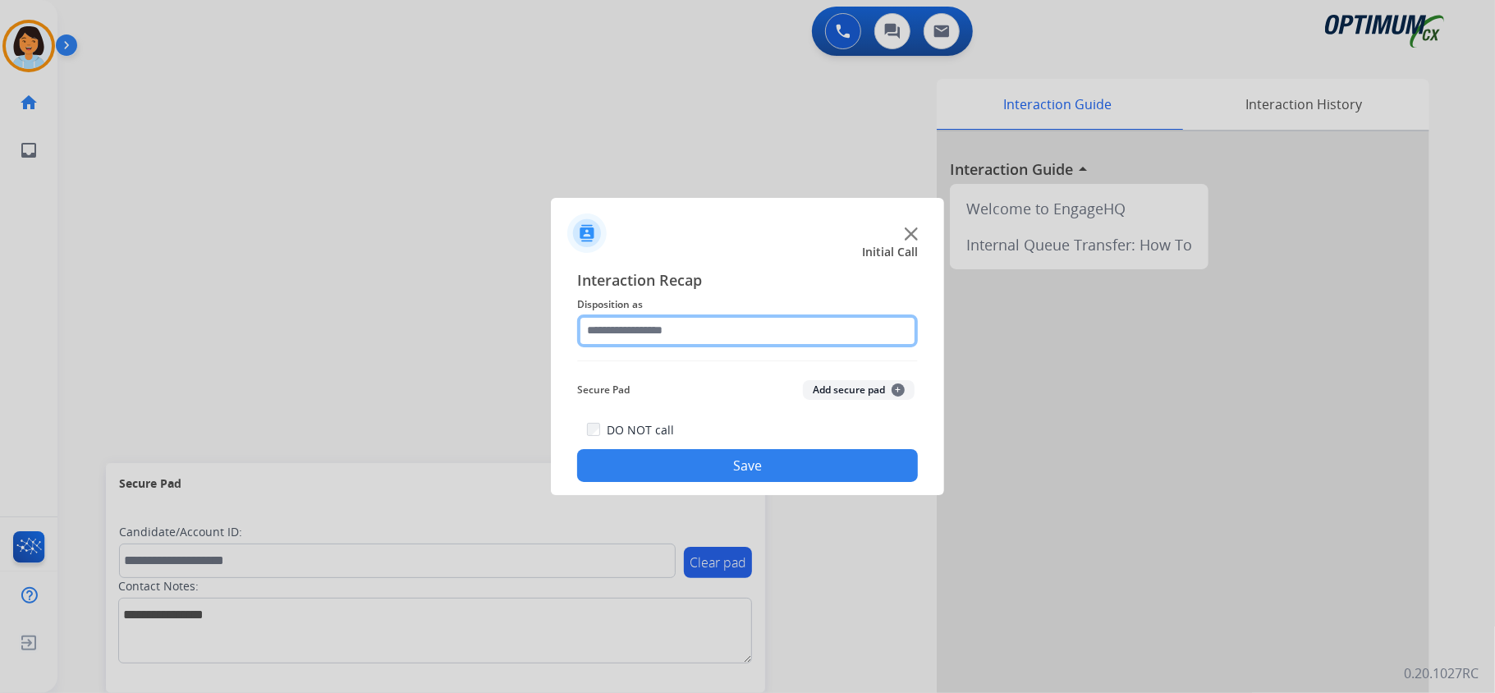
click at [694, 320] on input "text" at bounding box center [747, 330] width 341 height 33
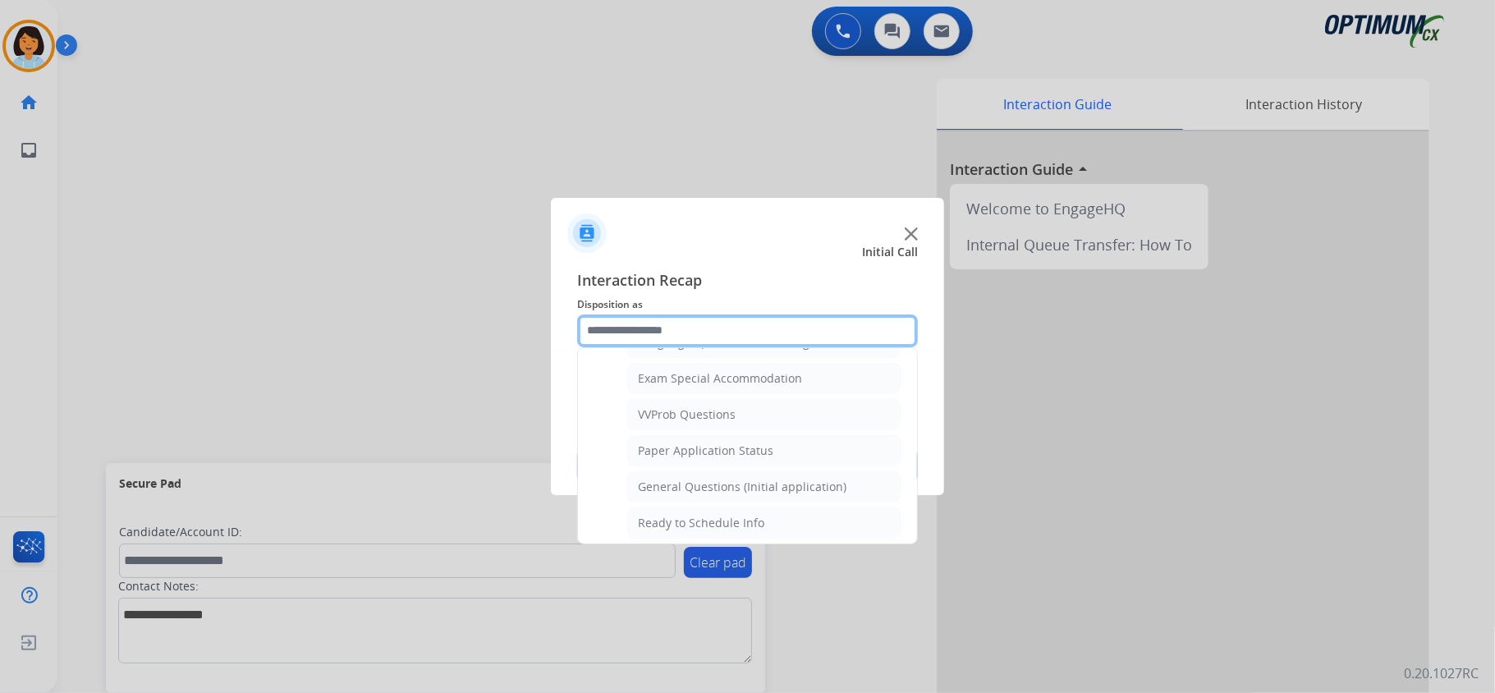
scroll to position [857, 0]
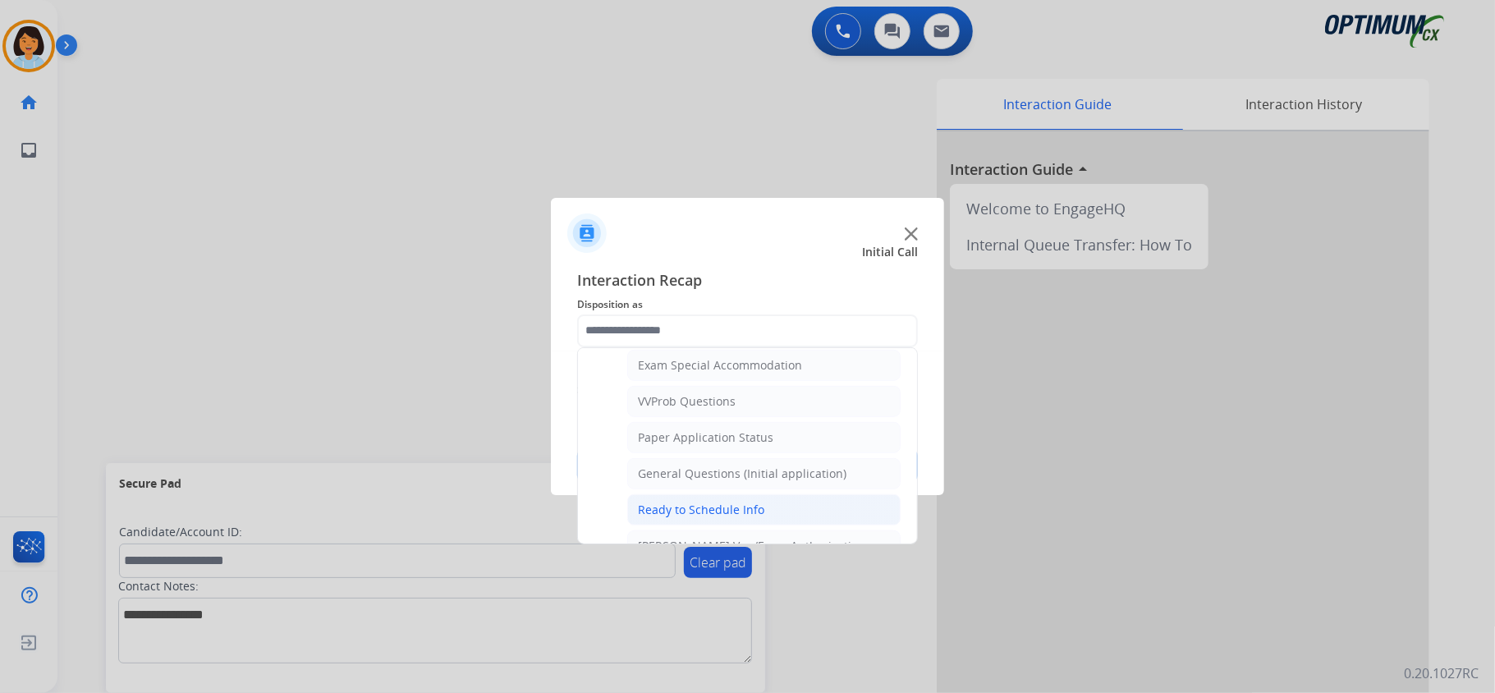
click at [806, 525] on li "Ready to Schedule Info" at bounding box center [763, 509] width 273 height 31
type input "**********"
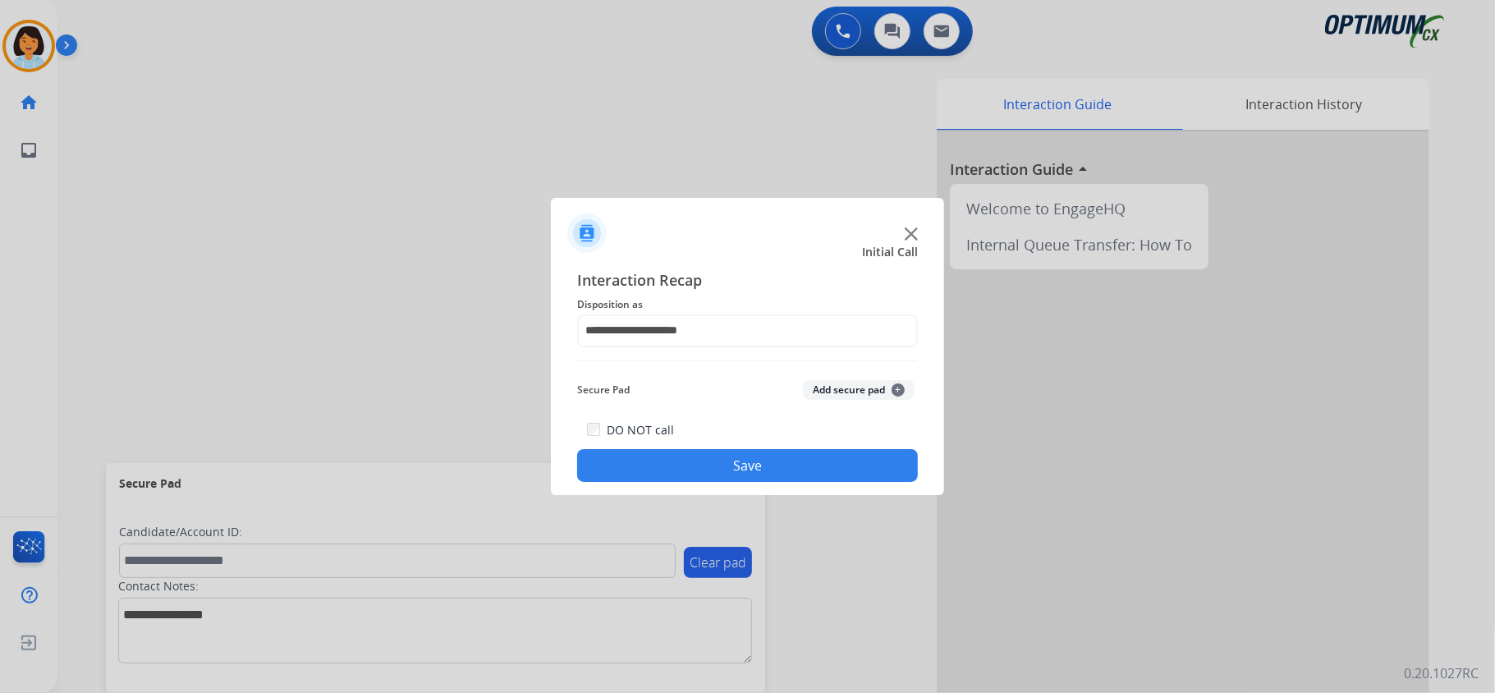
click at [758, 471] on button "Save" at bounding box center [747, 465] width 341 height 33
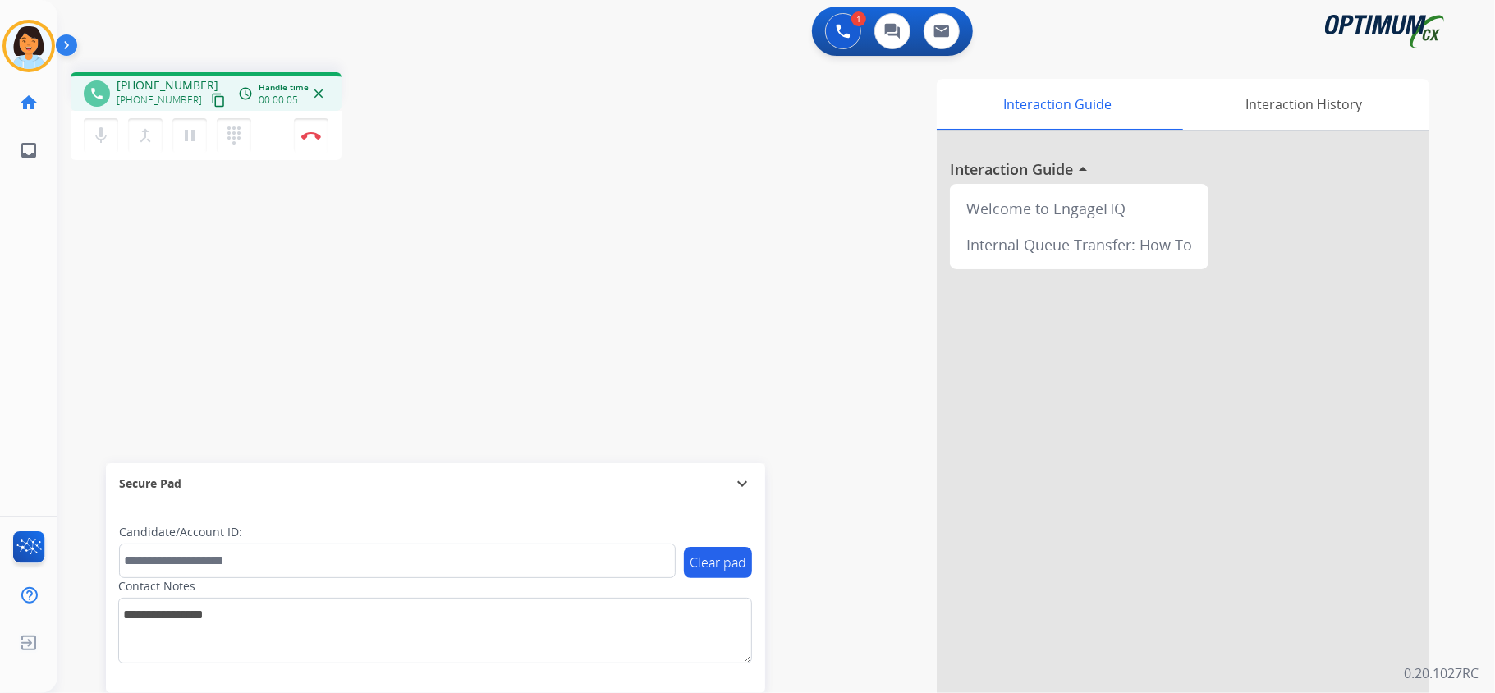
click at [211, 98] on mat-icon "content_copy" at bounding box center [218, 100] width 15 height 15
click at [306, 128] on button "Disconnect" at bounding box center [311, 135] width 34 height 34
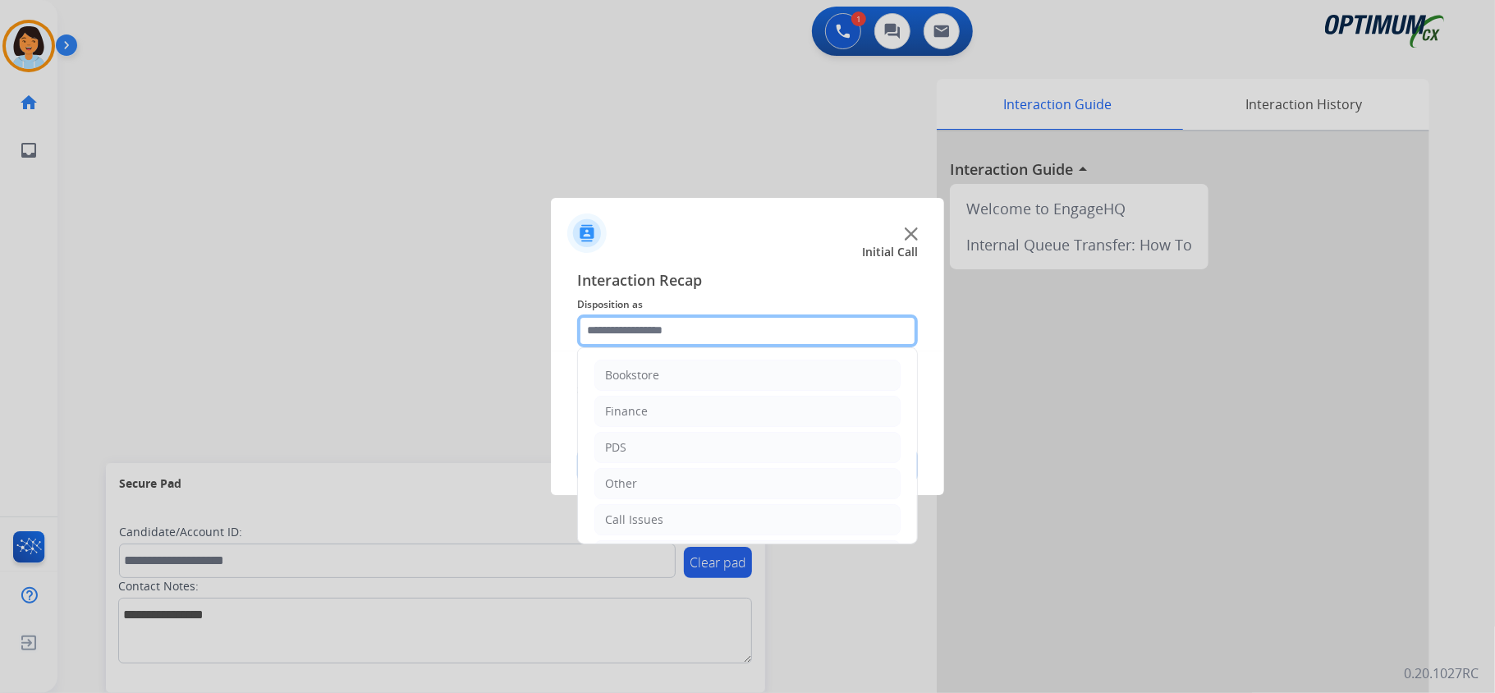
click at [668, 346] on div "Bookstore Finance PDS Other Call Issues Initial Application Transfer Renewal" at bounding box center [747, 330] width 341 height 33
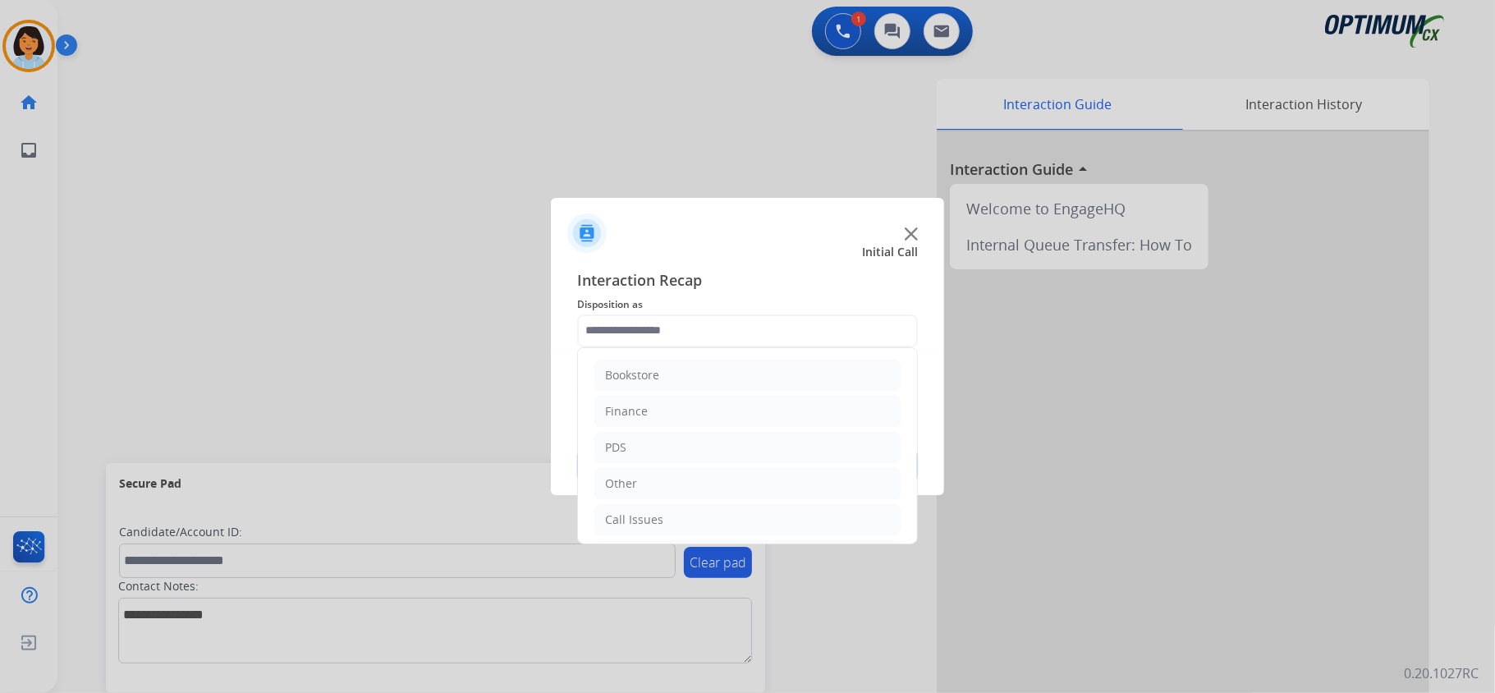
drag, startPoint x: 917, startPoint y: 402, endPoint x: 927, endPoint y: 500, distance: 98.2
click at [0, 500] on app-contact-recap-modal "Initial Call Interaction Recap Disposition as Bookstore Finance PDS Other Call …" at bounding box center [0, 346] width 0 height 693
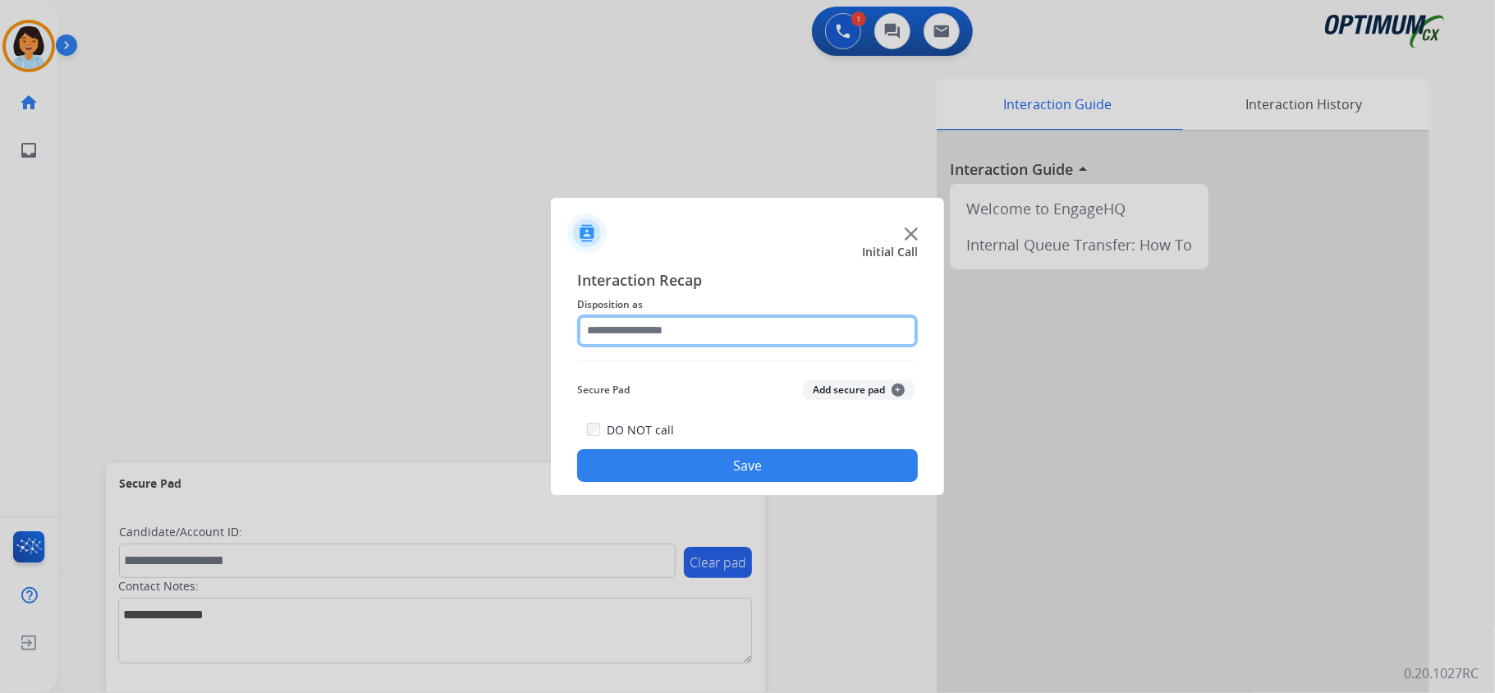
click at [688, 323] on input "text" at bounding box center [747, 330] width 341 height 33
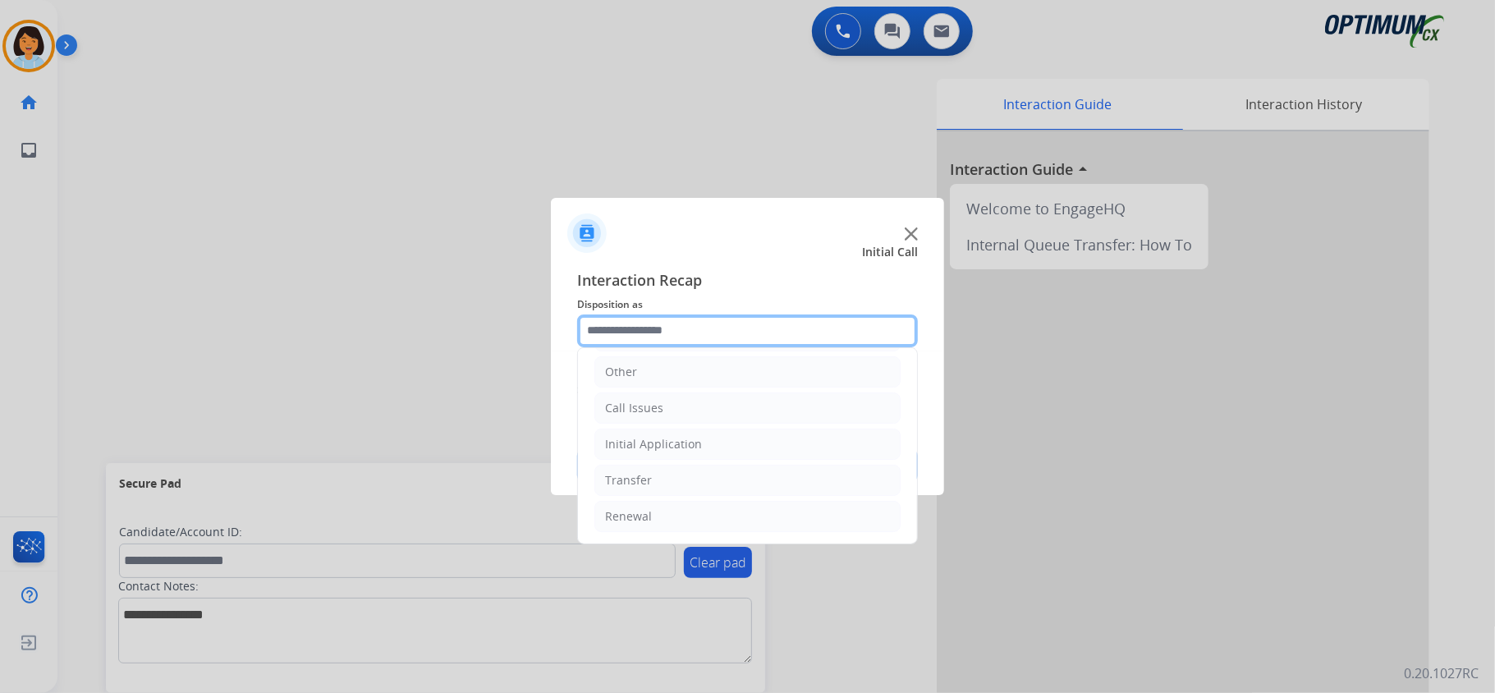
scroll to position [116, 0]
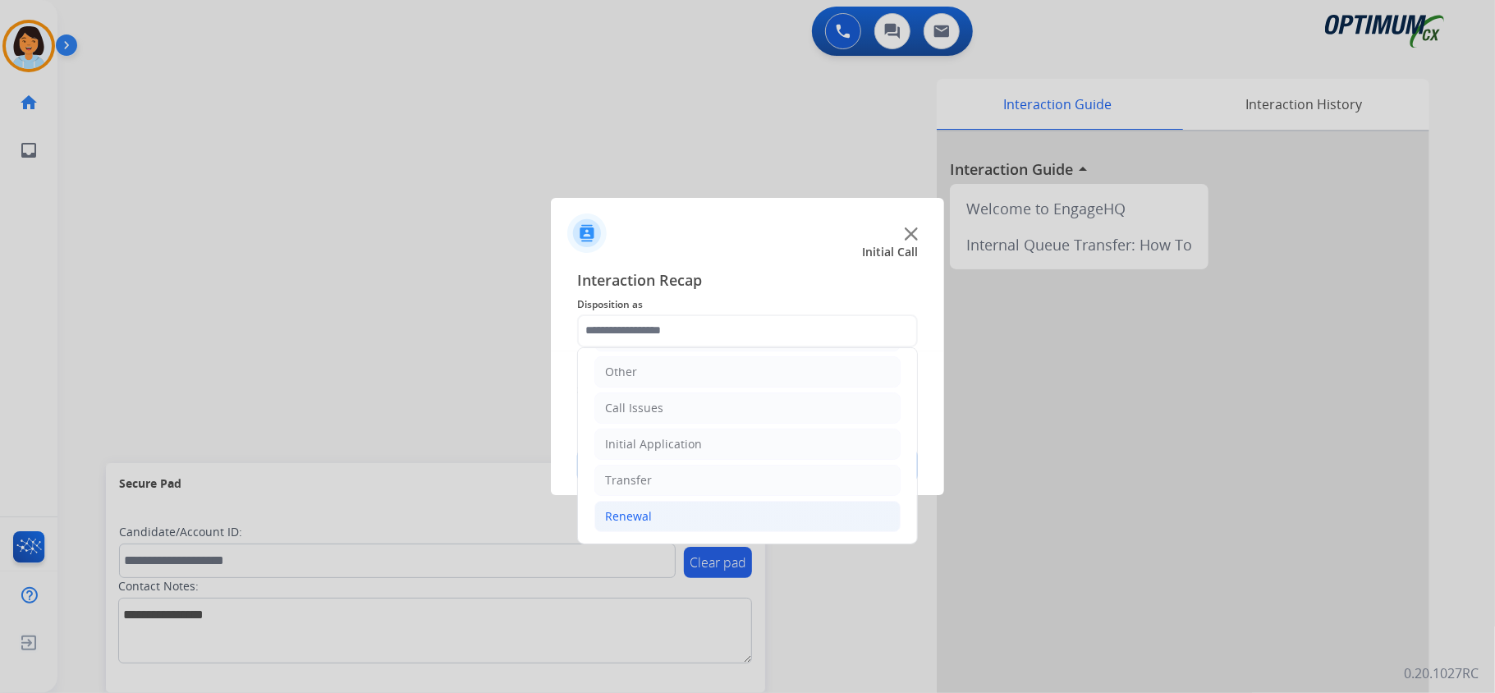
click at [701, 514] on li "Renewal" at bounding box center [747, 516] width 306 height 31
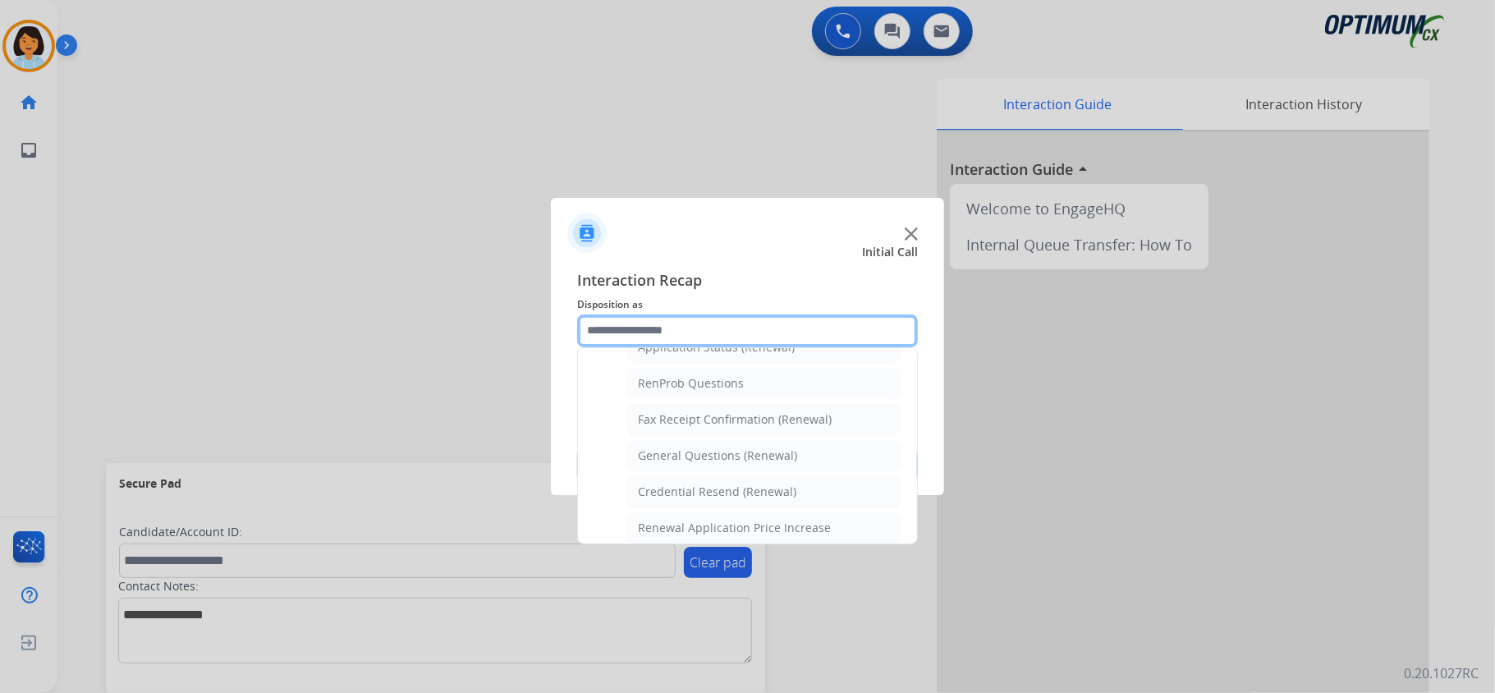
scroll to position [425, 0]
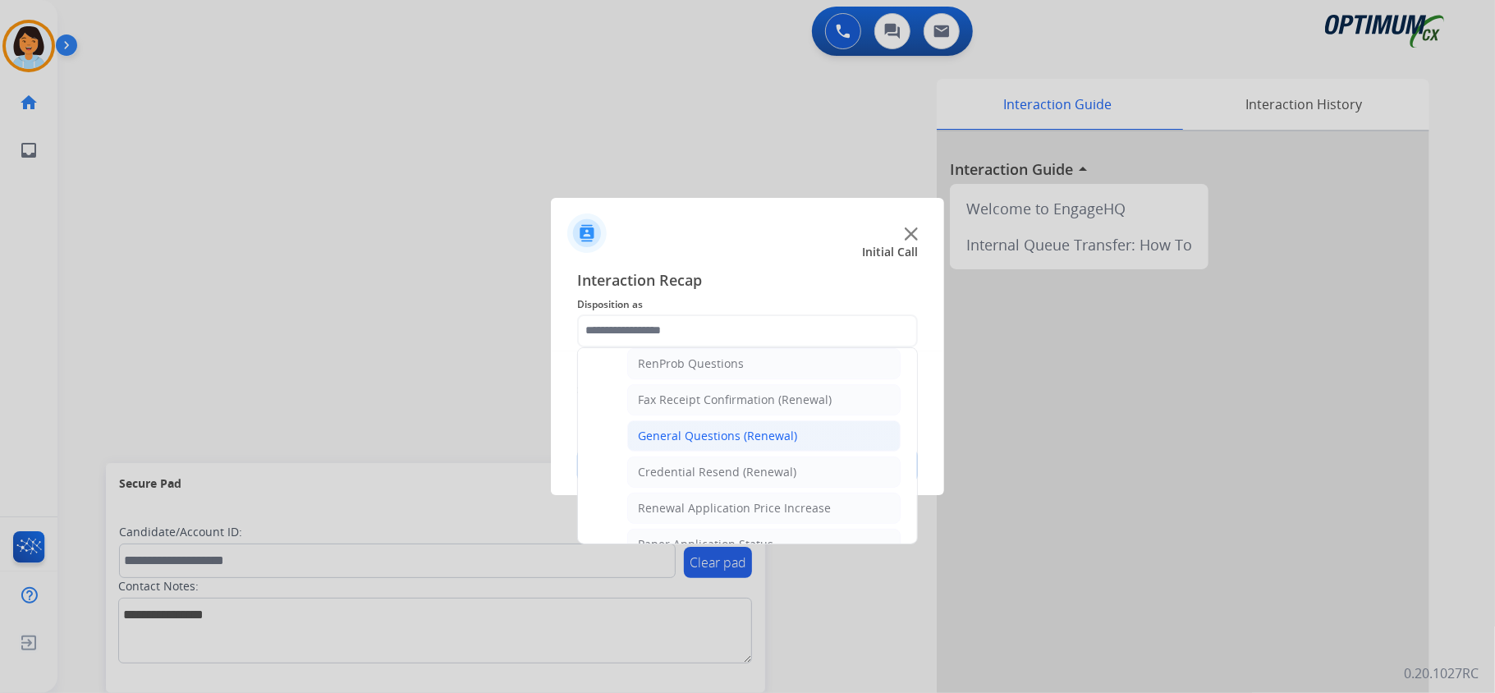
click at [770, 442] on div "General Questions (Renewal)" at bounding box center [717, 436] width 159 height 16
type input "**********"
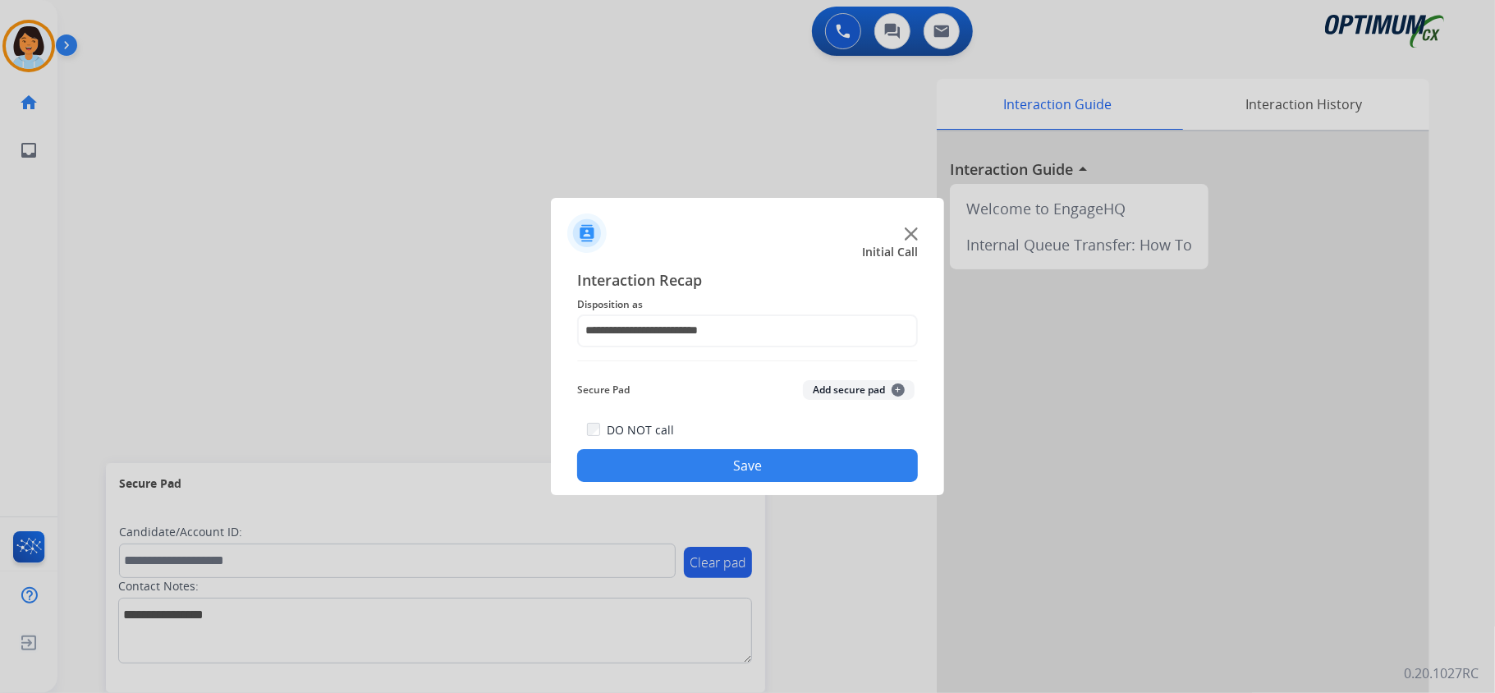
click at [743, 471] on button "Save" at bounding box center [747, 465] width 341 height 33
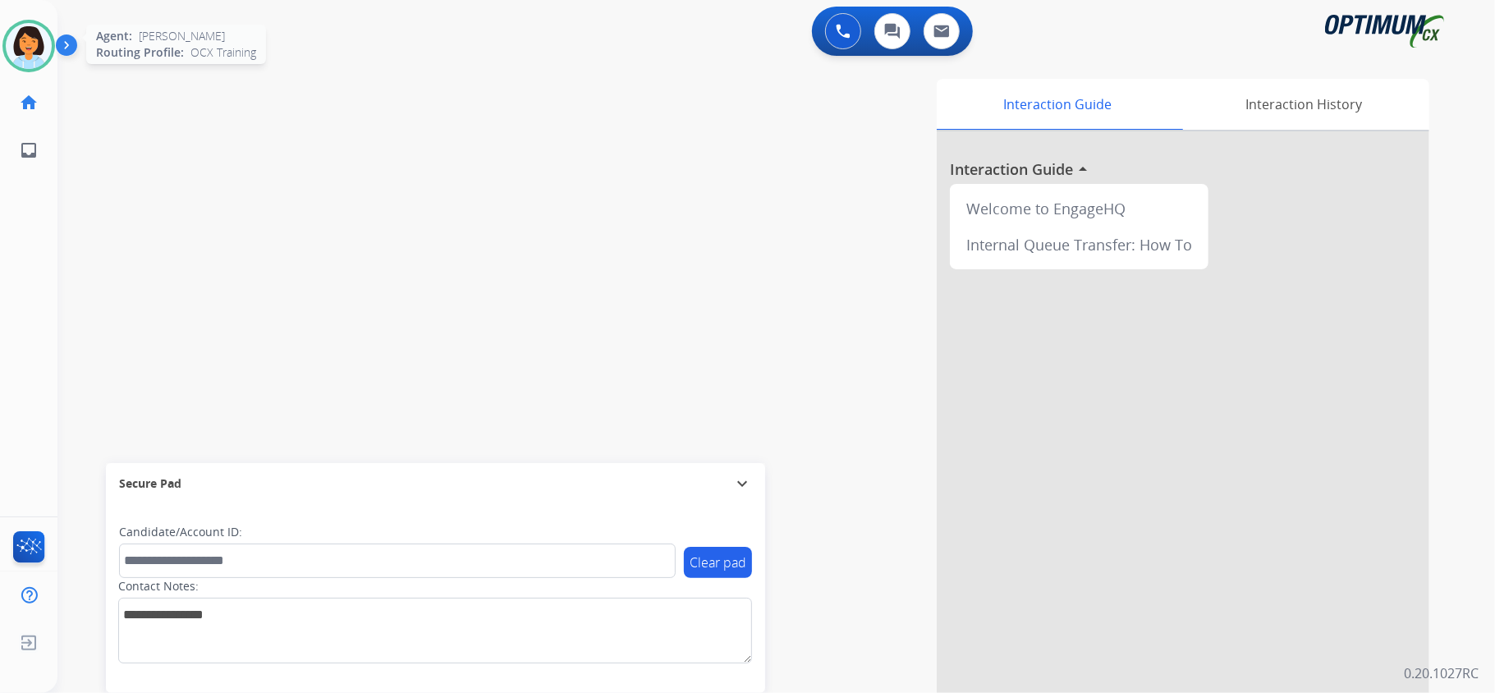
click at [31, 40] on img at bounding box center [29, 46] width 46 height 46
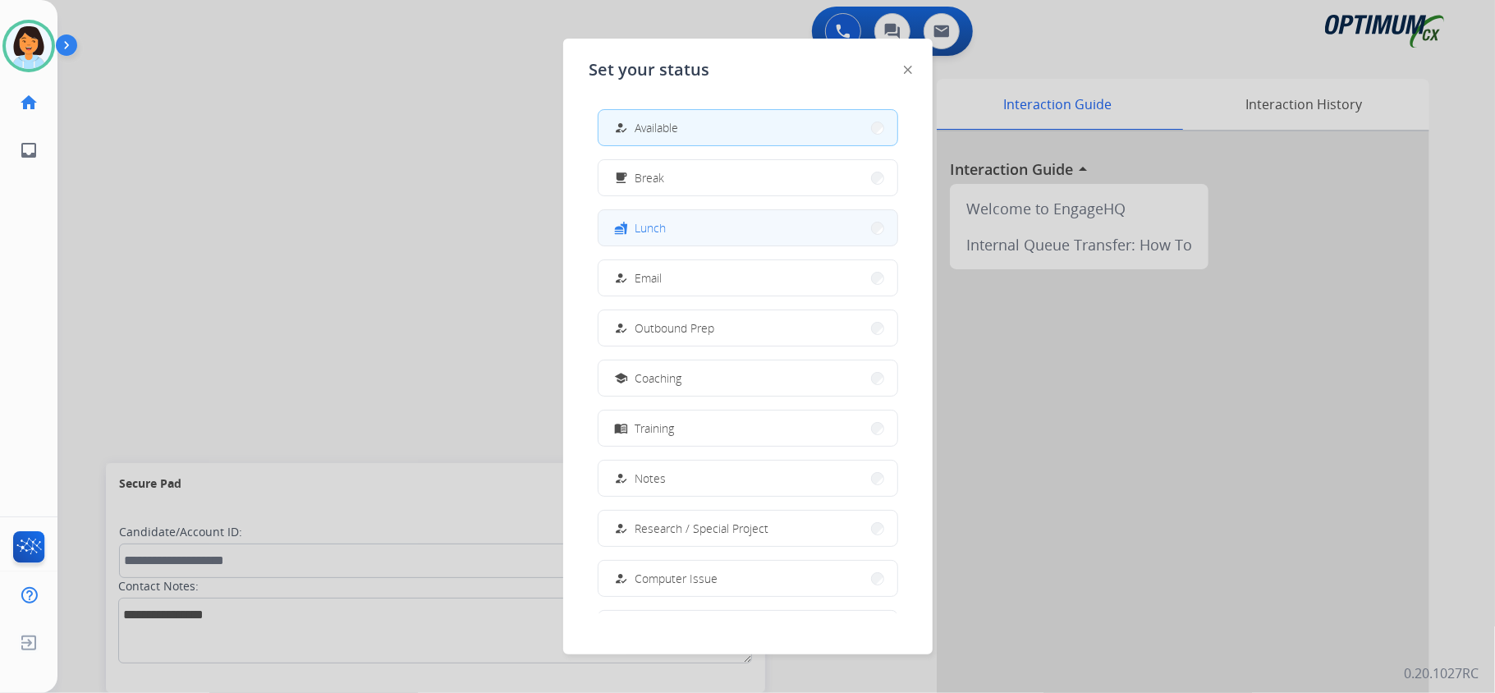
click at [747, 240] on button "fastfood Lunch" at bounding box center [747, 227] width 299 height 35
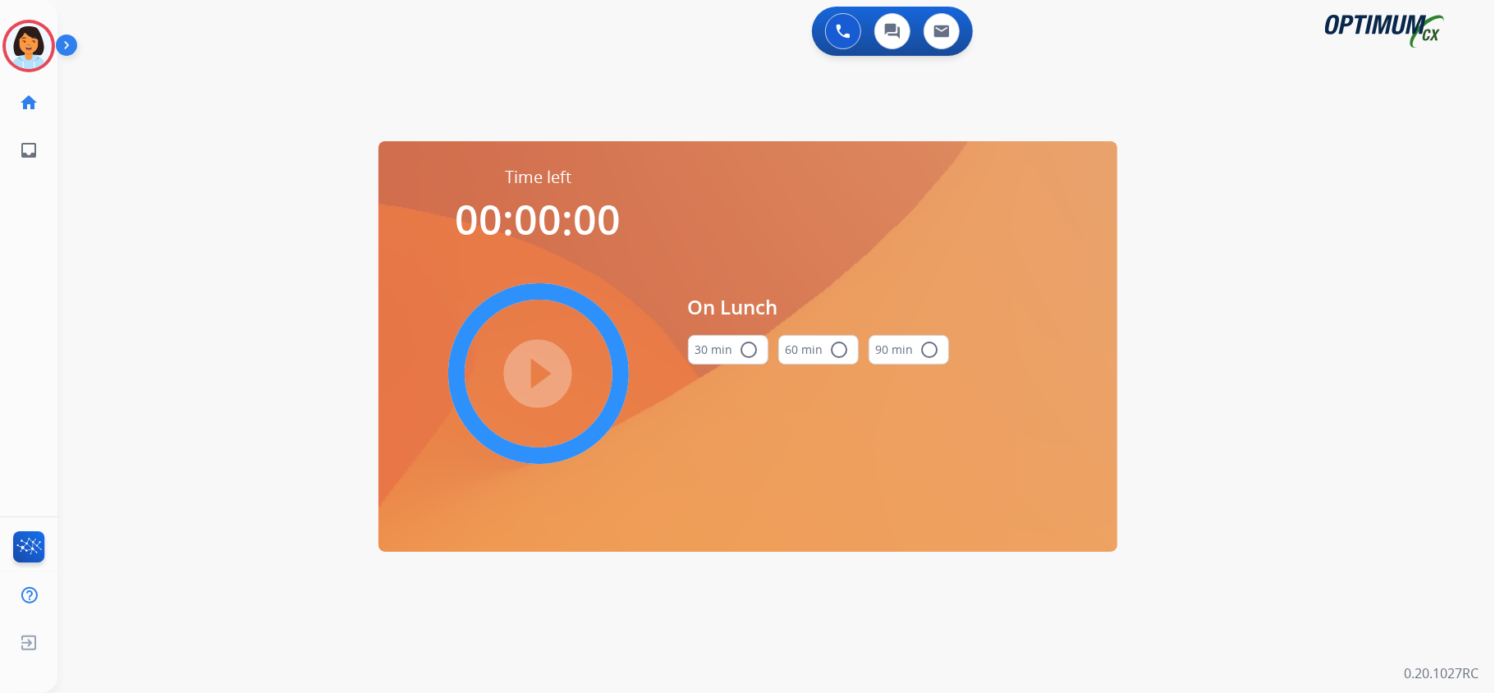
click at [730, 341] on button "30 min radio_button_unchecked" at bounding box center [728, 350] width 80 height 30
click at [548, 366] on mat-icon "play_circle_filled" at bounding box center [539, 374] width 20 height 20
